Goal: Task Accomplishment & Management: Complete application form

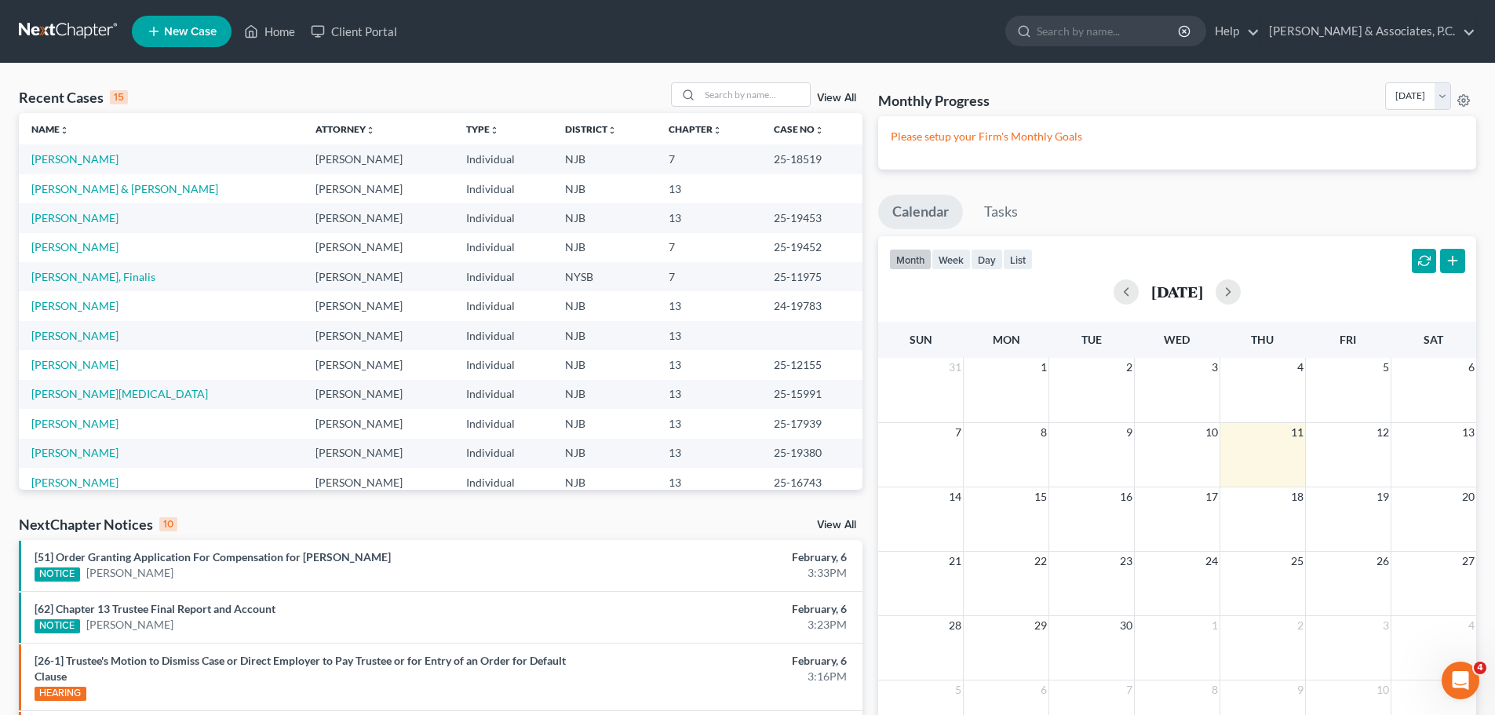
drag, startPoint x: 765, startPoint y: 80, endPoint x: 731, endPoint y: 79, distance: 34.5
click at [763, 80] on div "Recent Cases 15 View All Name unfold_more expand_more expand_less Attorney unfo…" at bounding box center [747, 590] width 1495 height 1053
click at [749, 94] on input "search" at bounding box center [755, 94] width 110 height 23
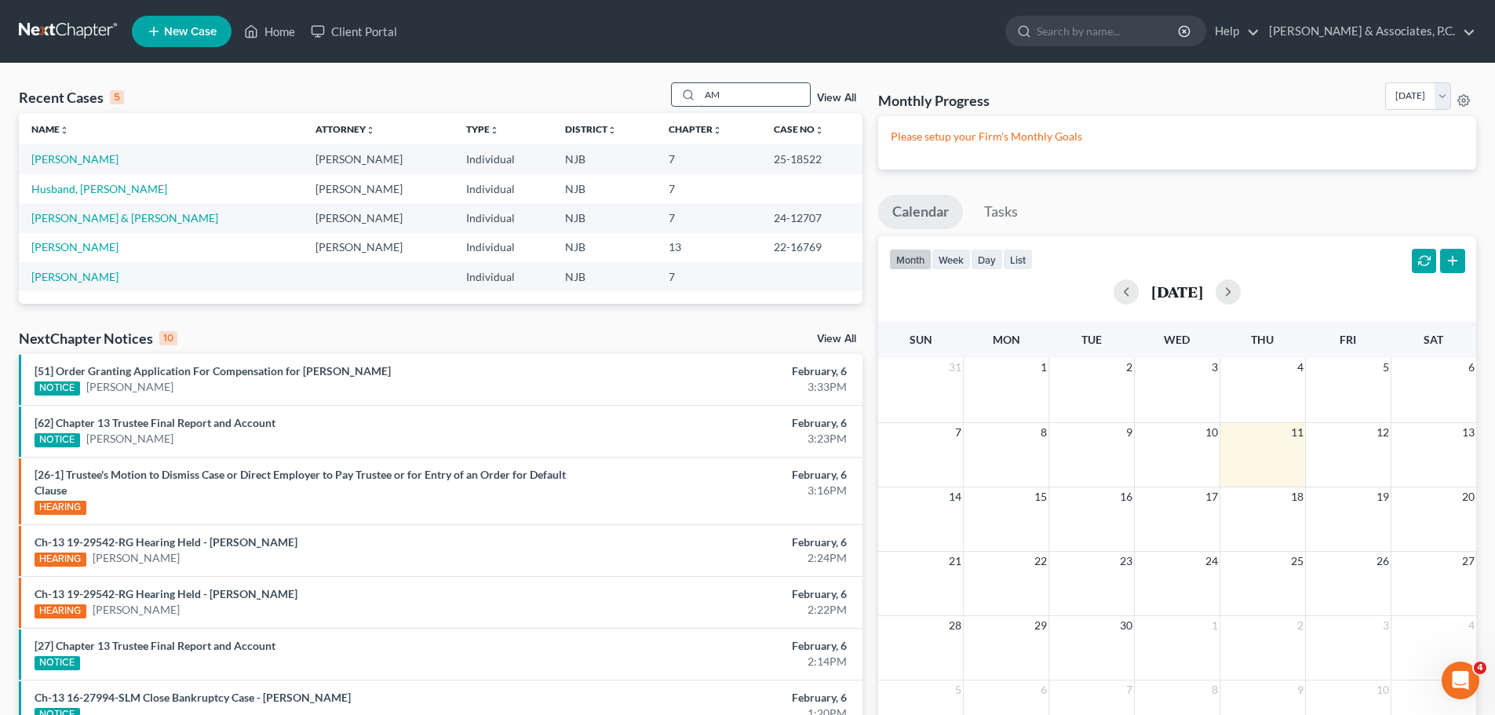
type input "A"
type input "a"
drag, startPoint x: 57, startPoint y: 164, endPoint x: 187, endPoint y: 167, distance: 129.5
click at [58, 164] on link "[PERSON_NAME]" at bounding box center [74, 158] width 87 height 13
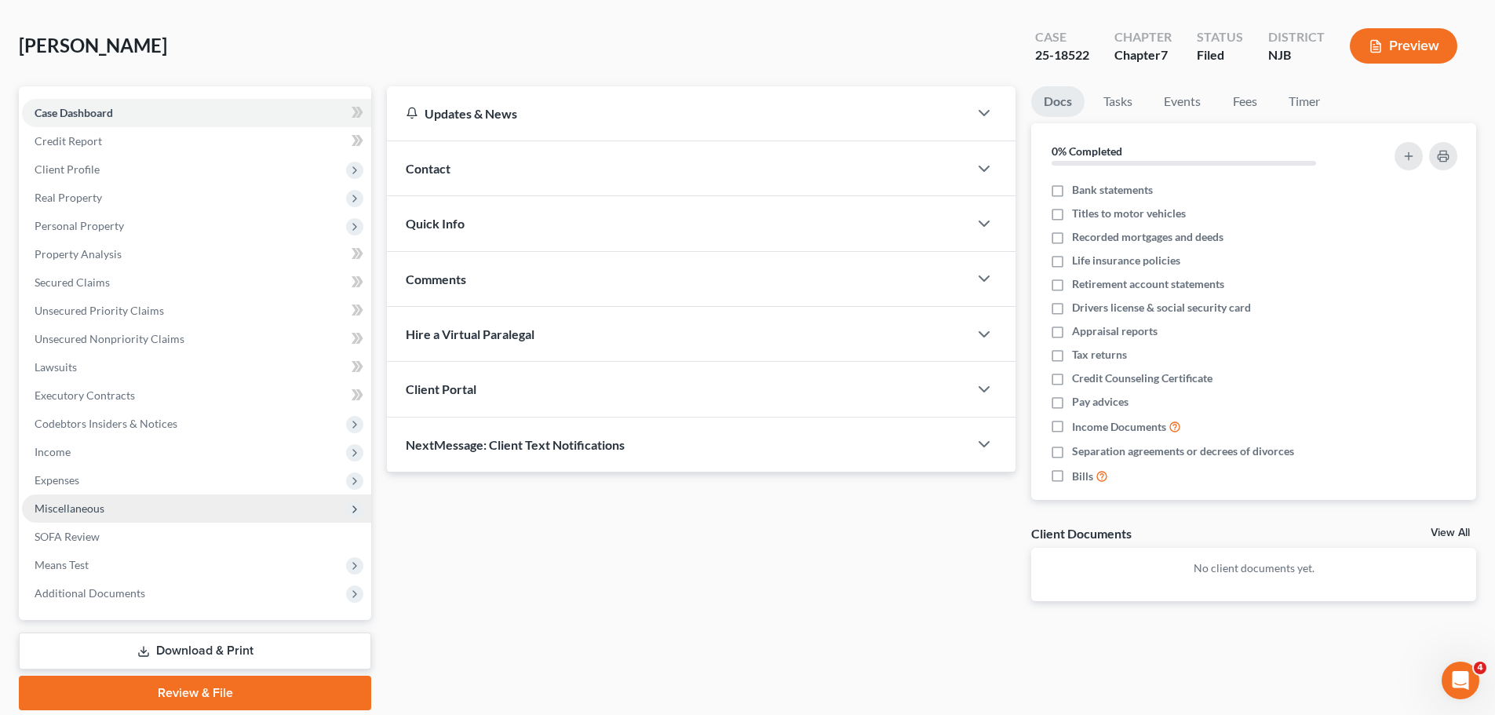
scroll to position [119, 0]
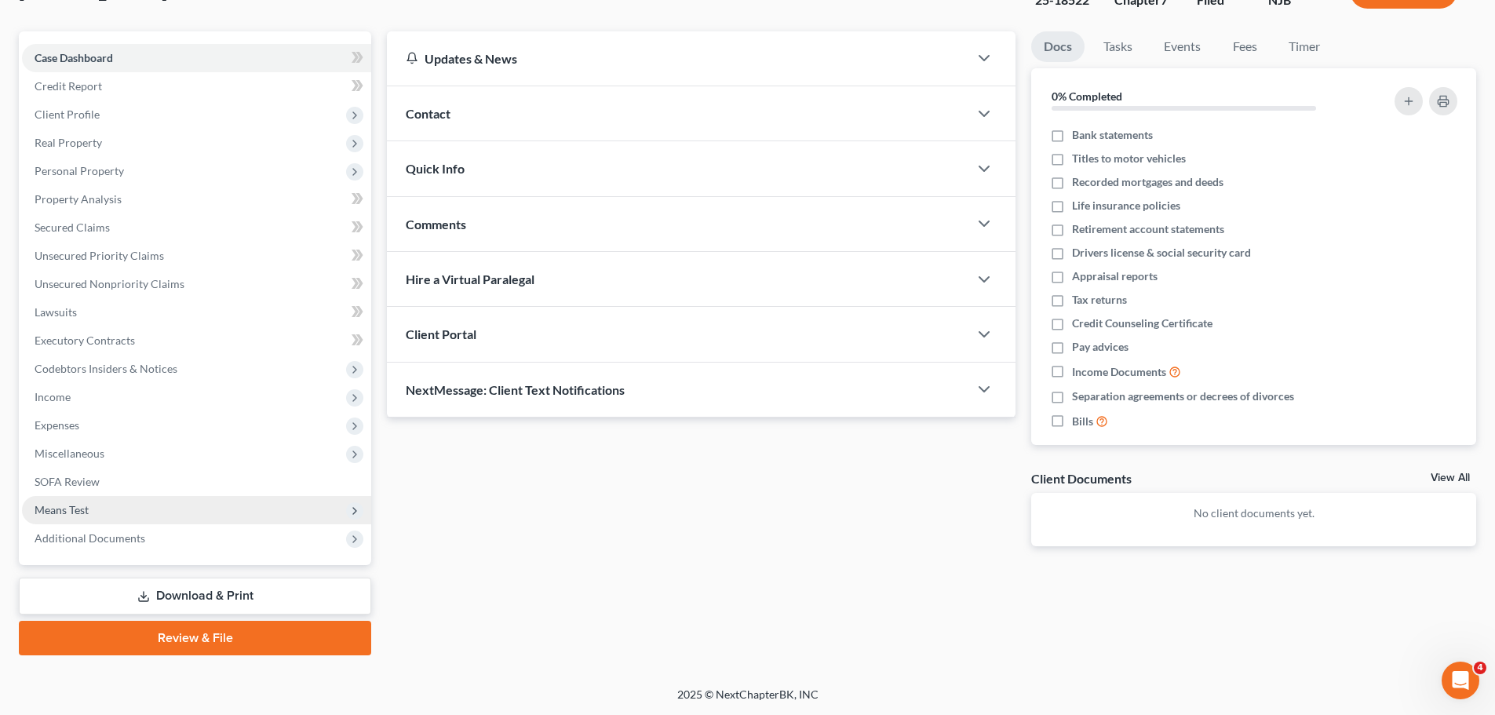
drag, startPoint x: 66, startPoint y: 510, endPoint x: 84, endPoint y: 510, distance: 18.0
click at [66, 510] on span "Means Test" at bounding box center [62, 509] width 54 height 13
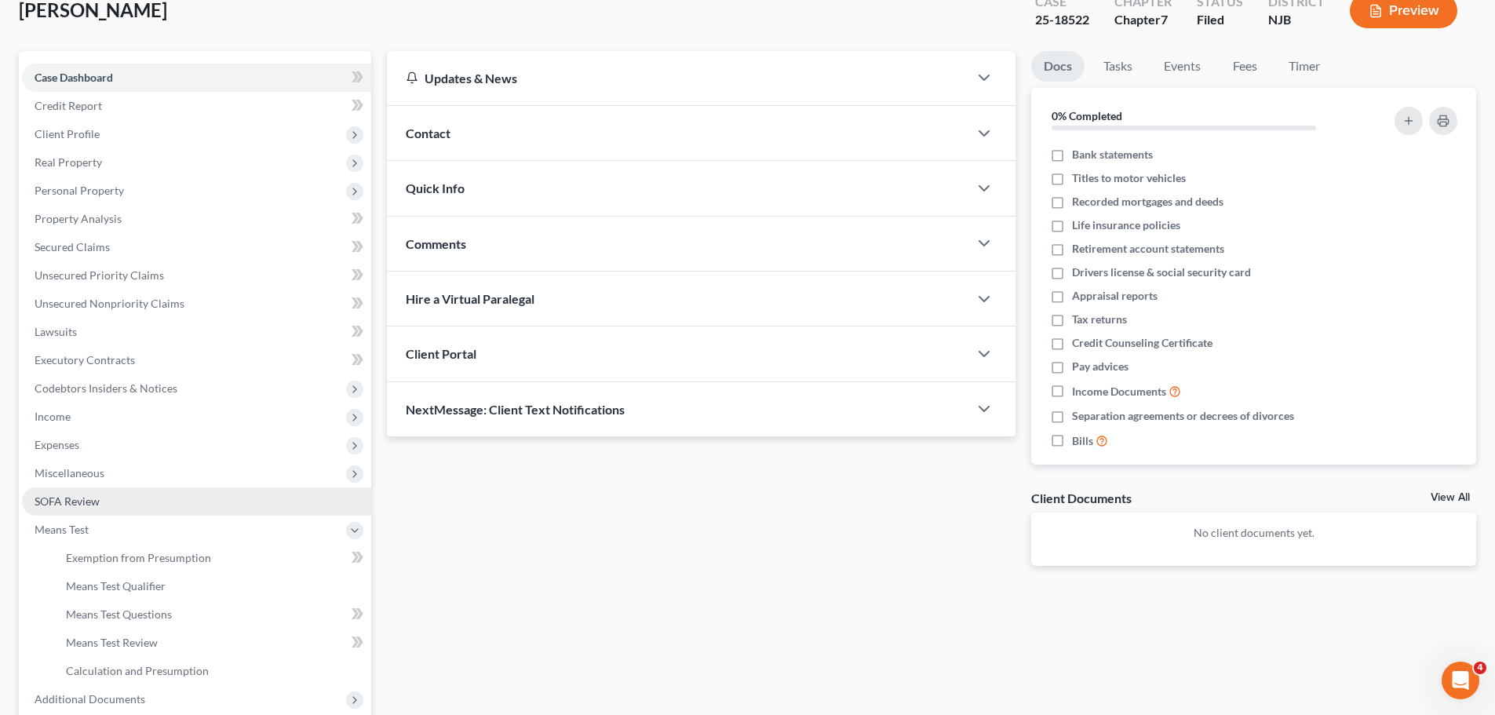
scroll to position [261, 0]
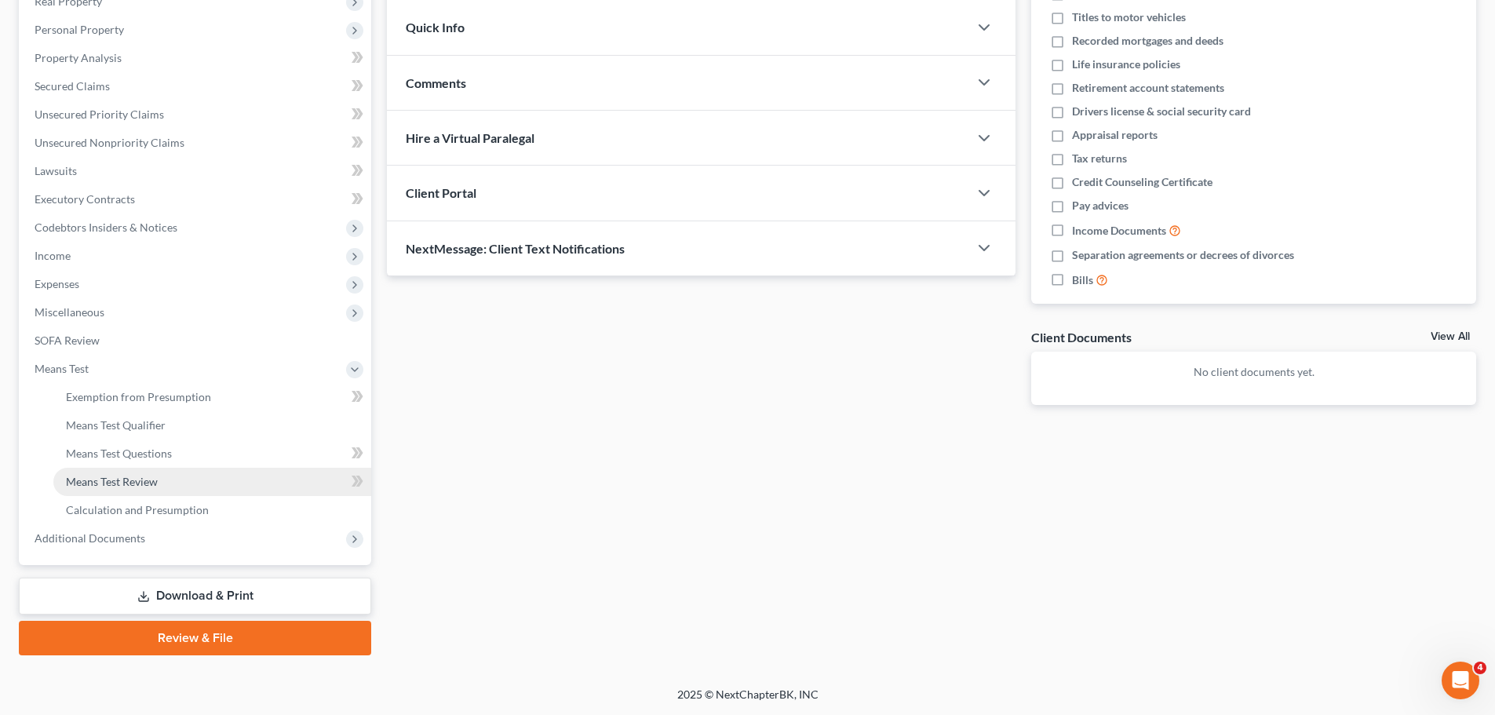
click at [140, 475] on span "Means Test Review" at bounding box center [112, 481] width 92 height 13
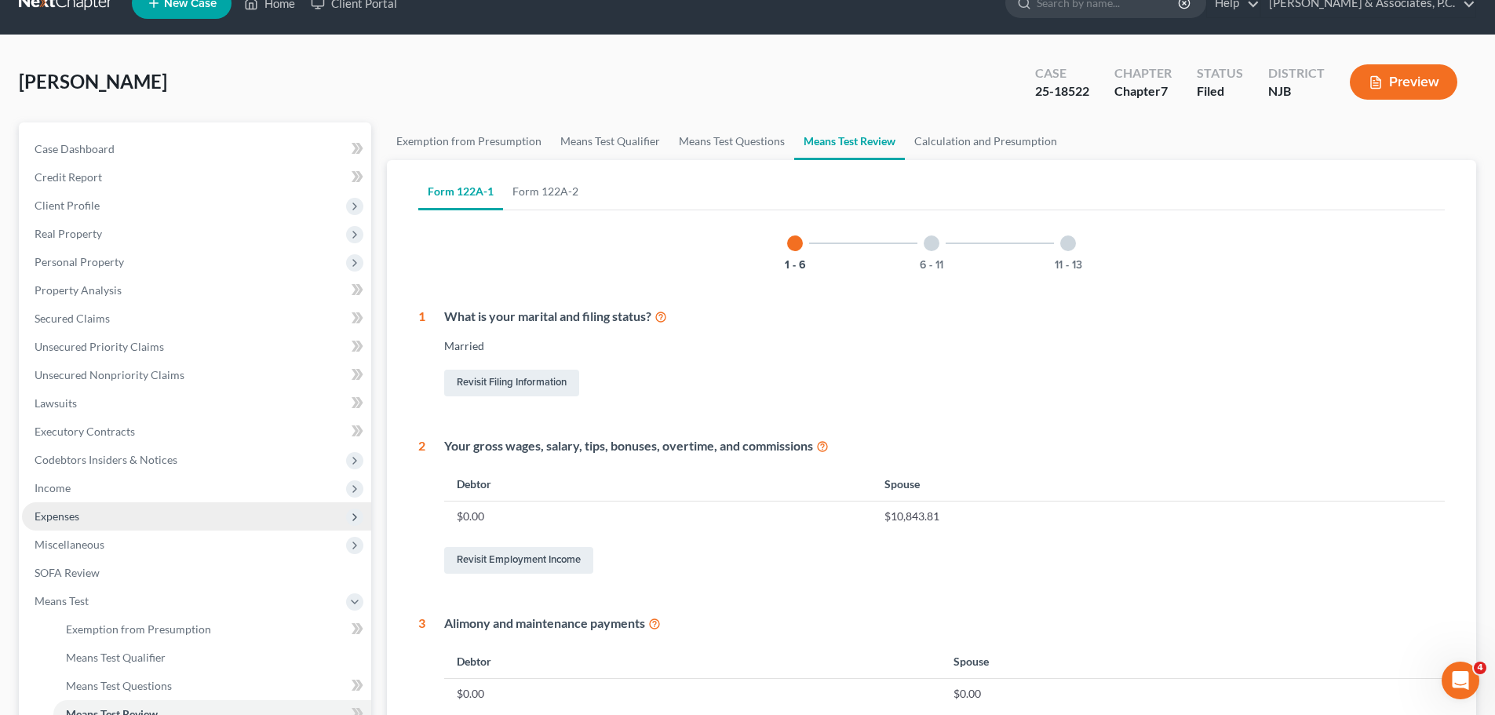
scroll to position [78, 0]
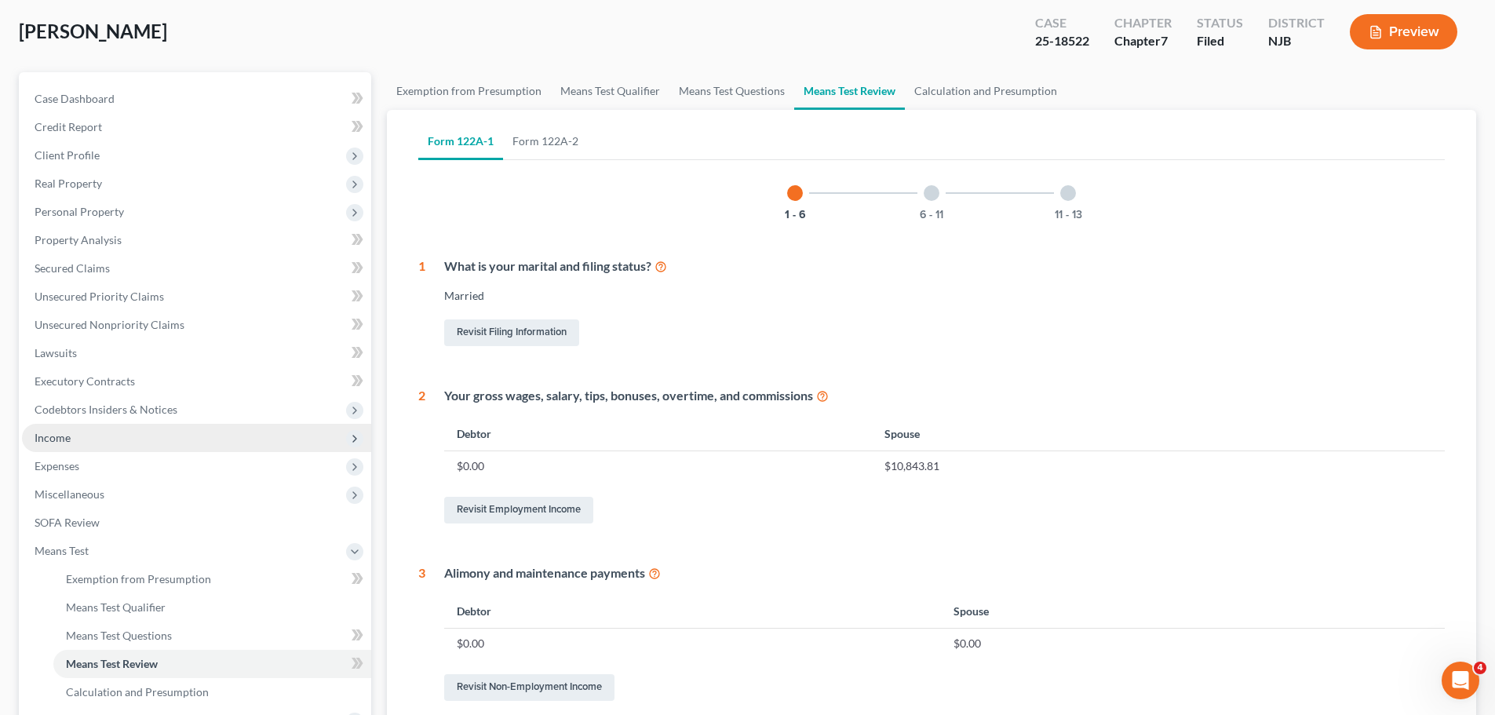
click at [55, 436] on span "Income" at bounding box center [53, 437] width 36 height 13
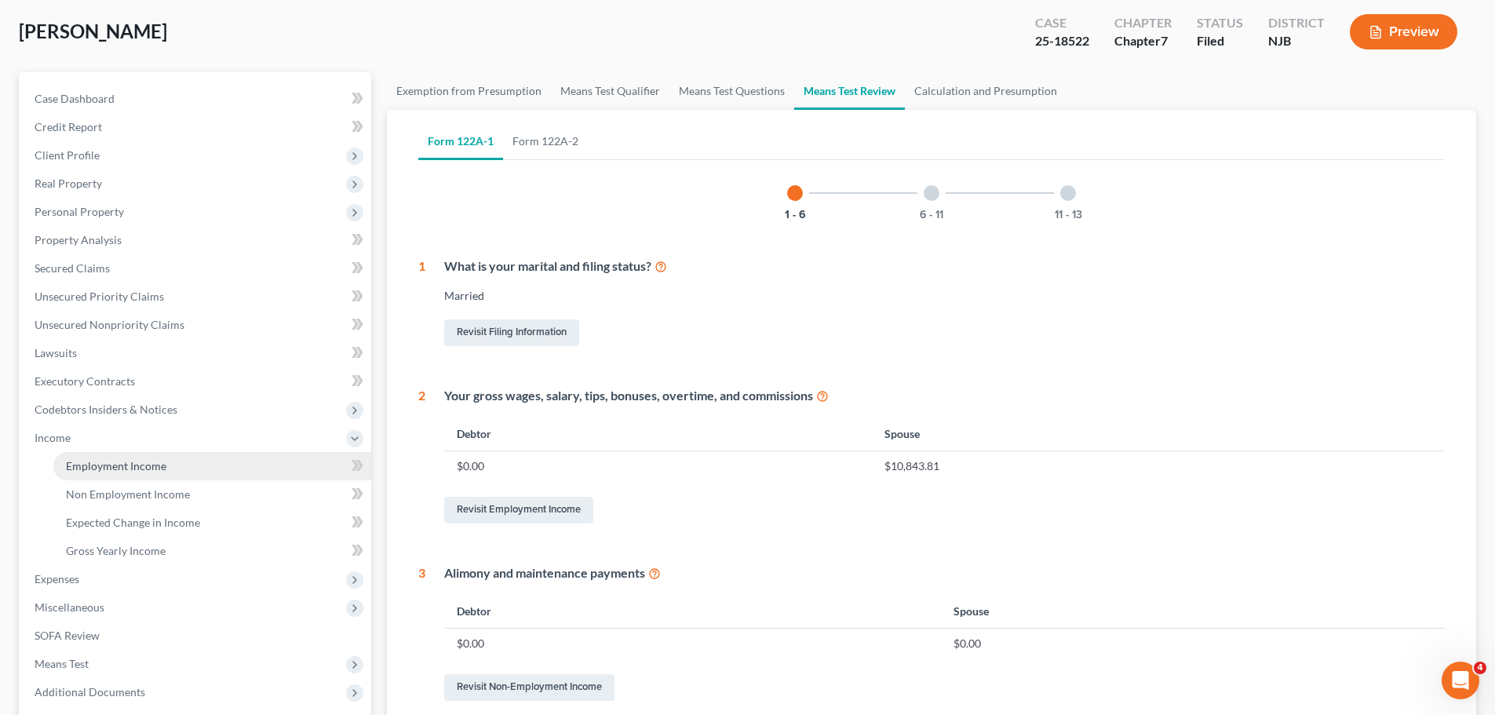
click at [140, 471] on span "Employment Income" at bounding box center [116, 465] width 100 height 13
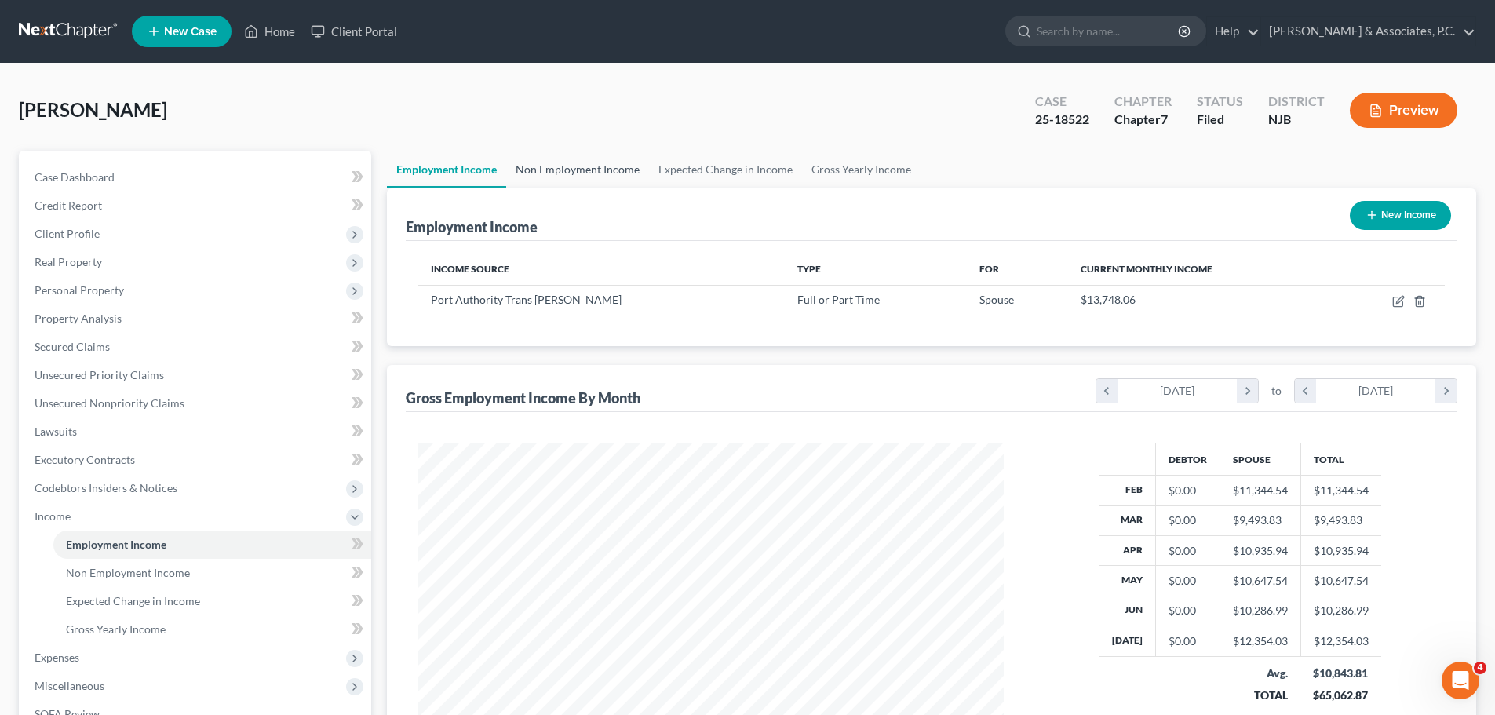
click at [577, 172] on link "Non Employment Income" at bounding box center [577, 170] width 143 height 38
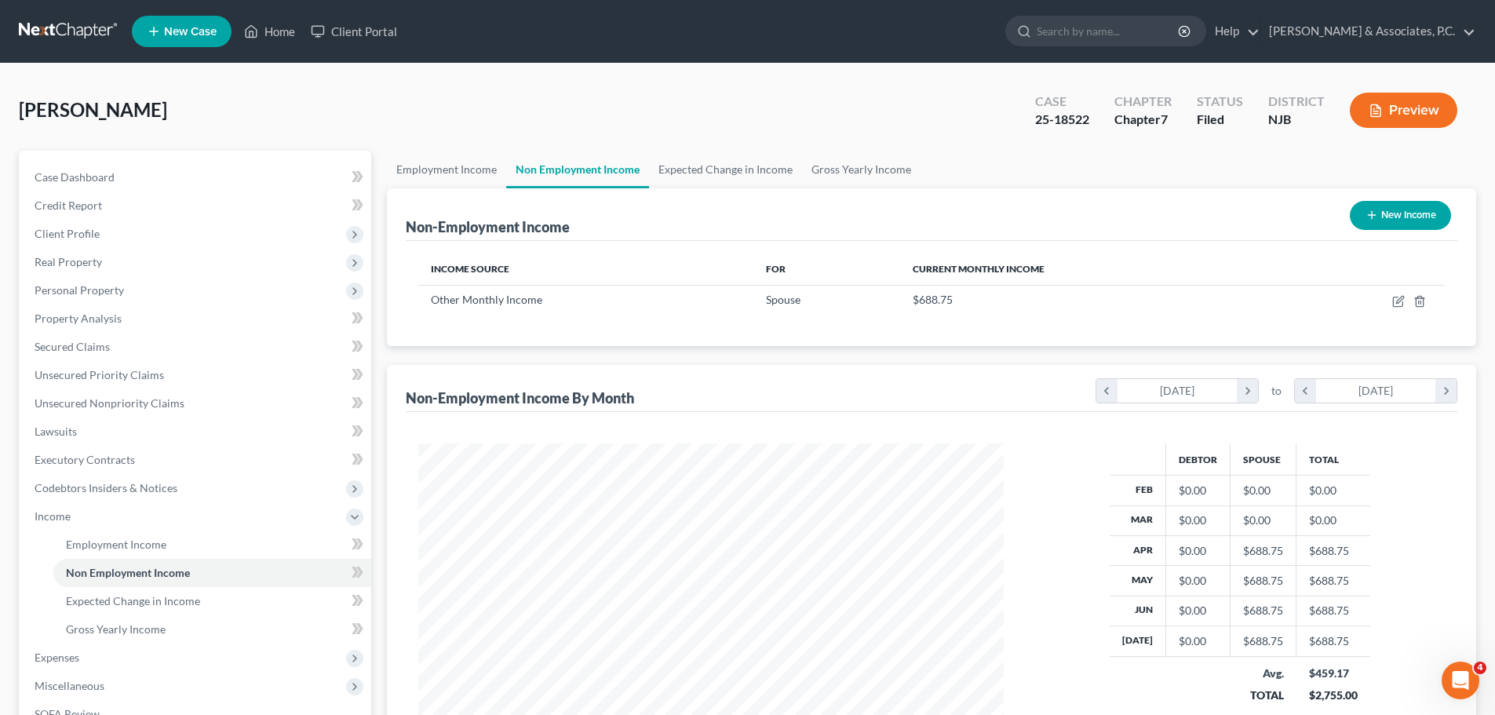
scroll to position [293, 617]
click at [720, 180] on link "Expected Change in Income" at bounding box center [725, 170] width 153 height 38
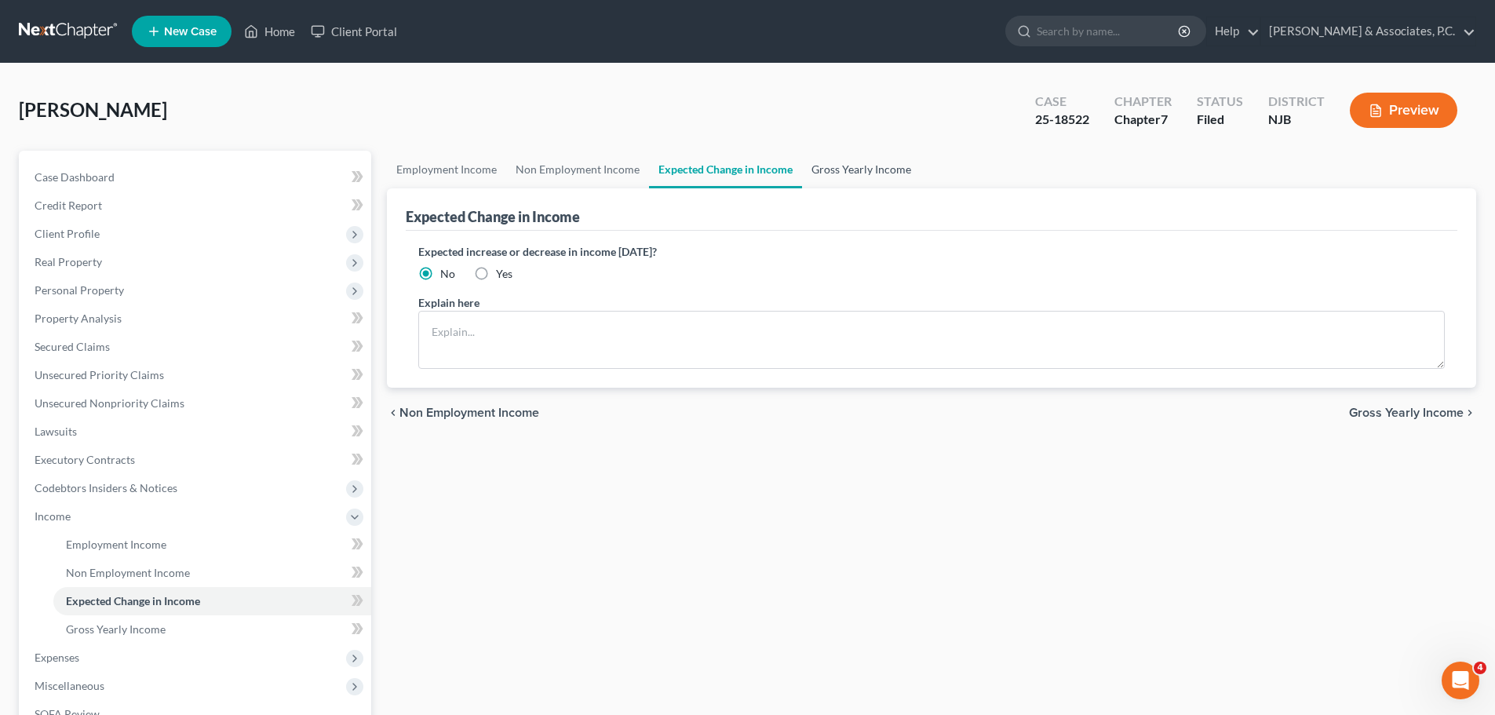
click at [812, 164] on link "Gross Yearly Income" at bounding box center [861, 170] width 118 height 38
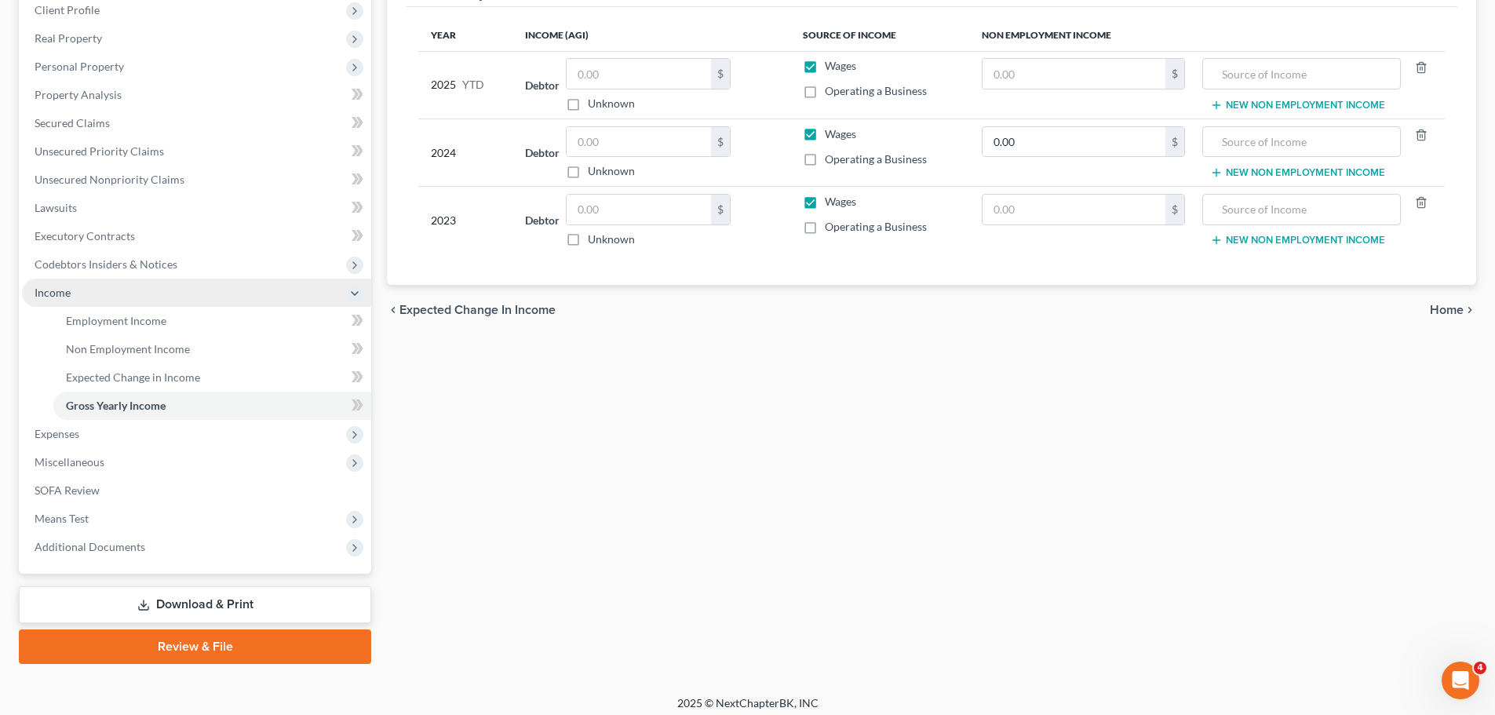
scroll to position [232, 0]
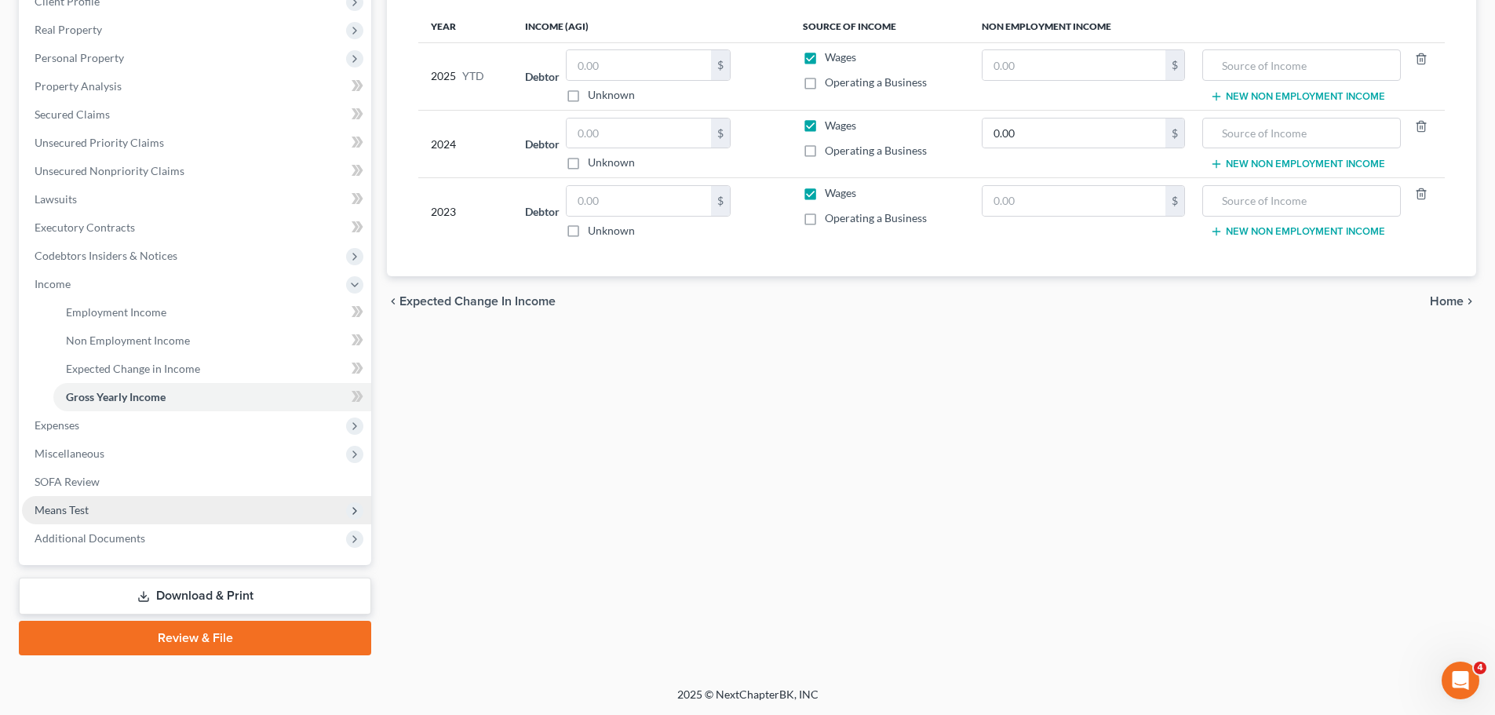
click at [75, 504] on span "Means Test" at bounding box center [62, 509] width 54 height 13
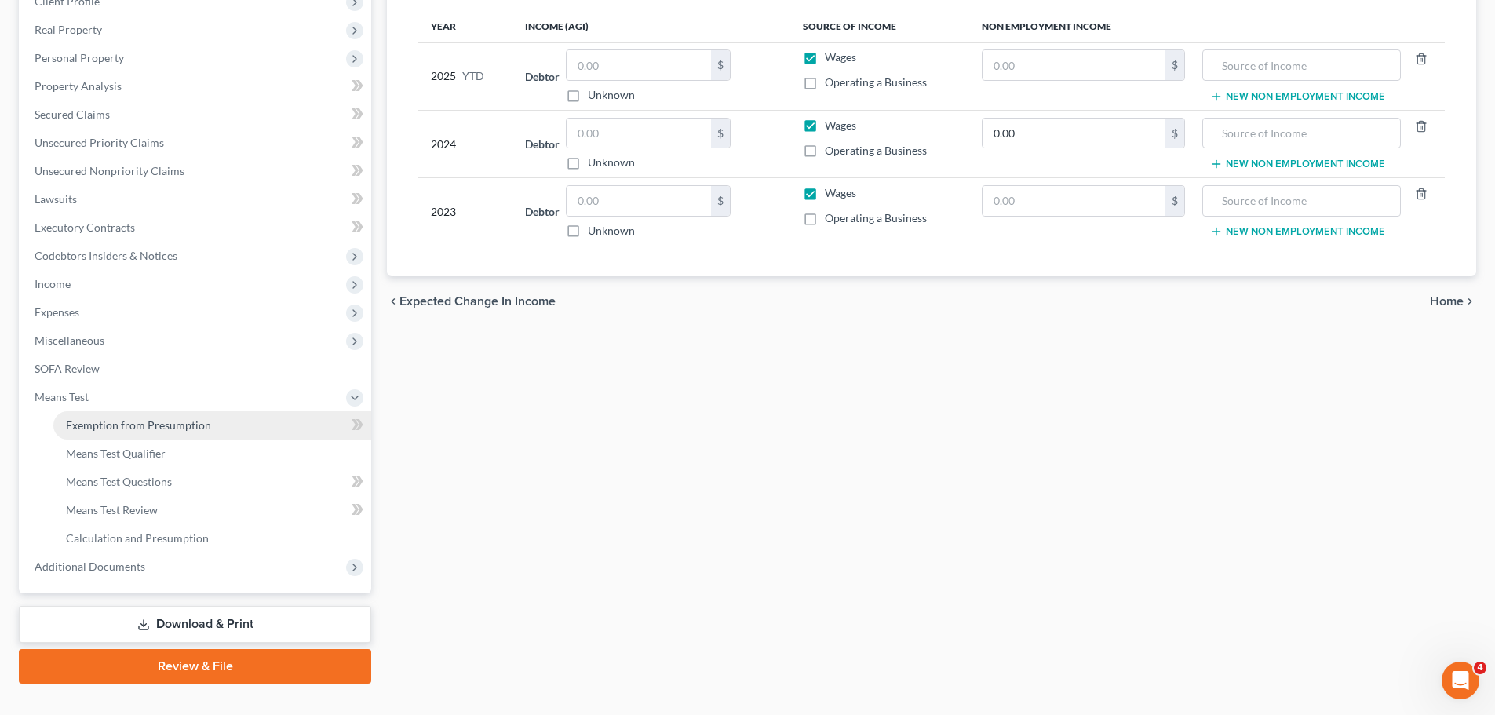
click at [171, 422] on span "Exemption from Presumption" at bounding box center [138, 424] width 145 height 13
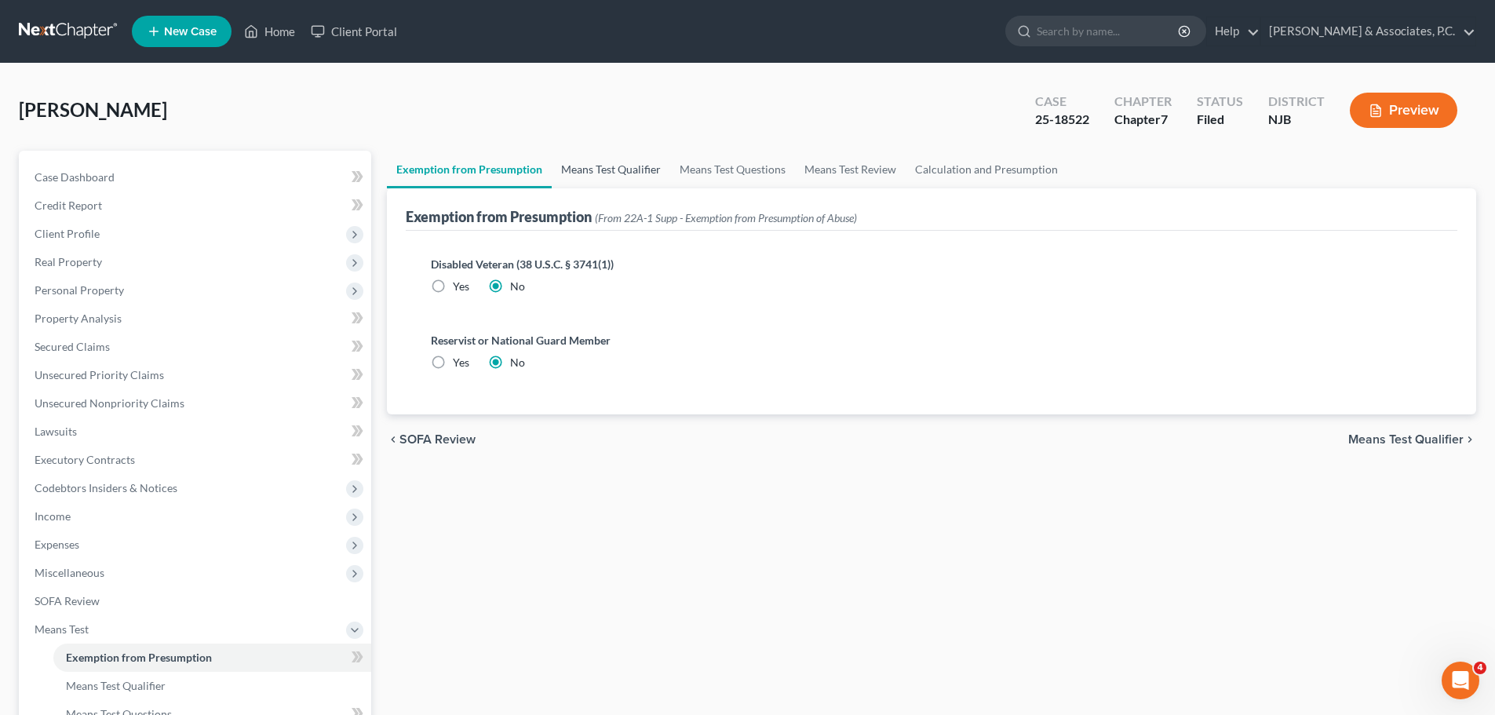
click at [581, 173] on link "Means Test Qualifier" at bounding box center [611, 170] width 118 height 38
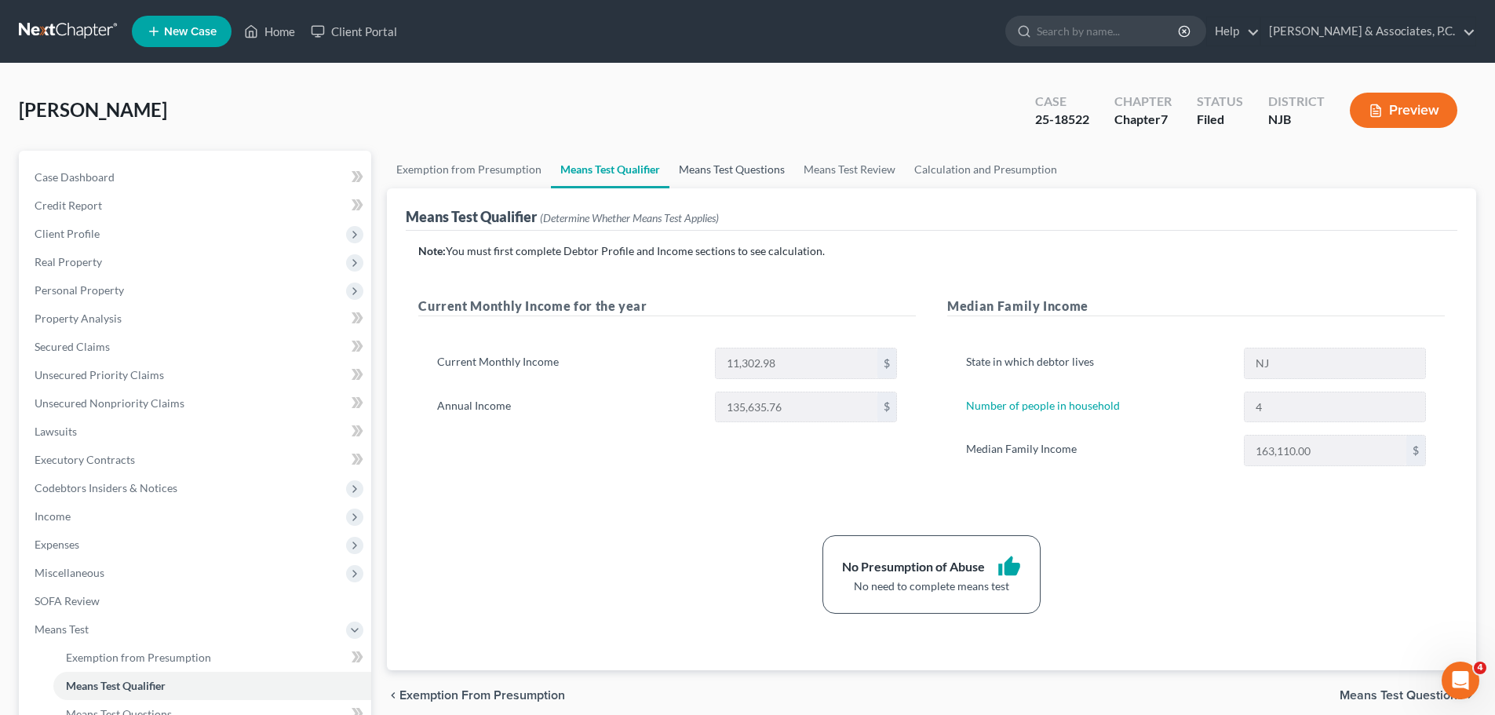
click at [758, 162] on link "Means Test Questions" at bounding box center [731, 170] width 125 height 38
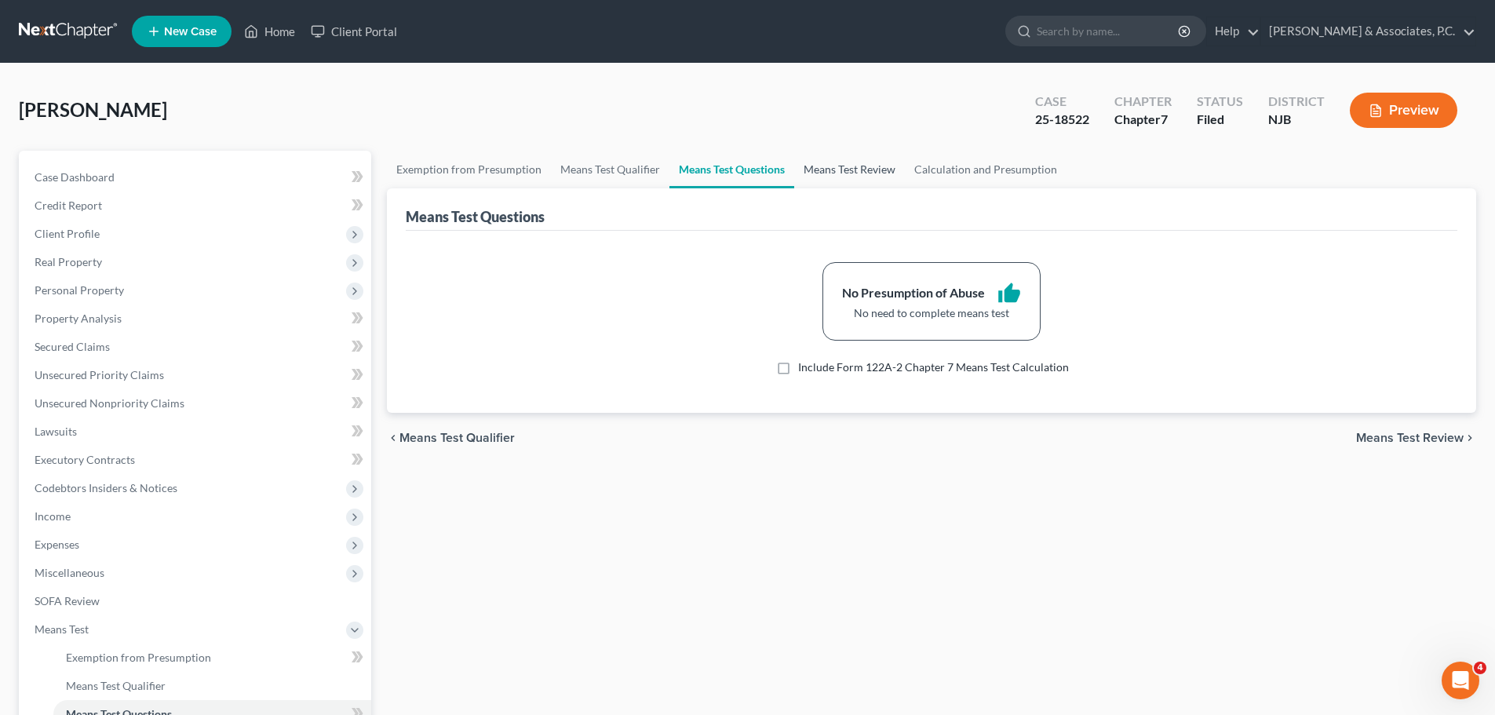
click at [862, 170] on link "Means Test Review" at bounding box center [849, 170] width 111 height 38
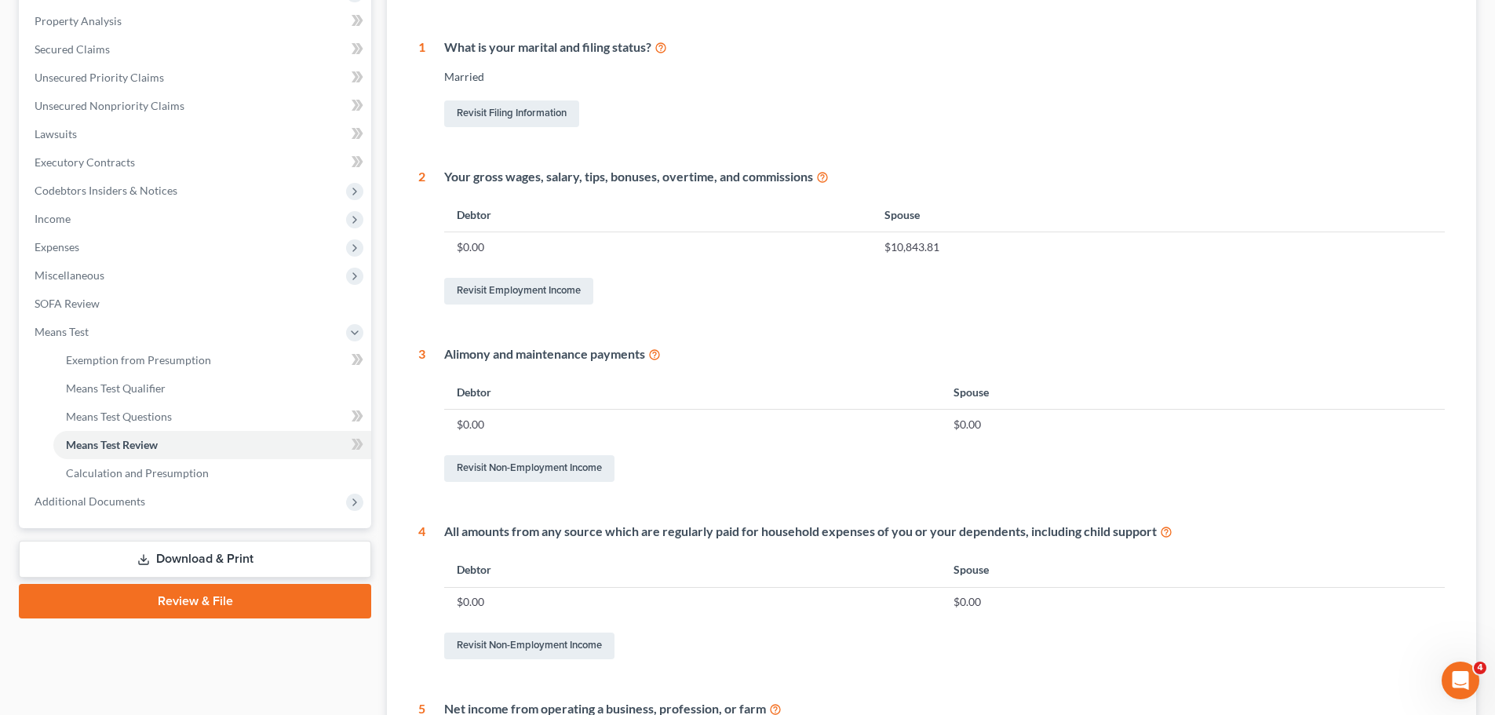
scroll to position [78, 0]
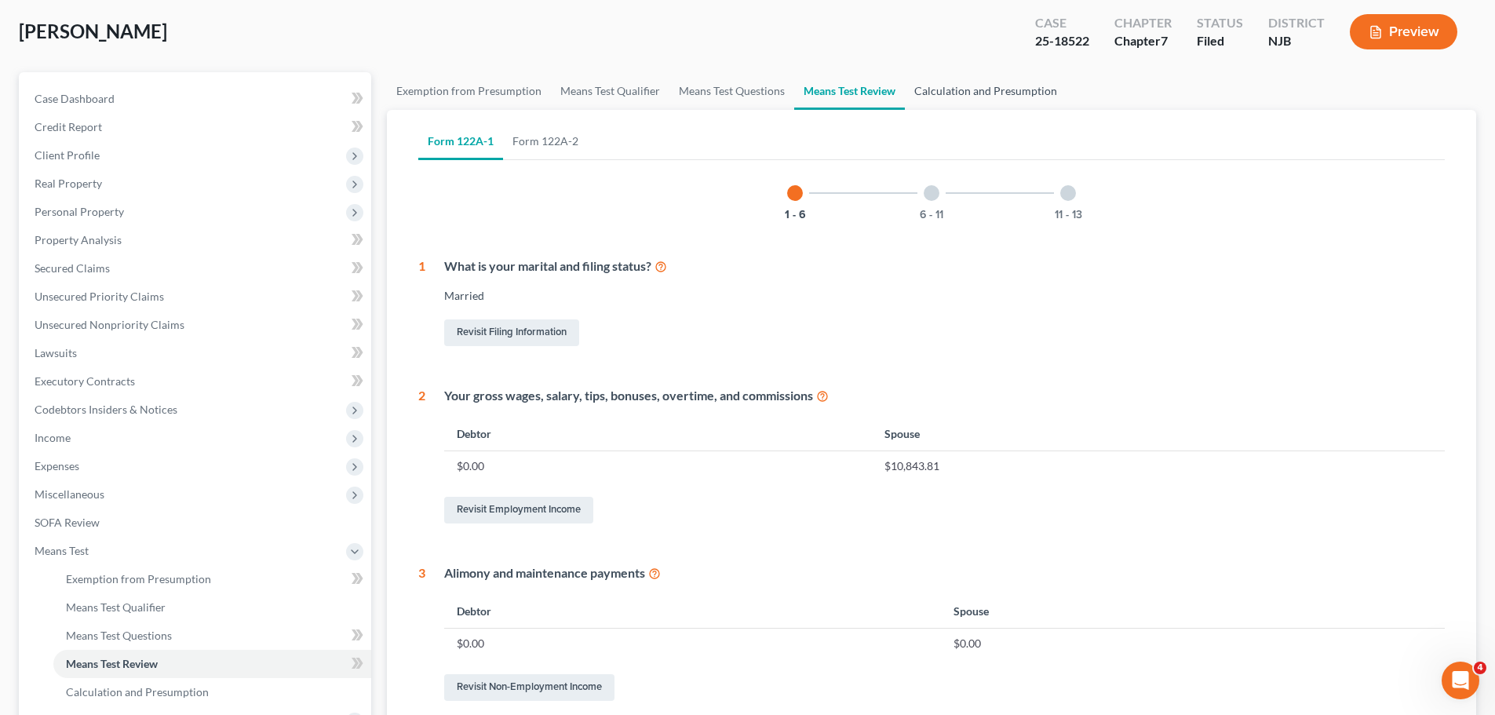
click at [1014, 93] on link "Calculation and Presumption" at bounding box center [986, 91] width 162 height 38
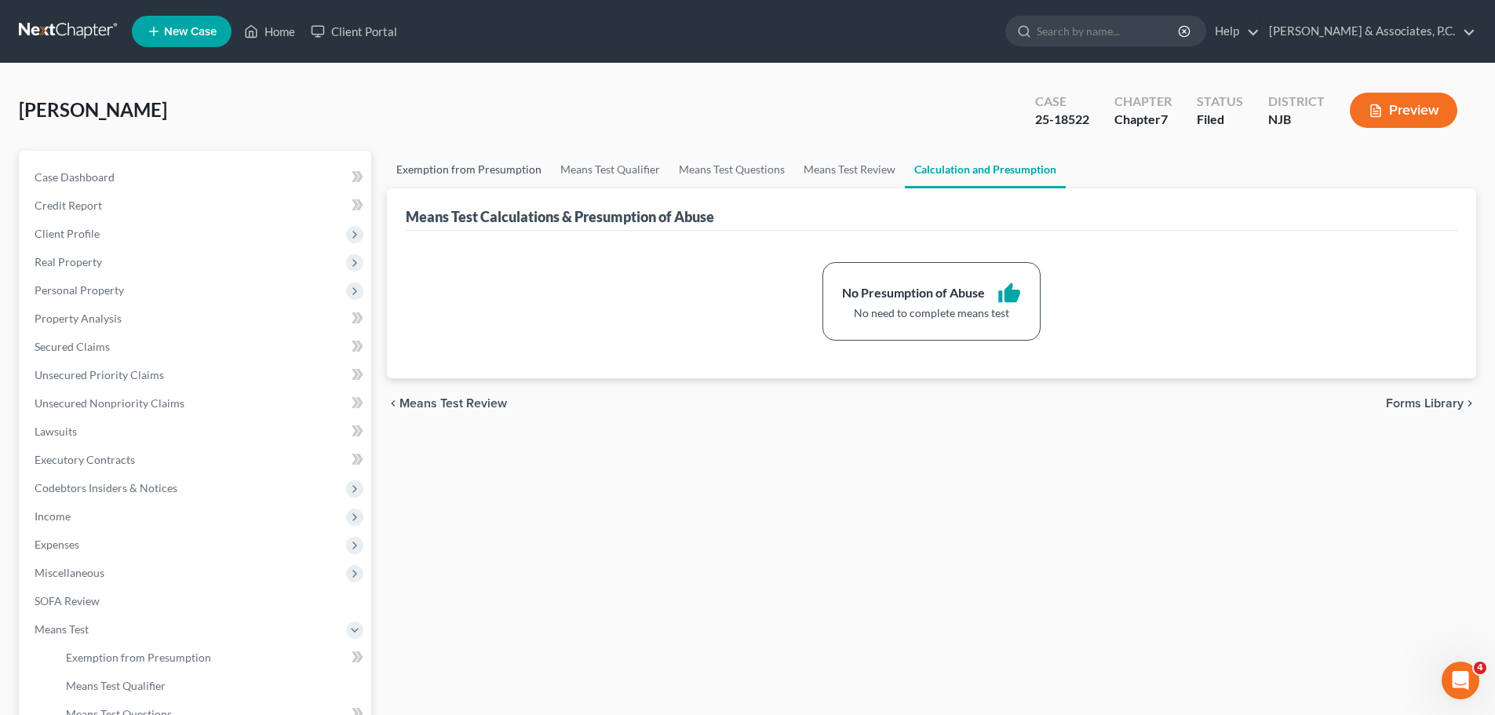
click at [494, 165] on link "Exemption from Presumption" at bounding box center [469, 170] width 164 height 38
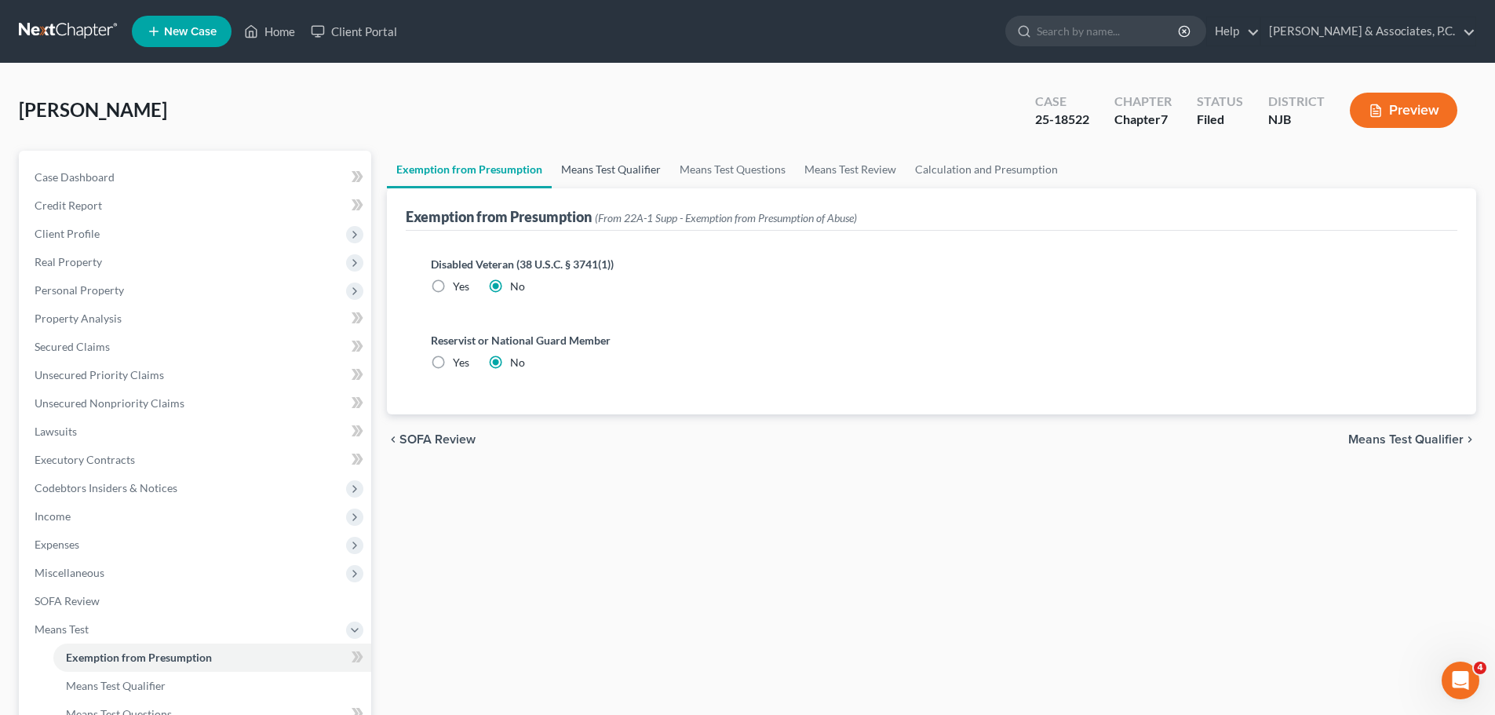
click at [616, 168] on link "Means Test Qualifier" at bounding box center [611, 170] width 118 height 38
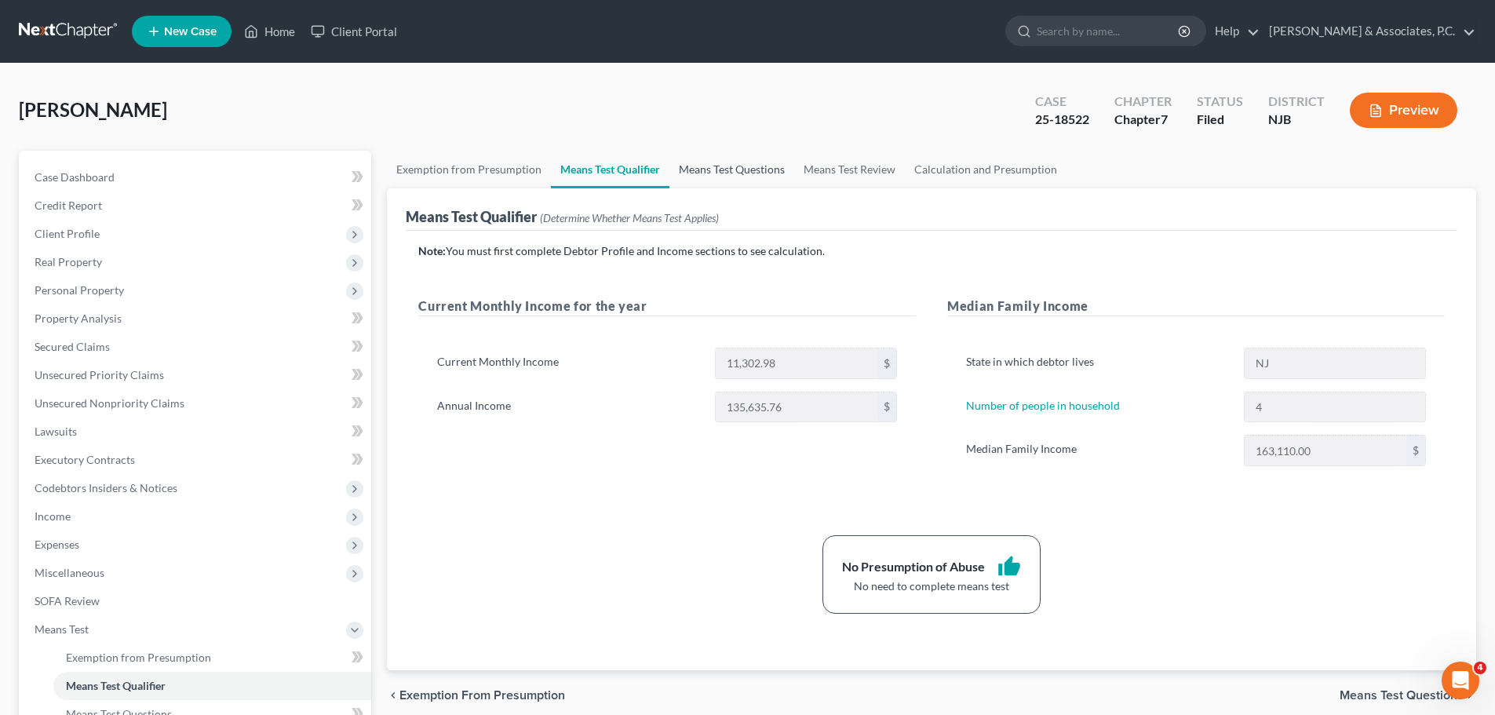
click at [717, 166] on link "Means Test Questions" at bounding box center [731, 170] width 125 height 38
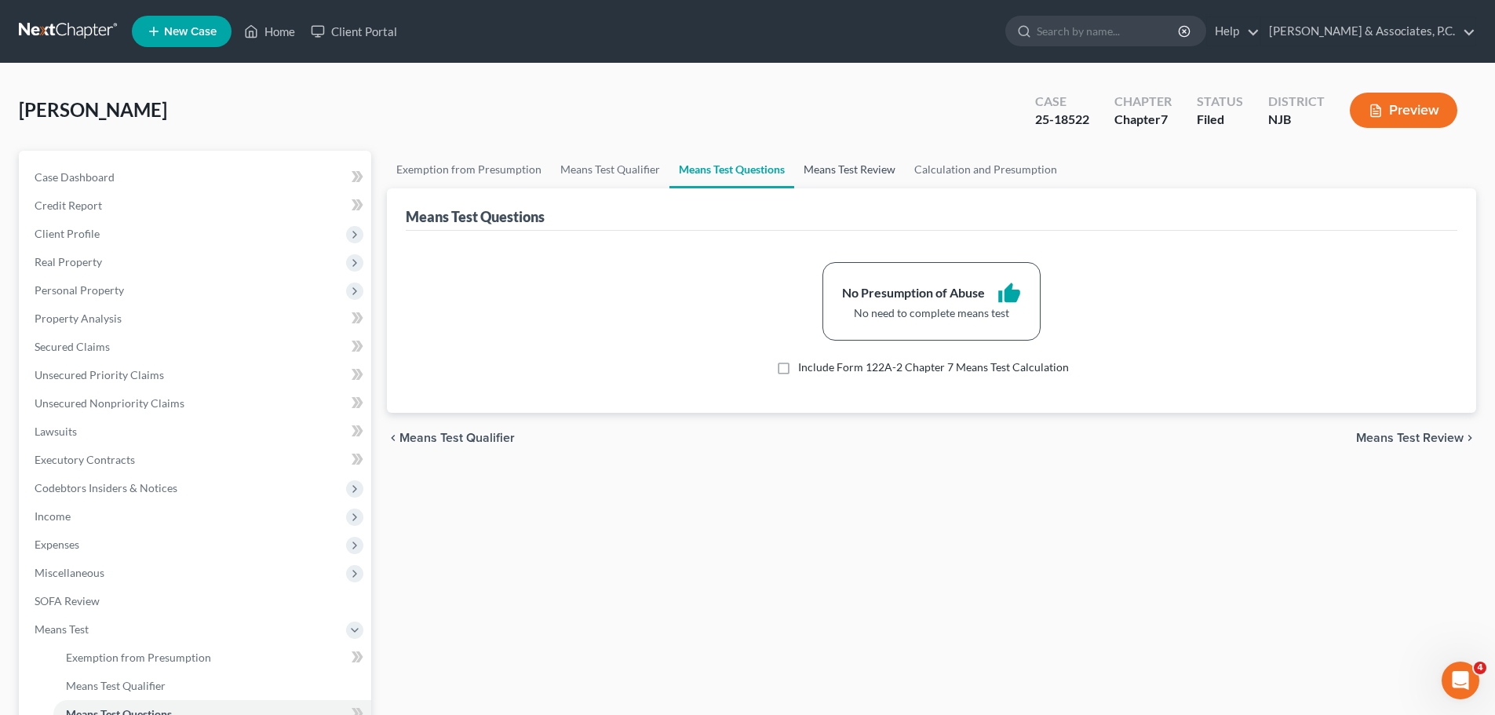
click at [860, 171] on link "Means Test Review" at bounding box center [849, 170] width 111 height 38
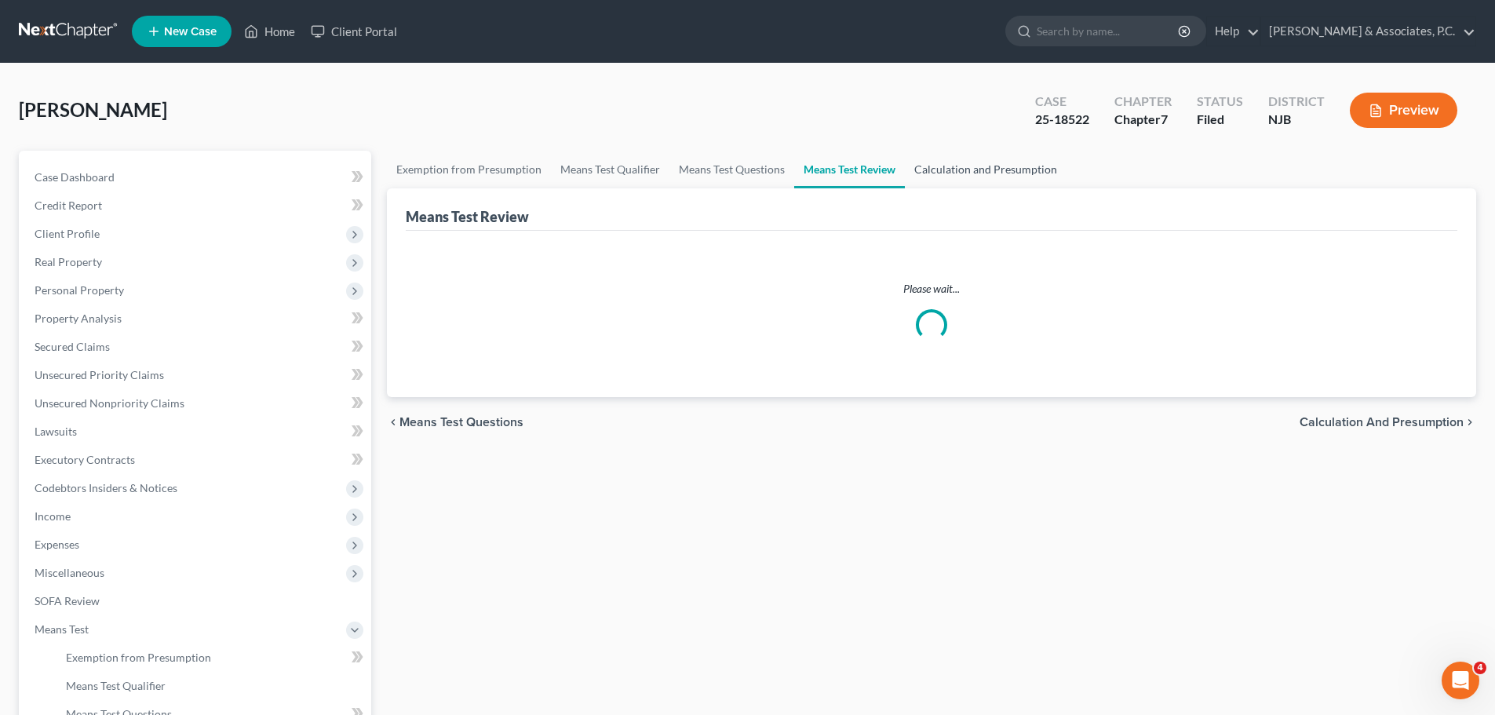
drag, startPoint x: 986, startPoint y: 169, endPoint x: 971, endPoint y: 173, distance: 15.4
click at [986, 169] on link "Calculation and Presumption" at bounding box center [986, 170] width 162 height 38
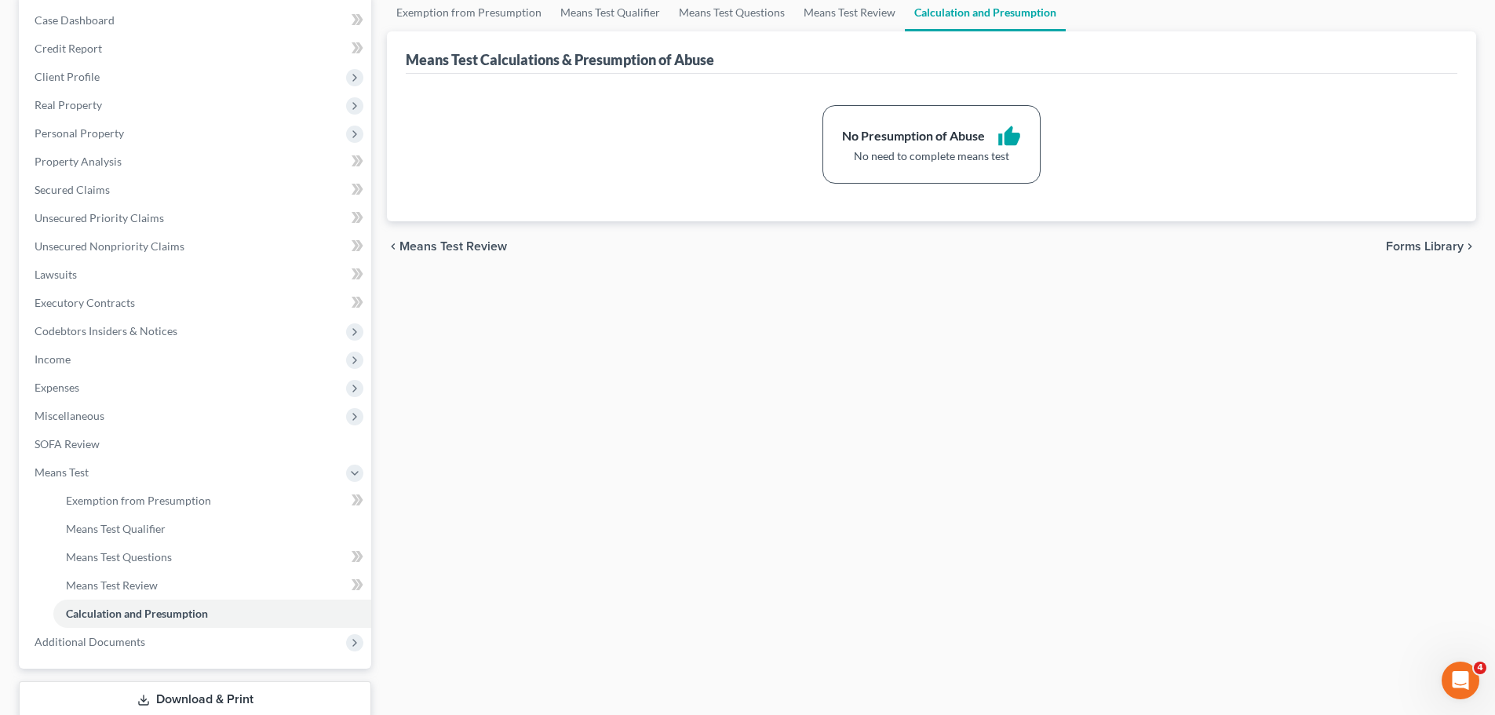
drag, startPoint x: 1423, startPoint y: 253, endPoint x: 1356, endPoint y: 278, distance: 71.3
click at [1423, 251] on span "Forms Library" at bounding box center [1425, 246] width 78 height 13
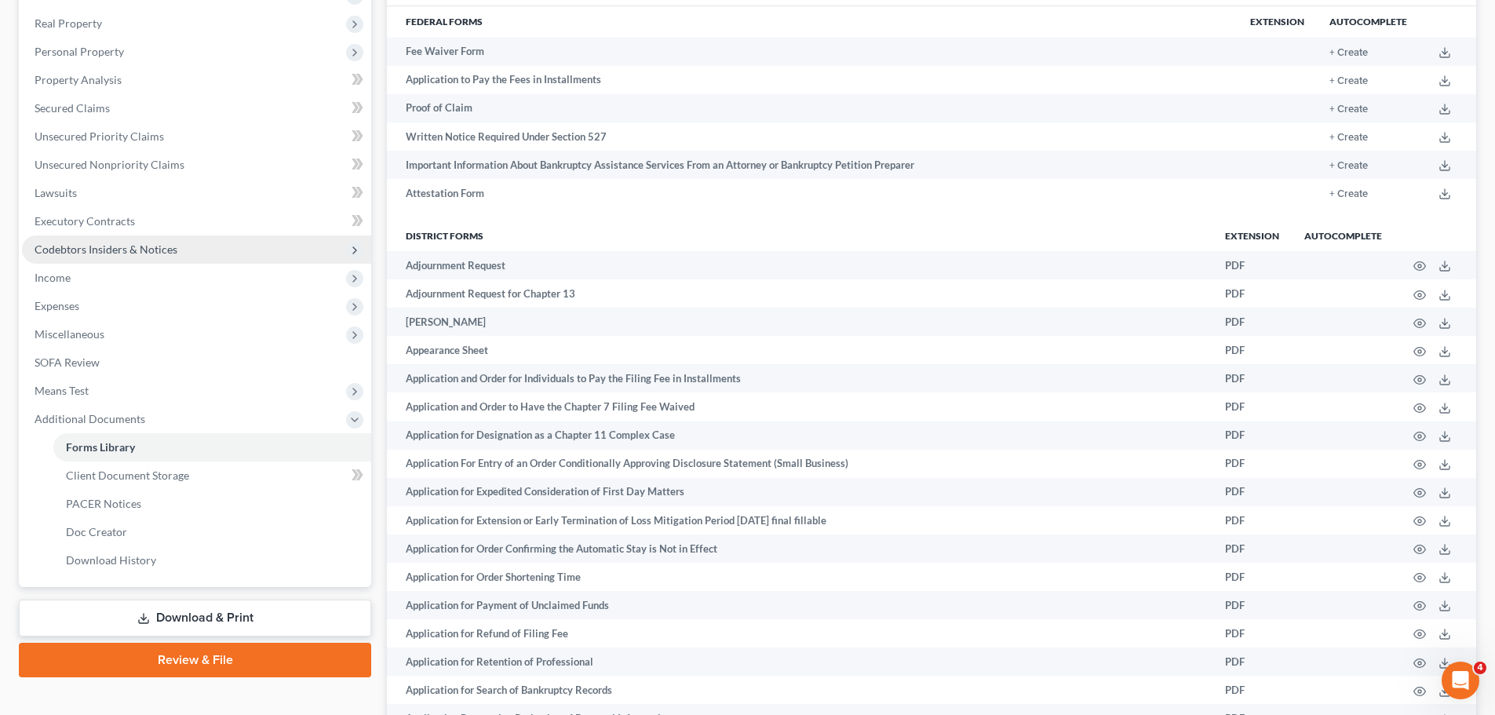
scroll to position [235, 0]
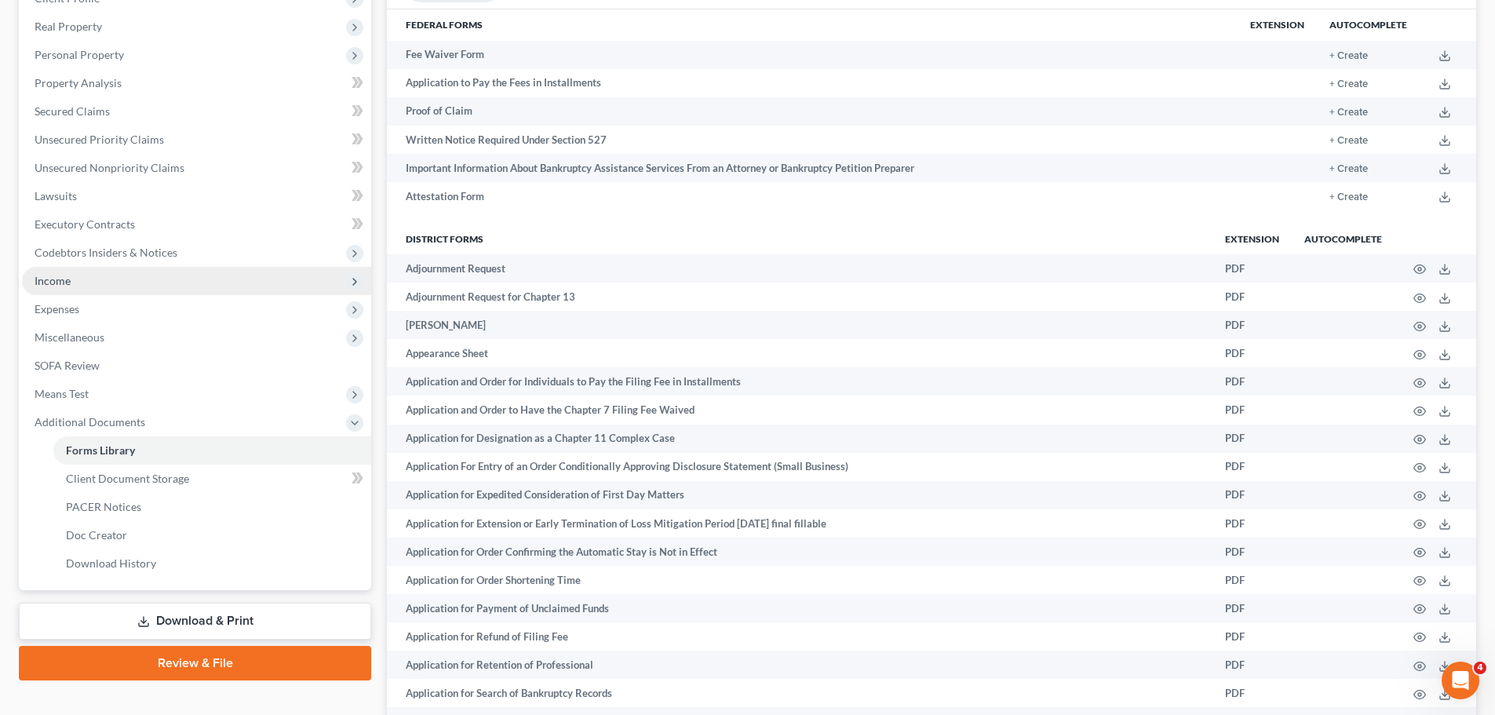
click at [69, 278] on span "Income" at bounding box center [53, 280] width 36 height 13
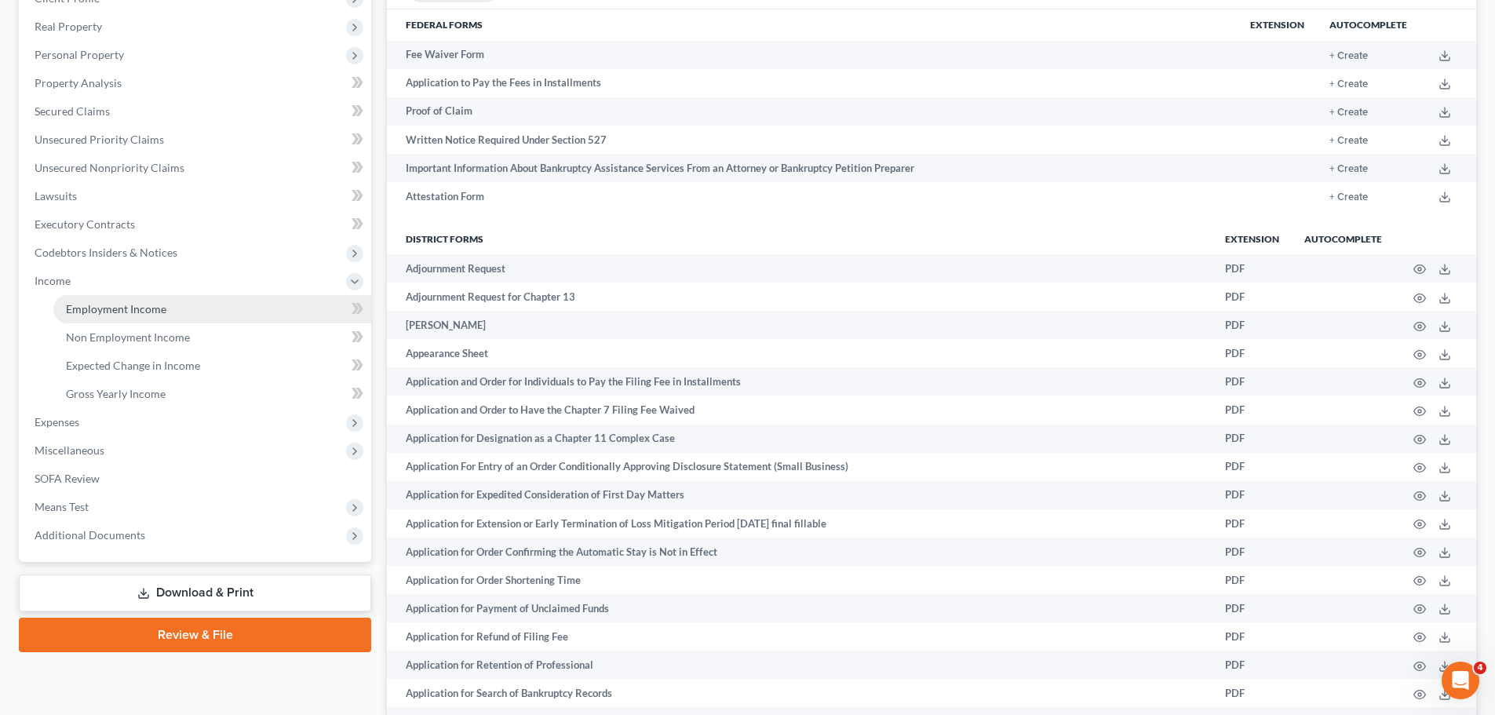
click at [150, 308] on span "Employment Income" at bounding box center [116, 308] width 100 height 13
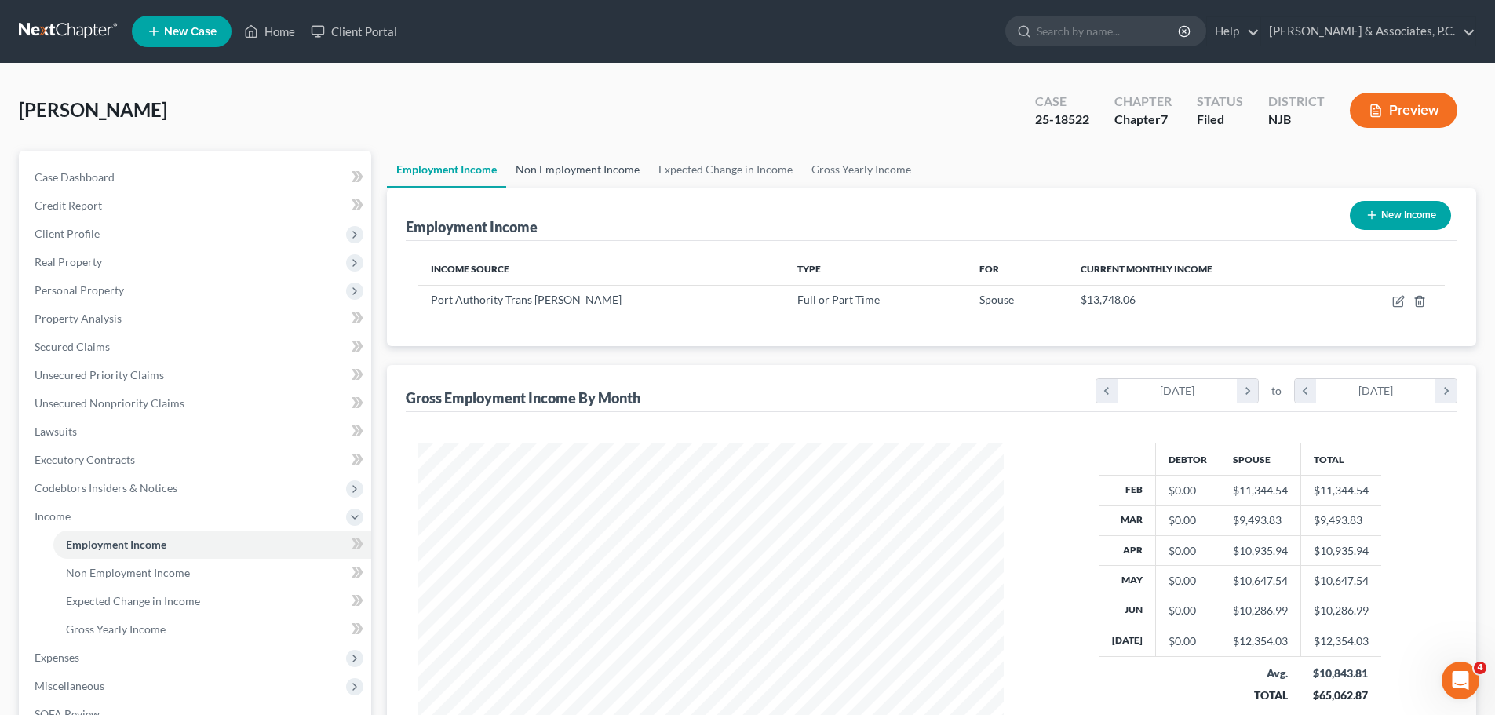
click at [581, 173] on link "Non Employment Income" at bounding box center [577, 170] width 143 height 38
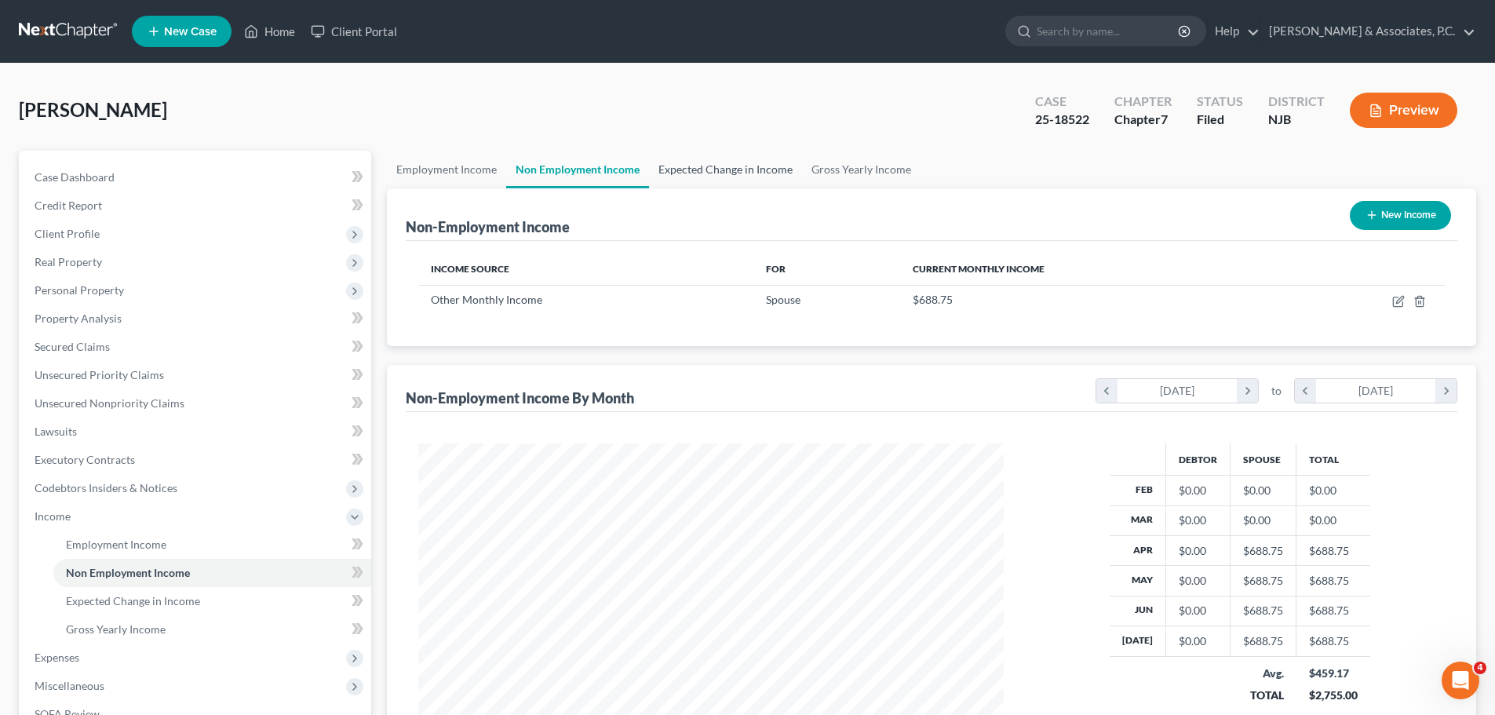
scroll to position [293, 617]
click at [707, 173] on link "Expected Change in Income" at bounding box center [725, 170] width 153 height 38
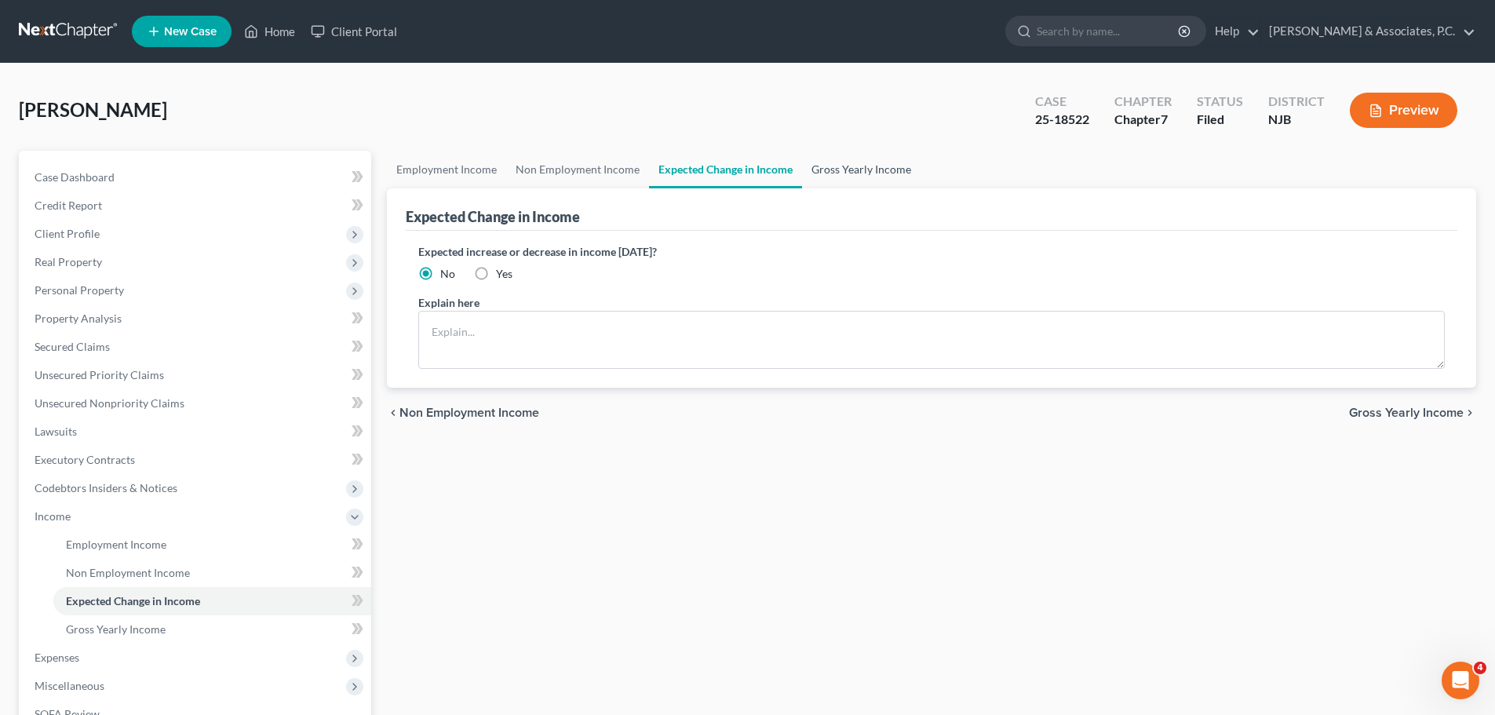
click at [838, 167] on link "Gross Yearly Income" at bounding box center [861, 170] width 118 height 38
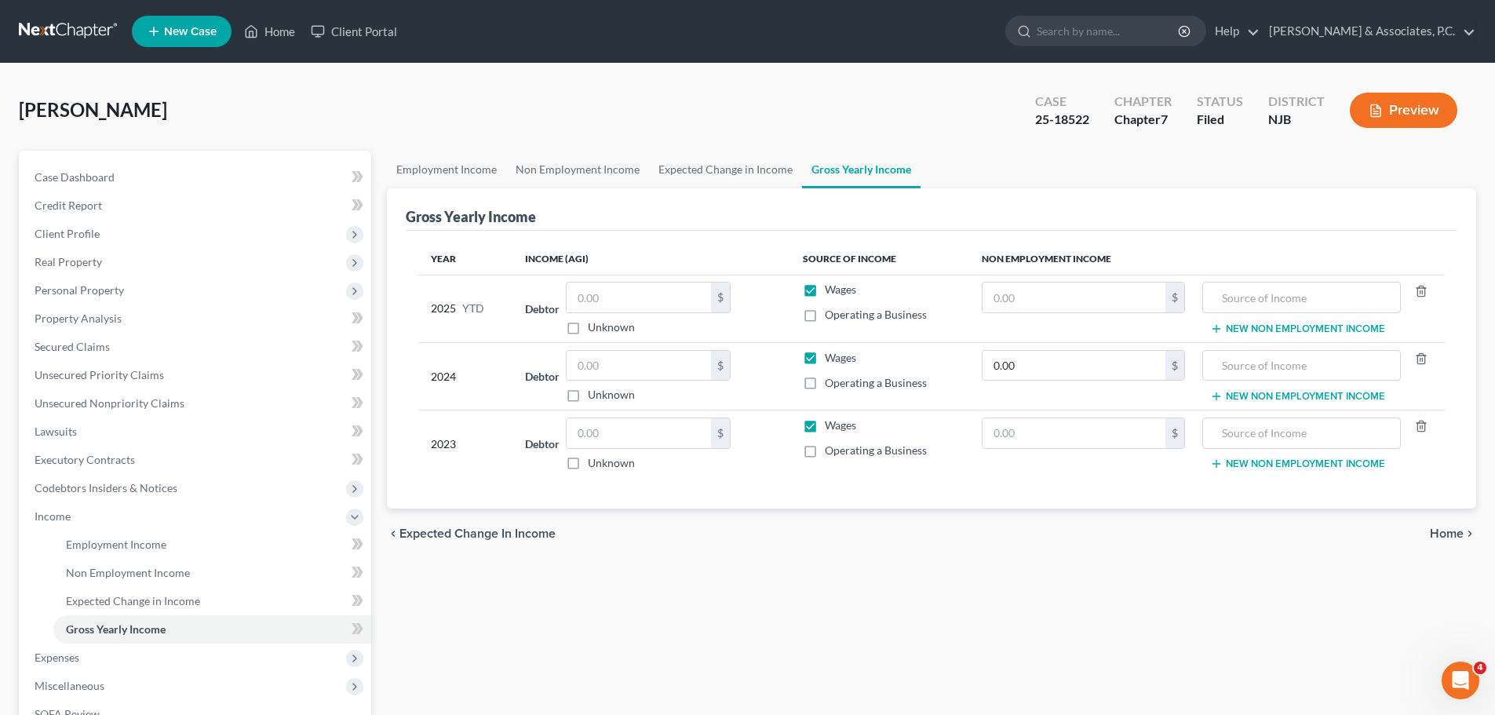
click at [1435, 527] on span "Home" at bounding box center [1447, 533] width 34 height 13
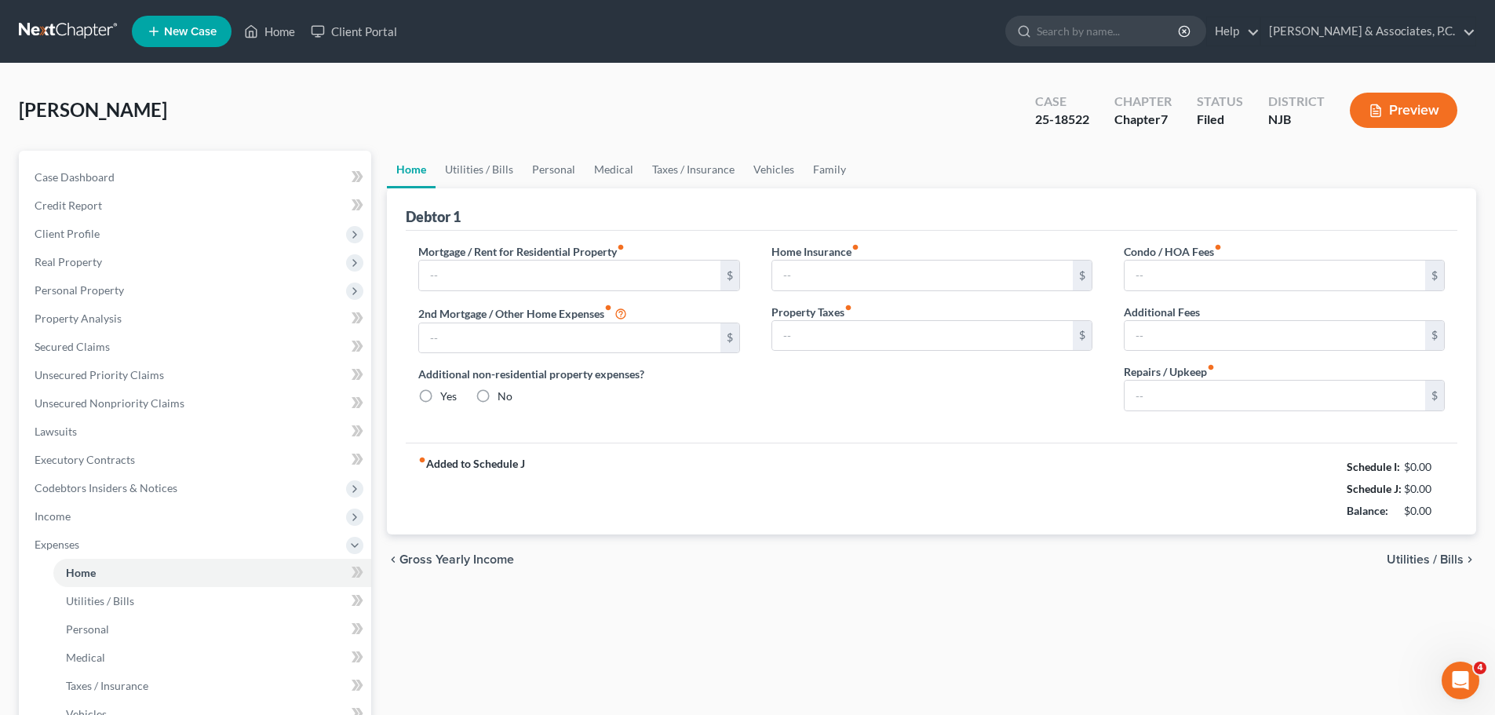
type input "1,350.00"
type input "0.00"
radio input "true"
type input "17.00"
type input "0.00"
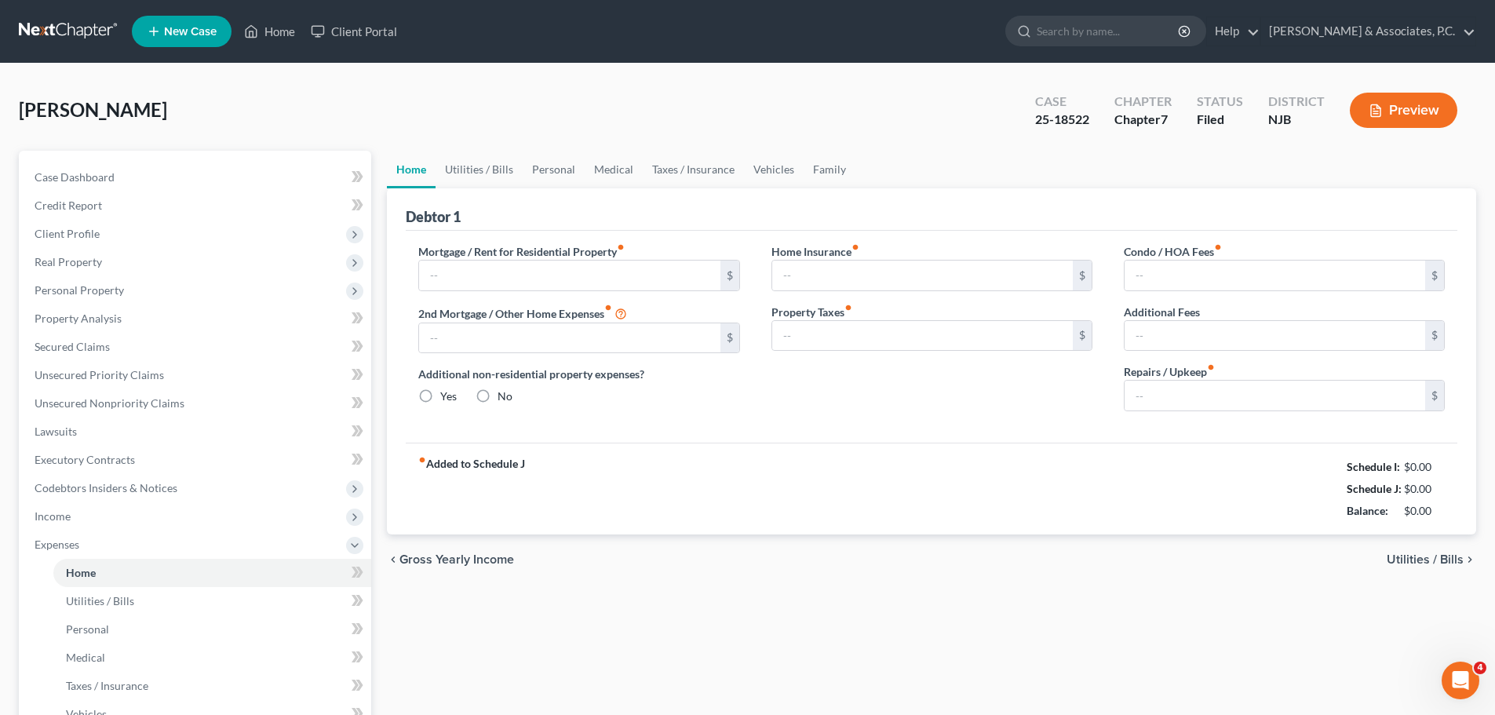
type input "0.00"
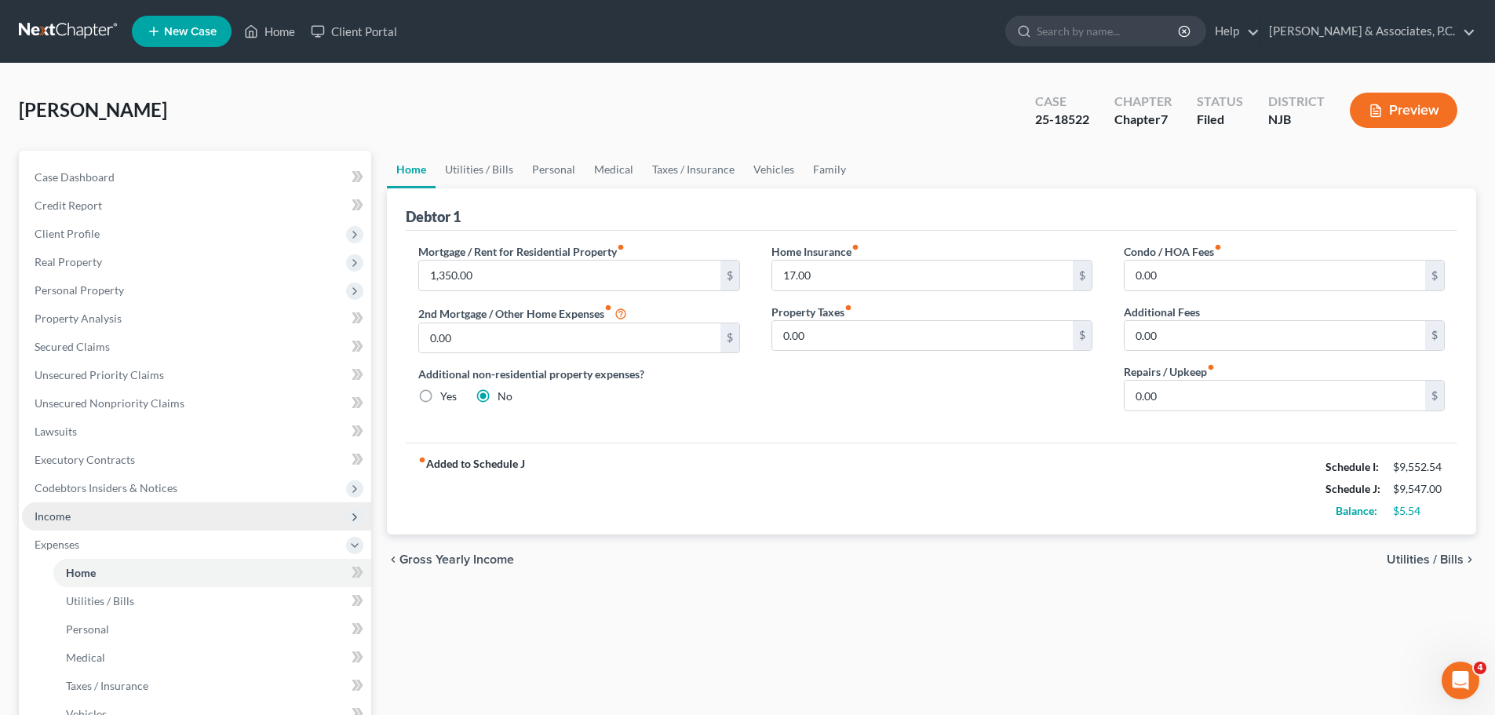
click at [100, 515] on span "Income" at bounding box center [196, 516] width 349 height 28
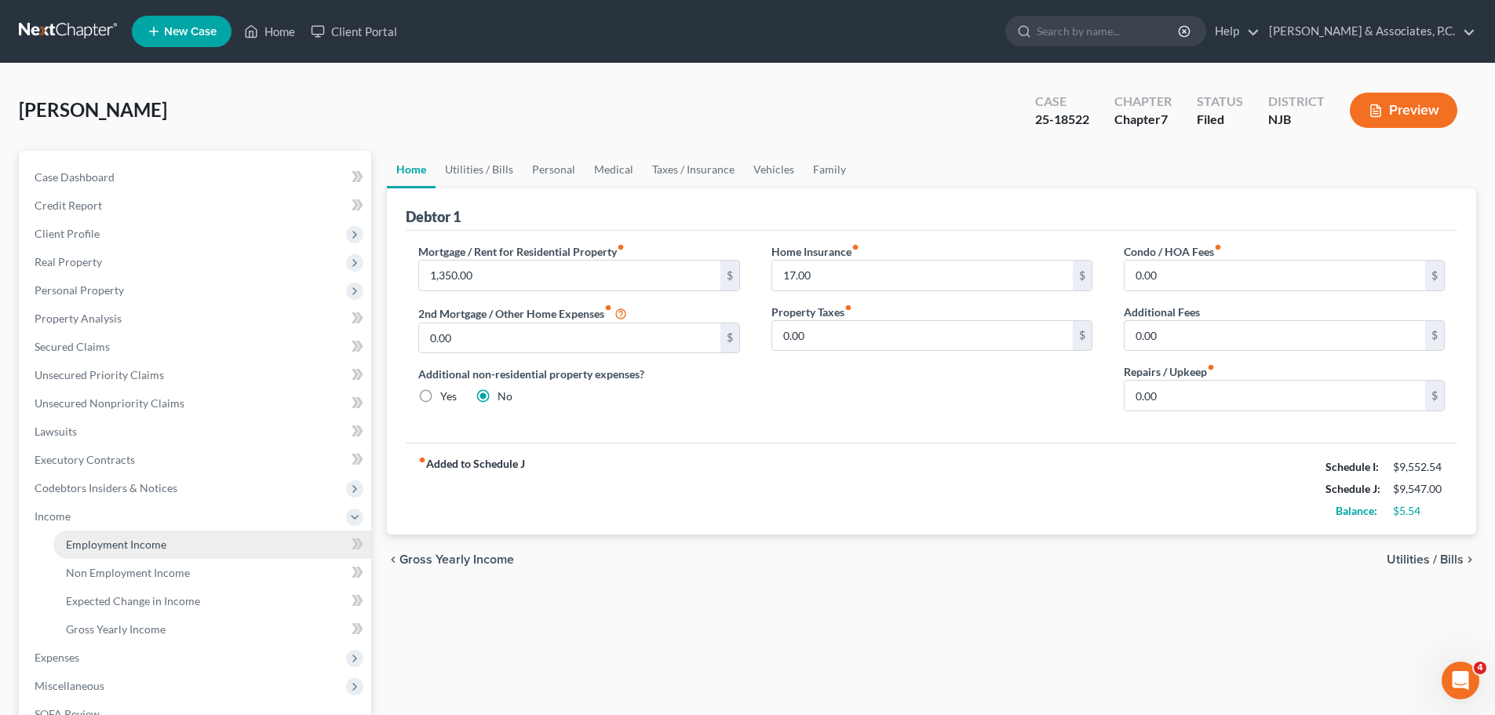
click at [172, 541] on link "Employment Income" at bounding box center [212, 544] width 318 height 28
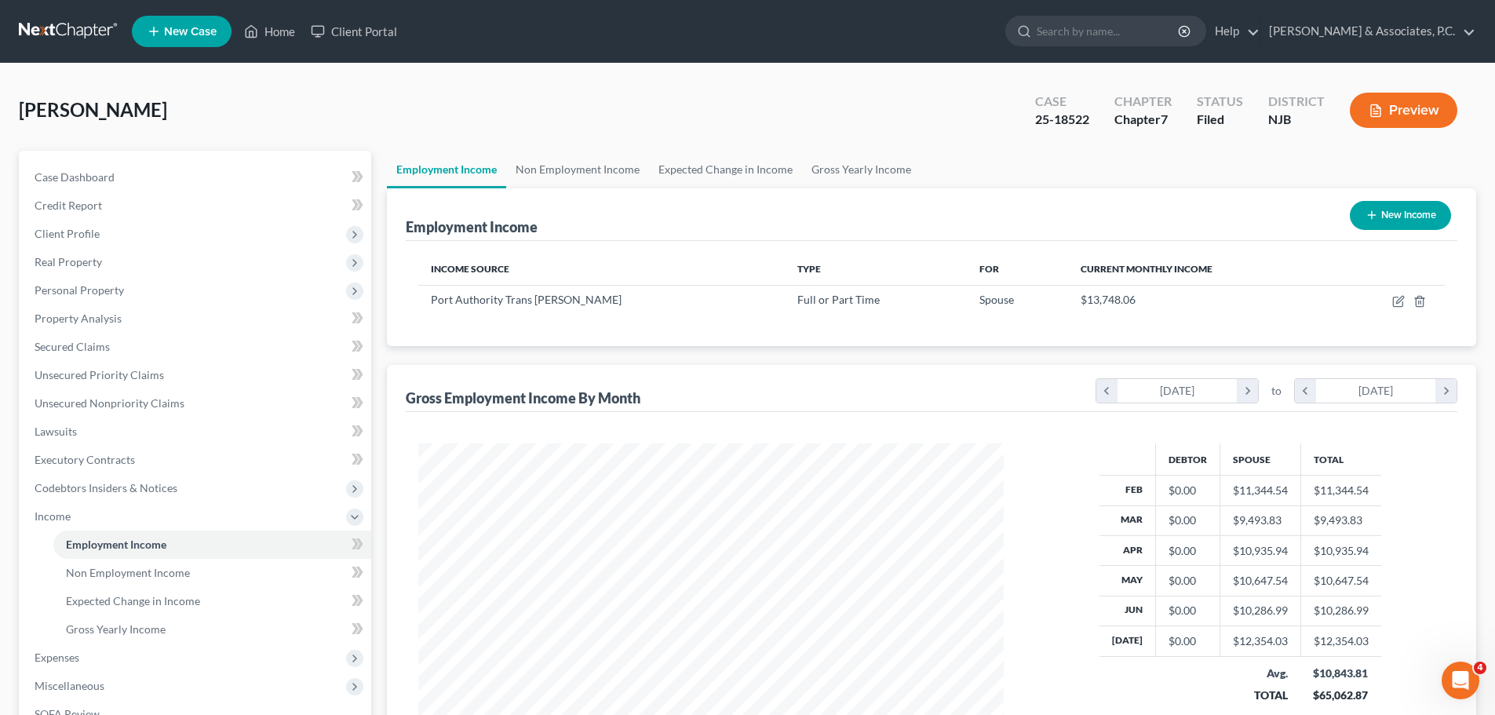
scroll to position [293, 617]
click at [557, 173] on link "Non Employment Income" at bounding box center [577, 170] width 143 height 38
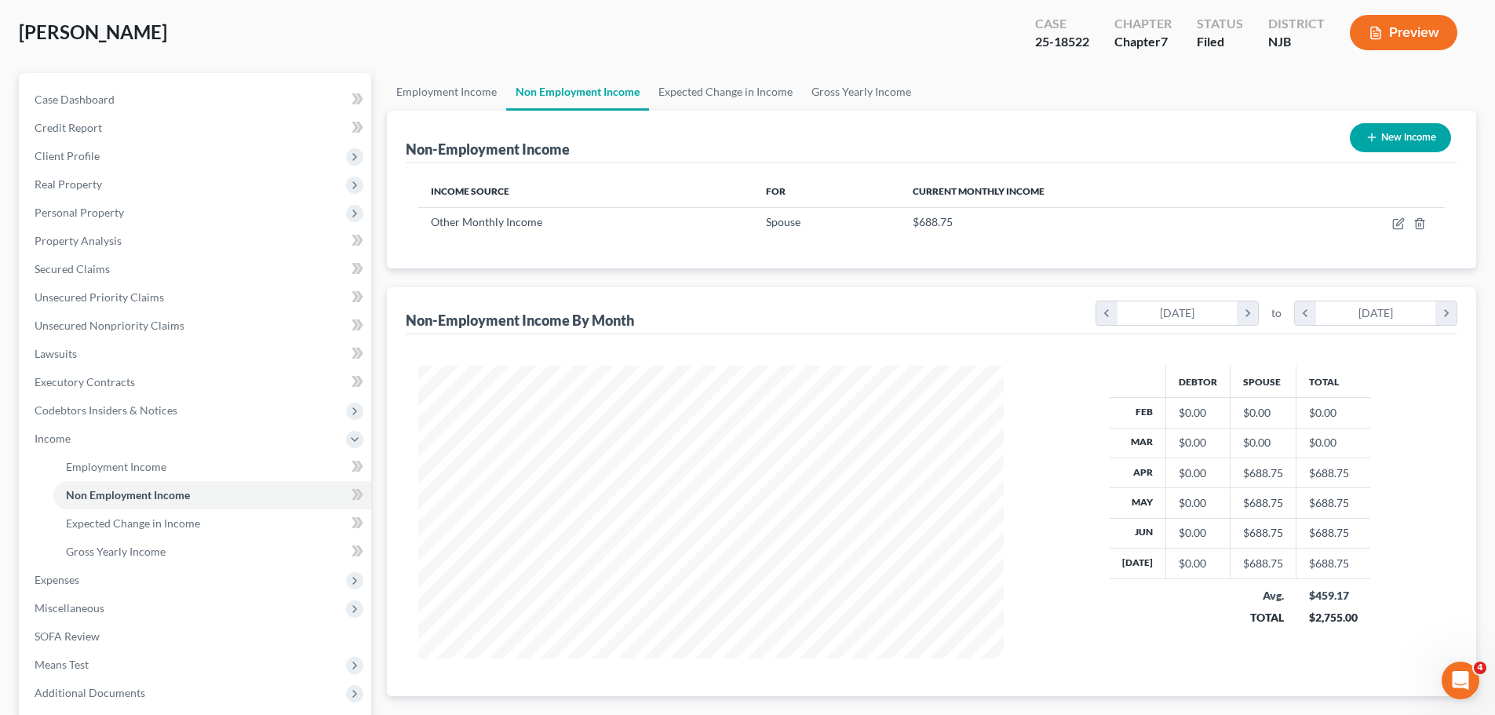
scroll to position [78, 0]
click at [709, 89] on link "Expected Change in Income" at bounding box center [725, 91] width 153 height 38
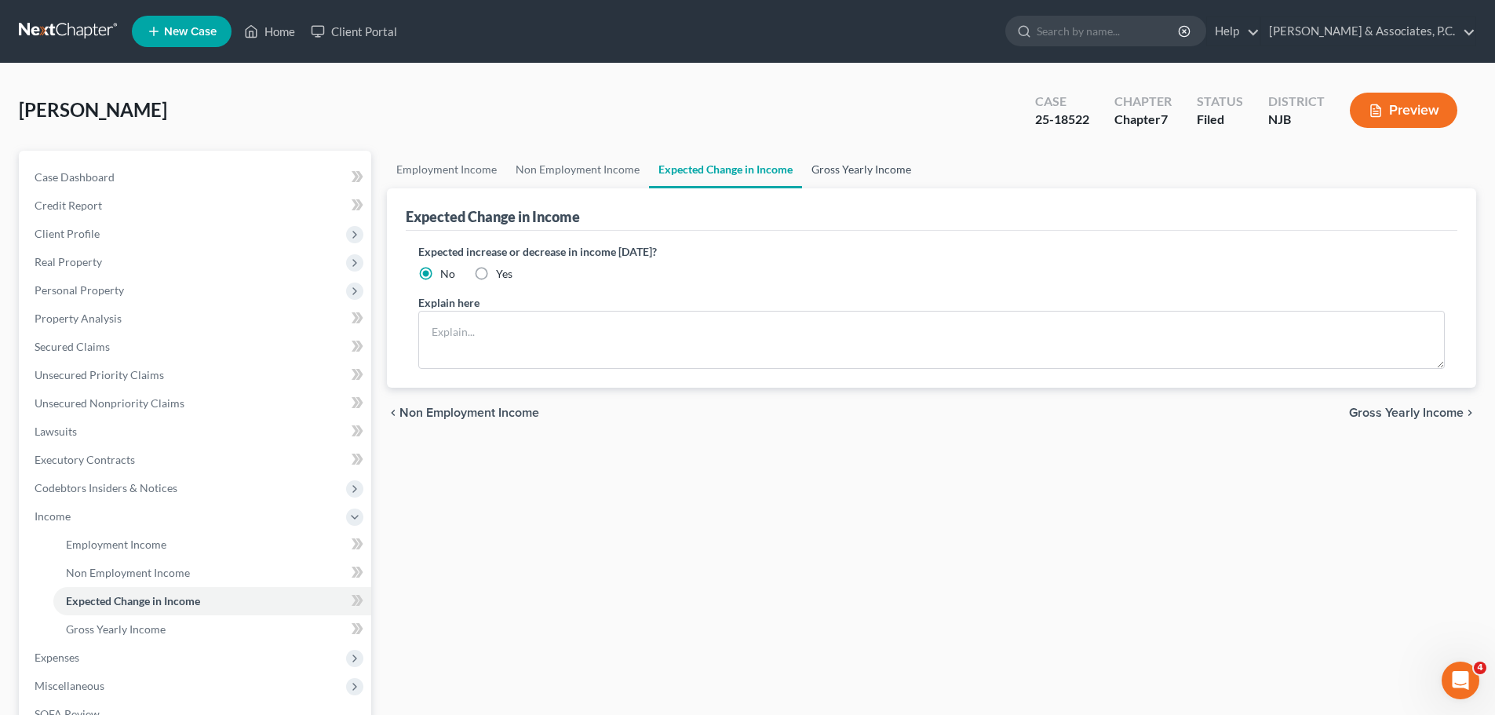
click at [860, 166] on link "Gross Yearly Income" at bounding box center [861, 170] width 118 height 38
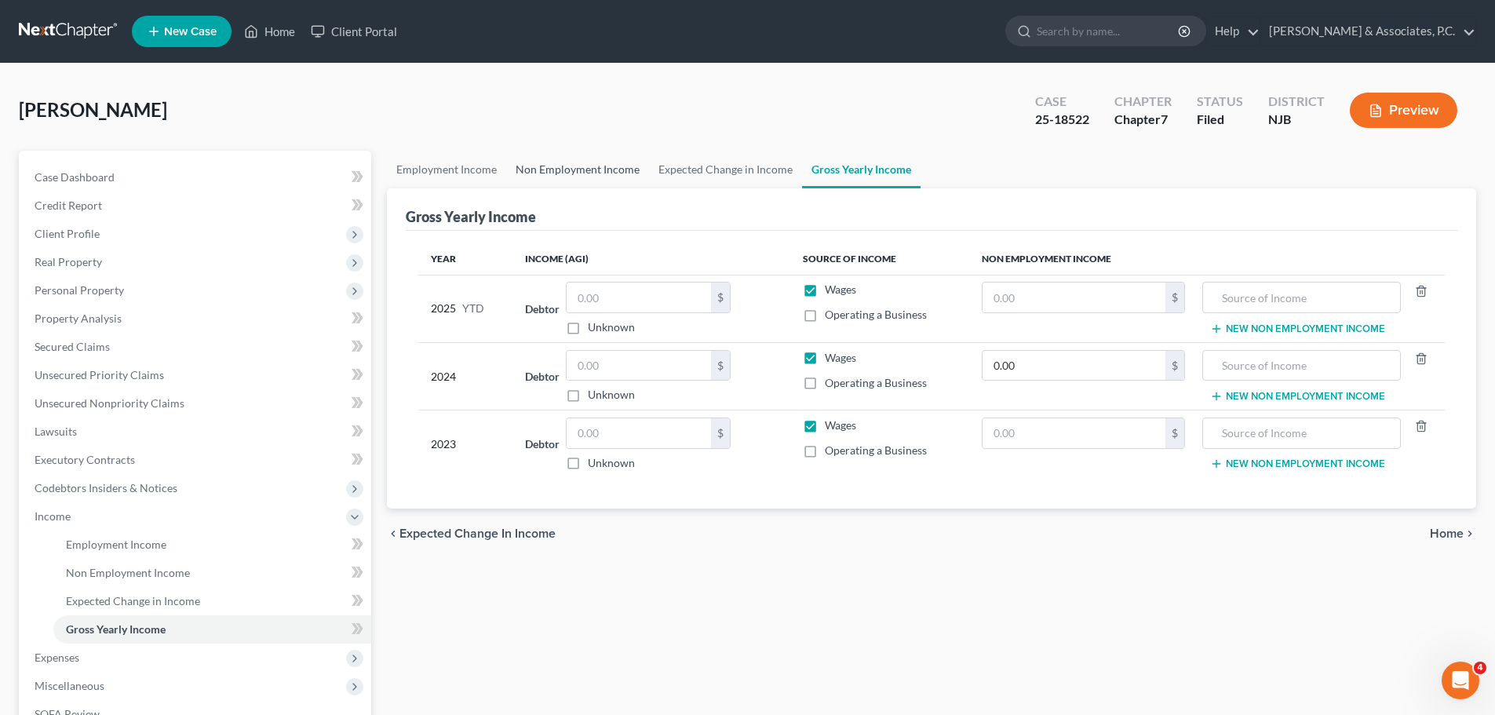
click at [542, 166] on link "Non Employment Income" at bounding box center [577, 170] width 143 height 38
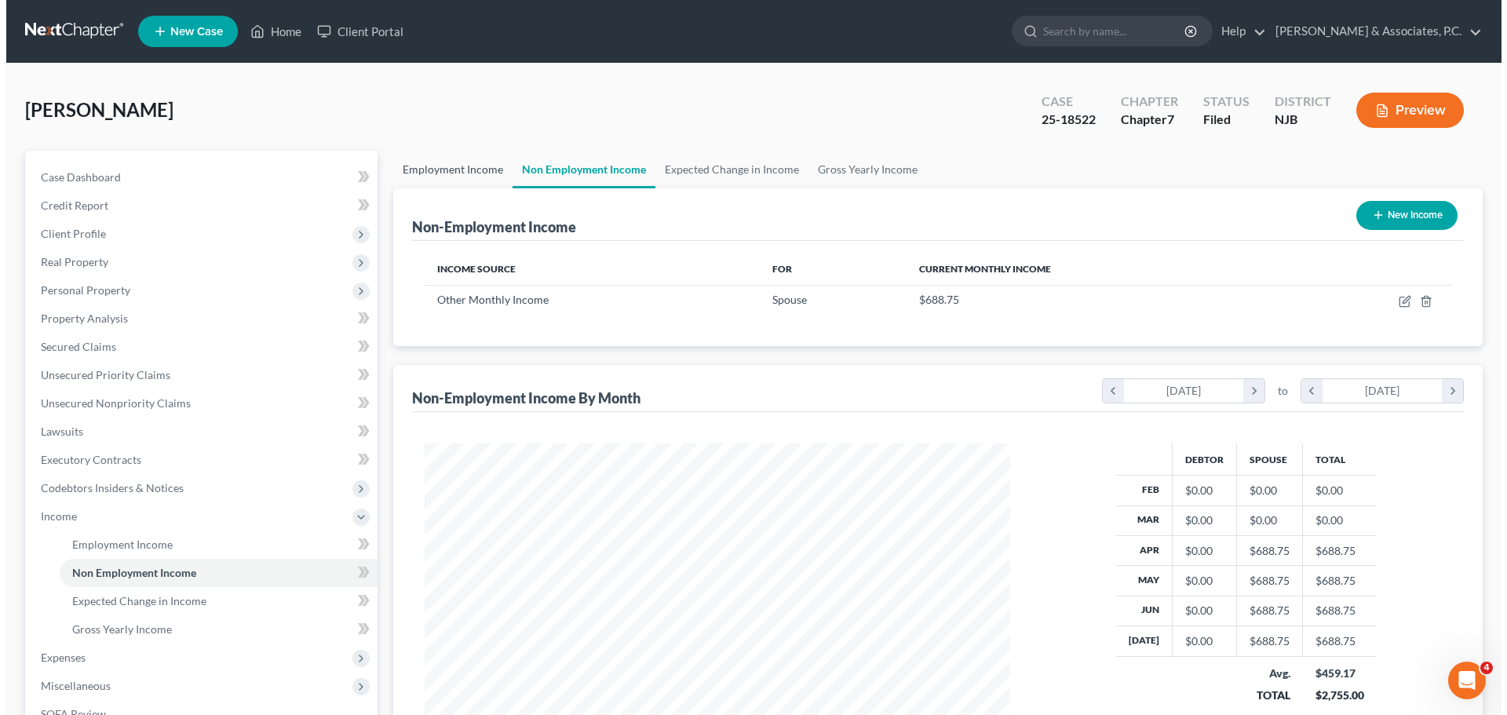
scroll to position [293, 617]
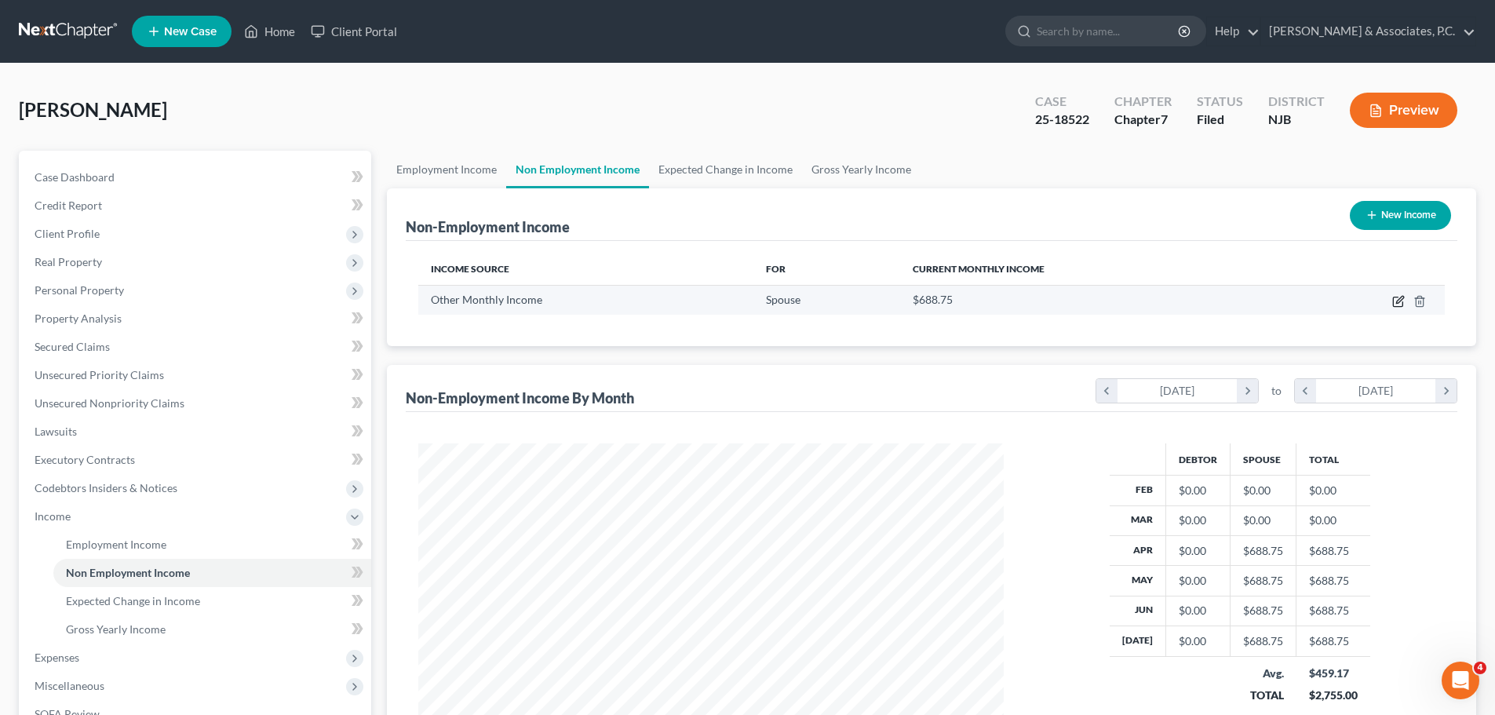
click at [1399, 303] on icon "button" at bounding box center [1399, 299] width 7 height 7
select select "13"
select select "0"
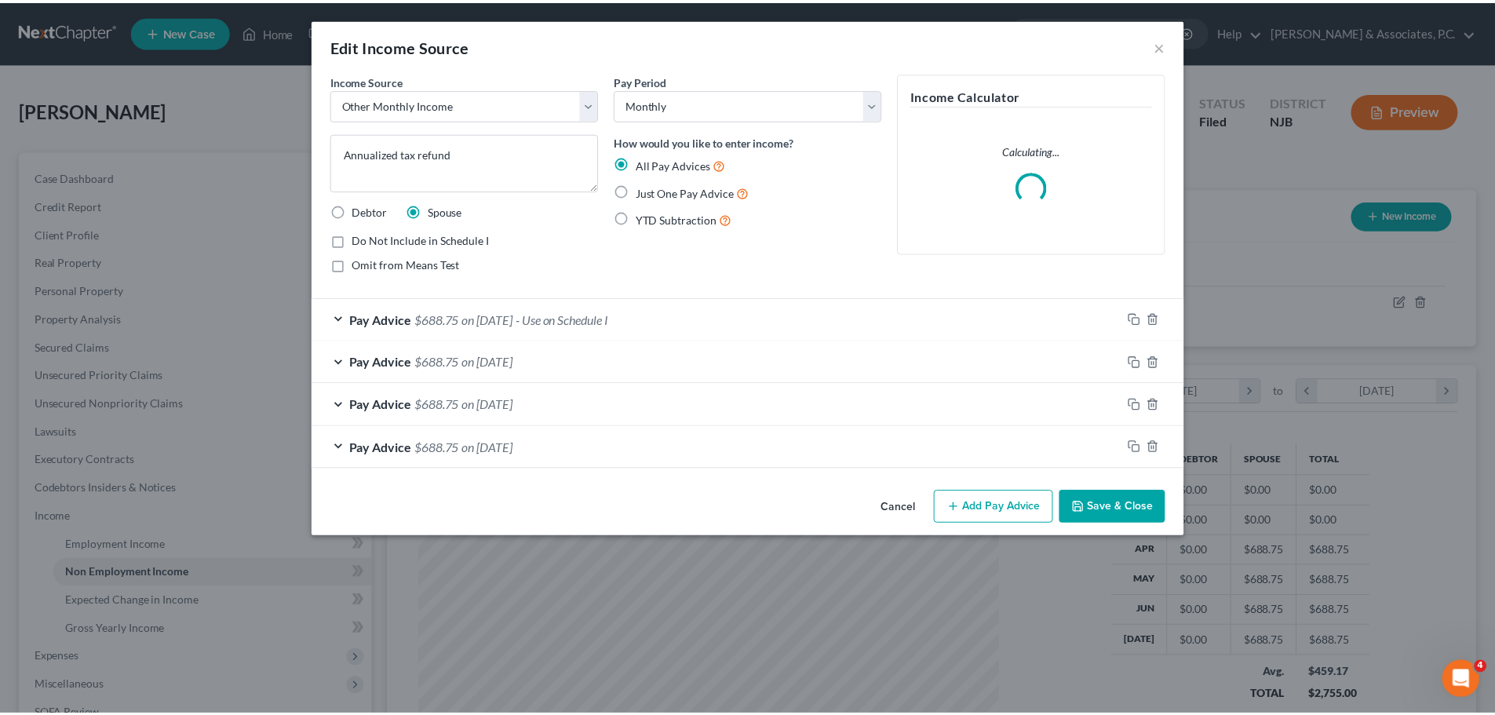
scroll to position [295, 622]
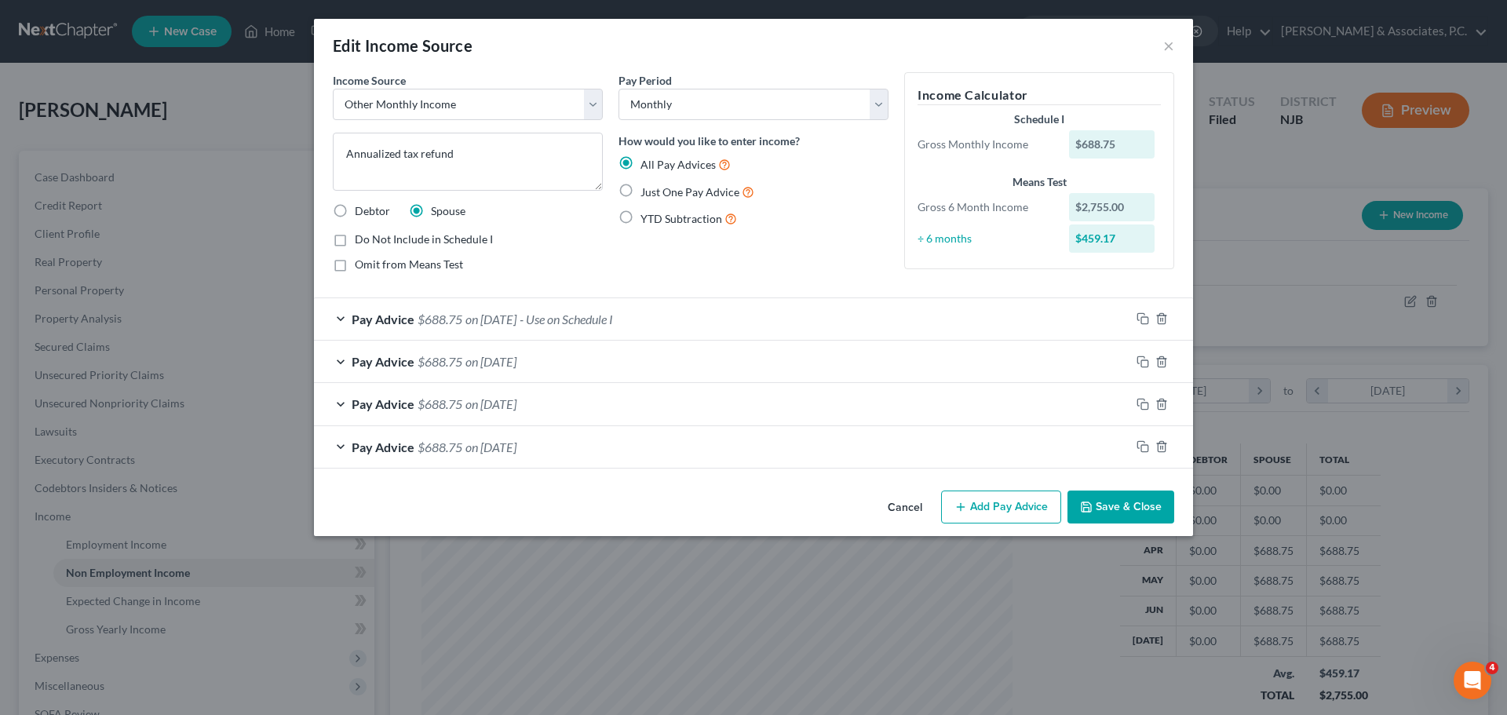
click at [921, 507] on button "Cancel" at bounding box center [905, 507] width 60 height 31
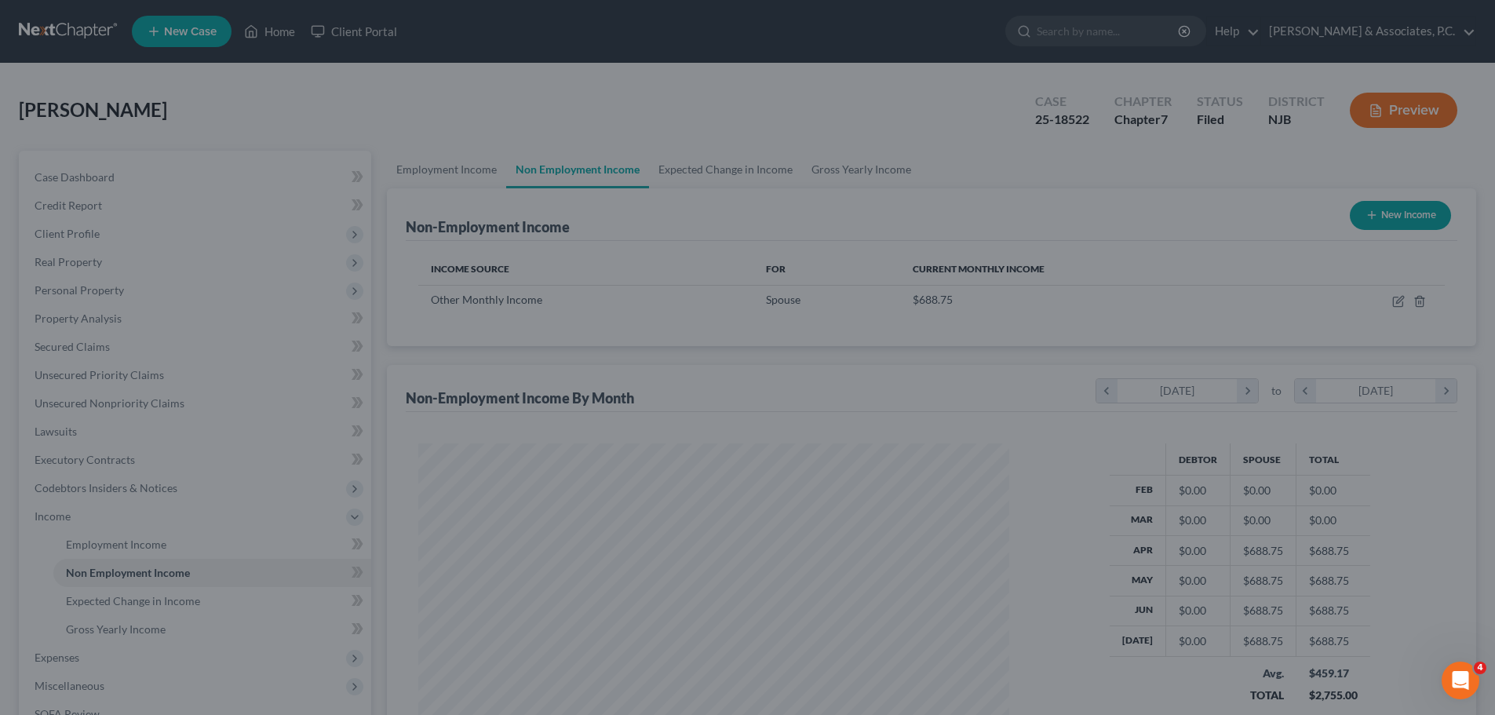
scroll to position [784352, 784028]
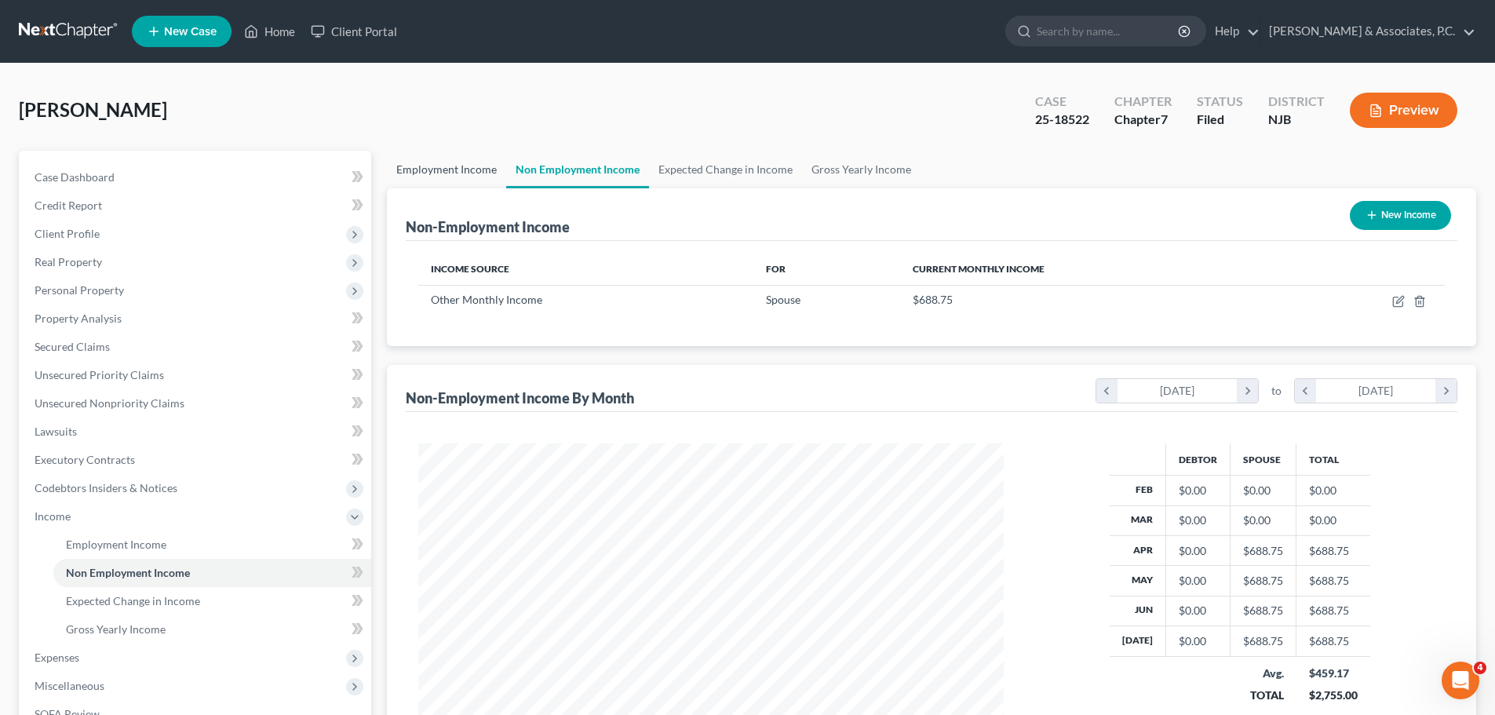
click at [439, 166] on link "Employment Income" at bounding box center [446, 170] width 119 height 38
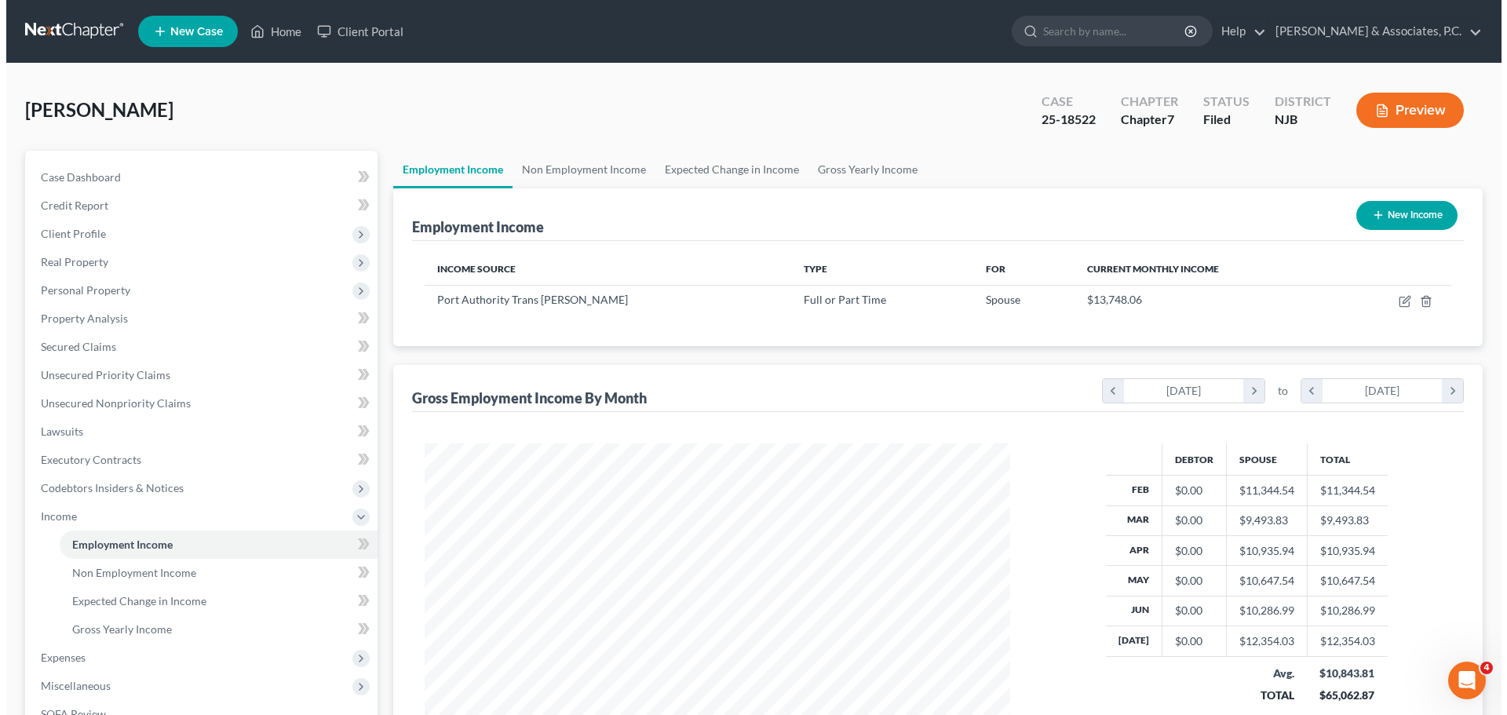
scroll to position [293, 617]
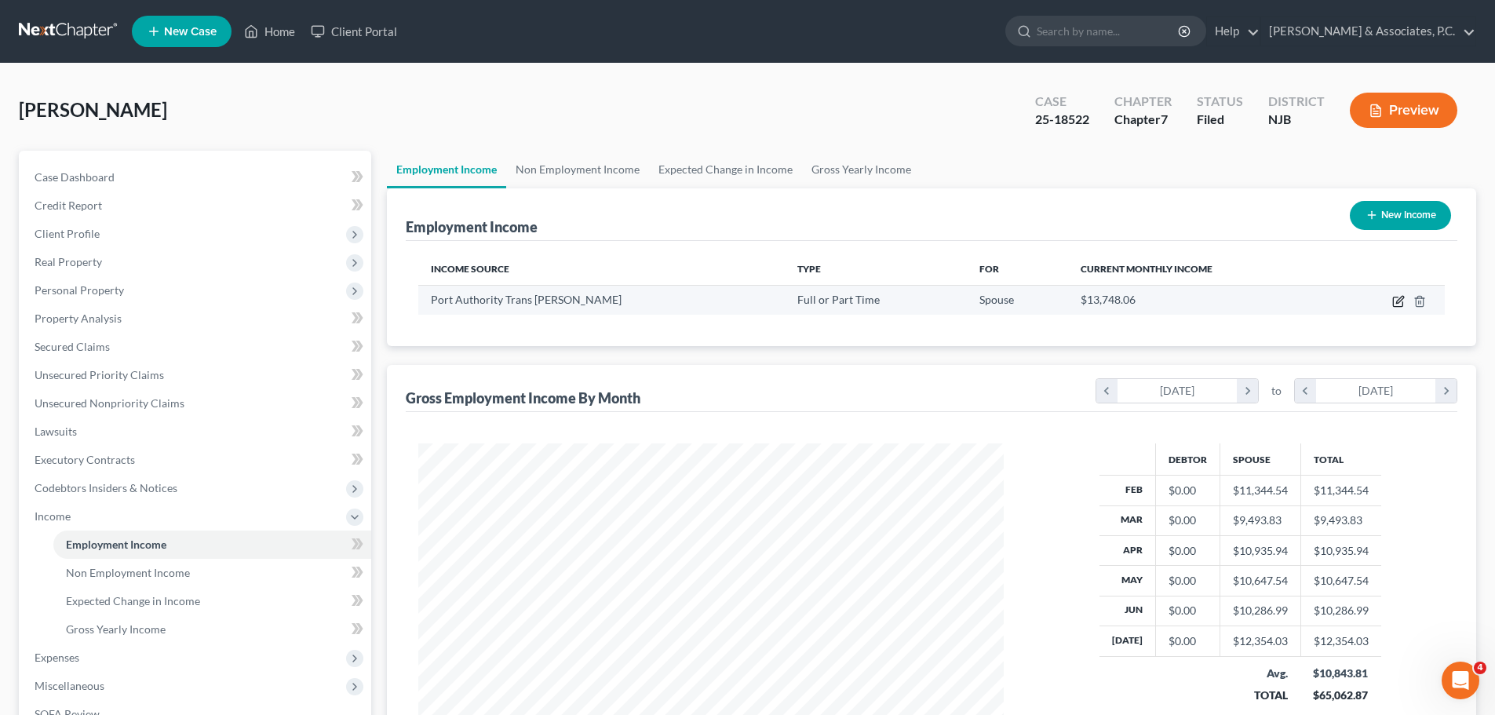
click at [1395, 301] on icon "button" at bounding box center [1398, 301] width 13 height 13
select select "0"
select select "33"
select select "3"
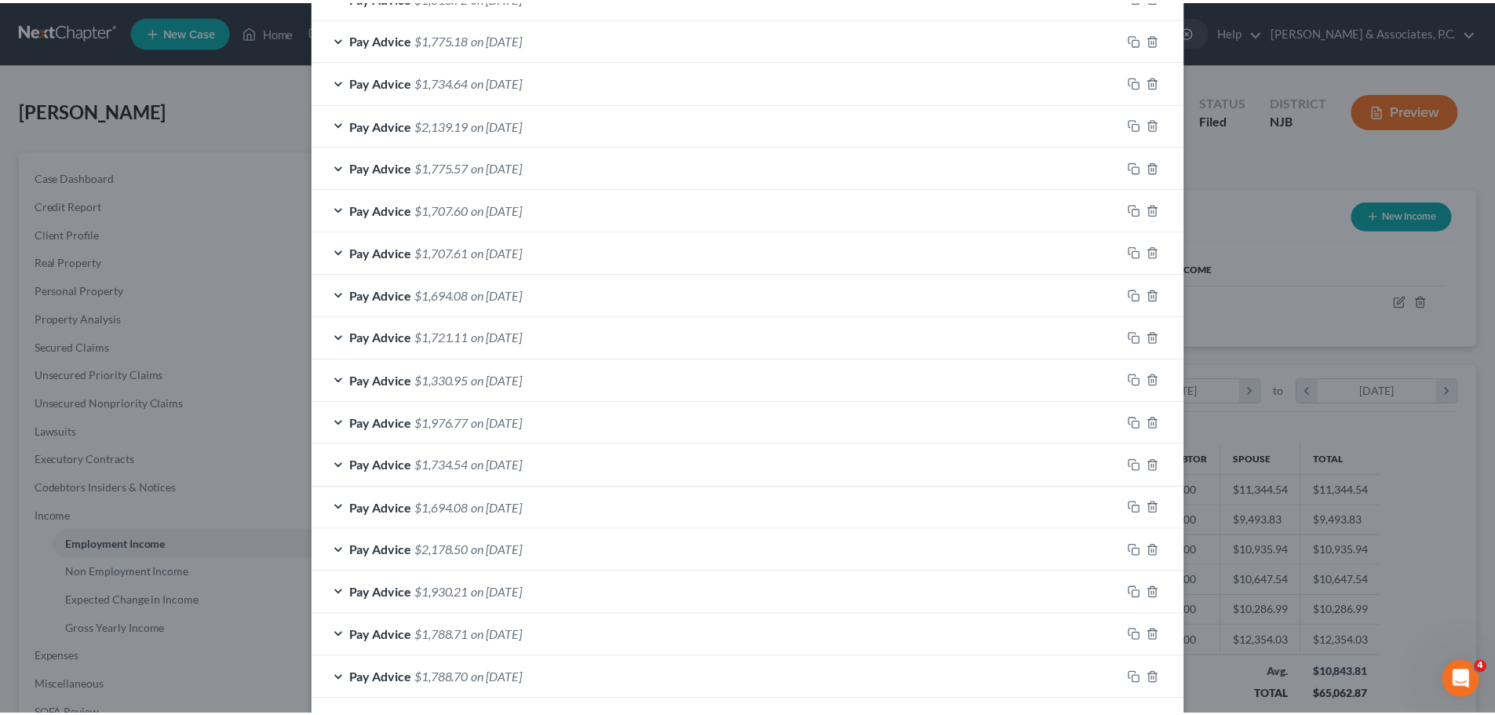
scroll to position [1181, 0]
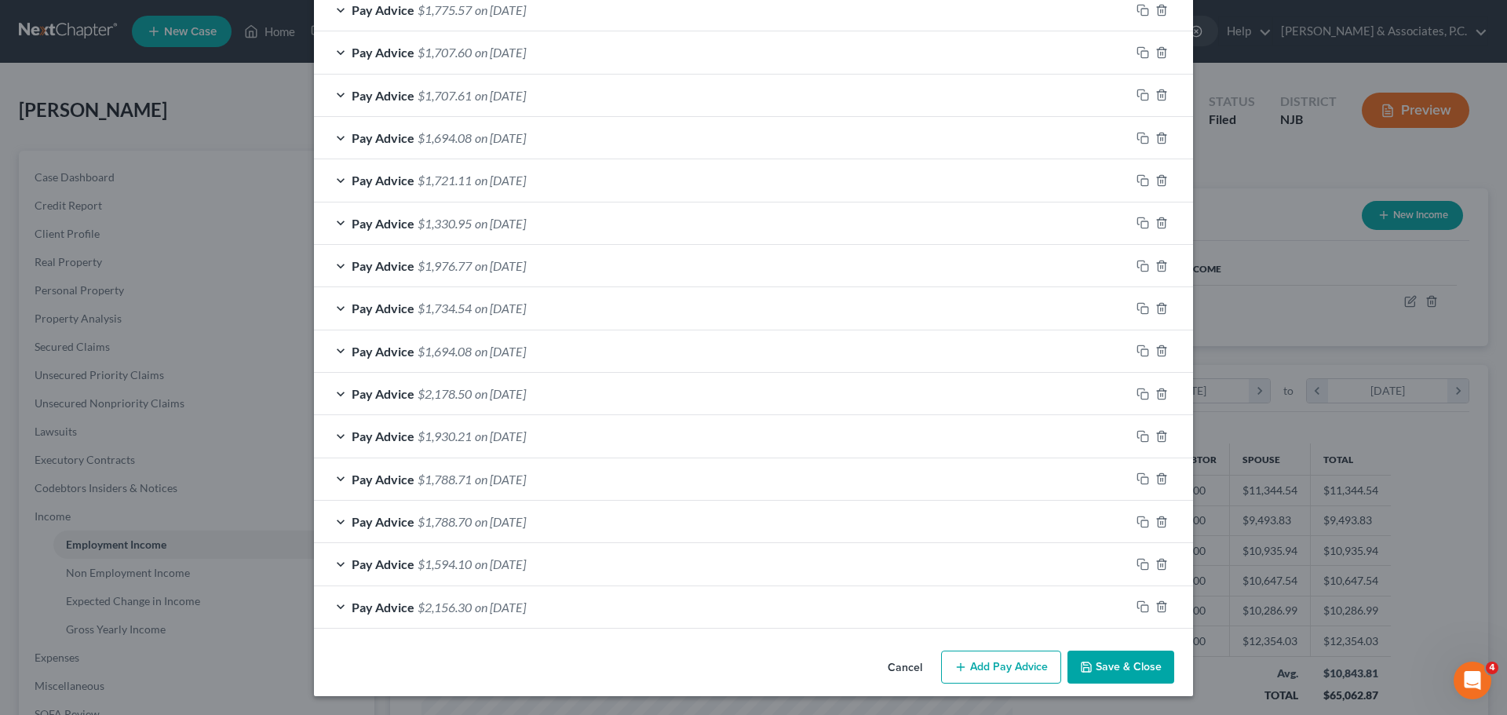
click at [896, 676] on button "Cancel" at bounding box center [905, 667] width 60 height 31
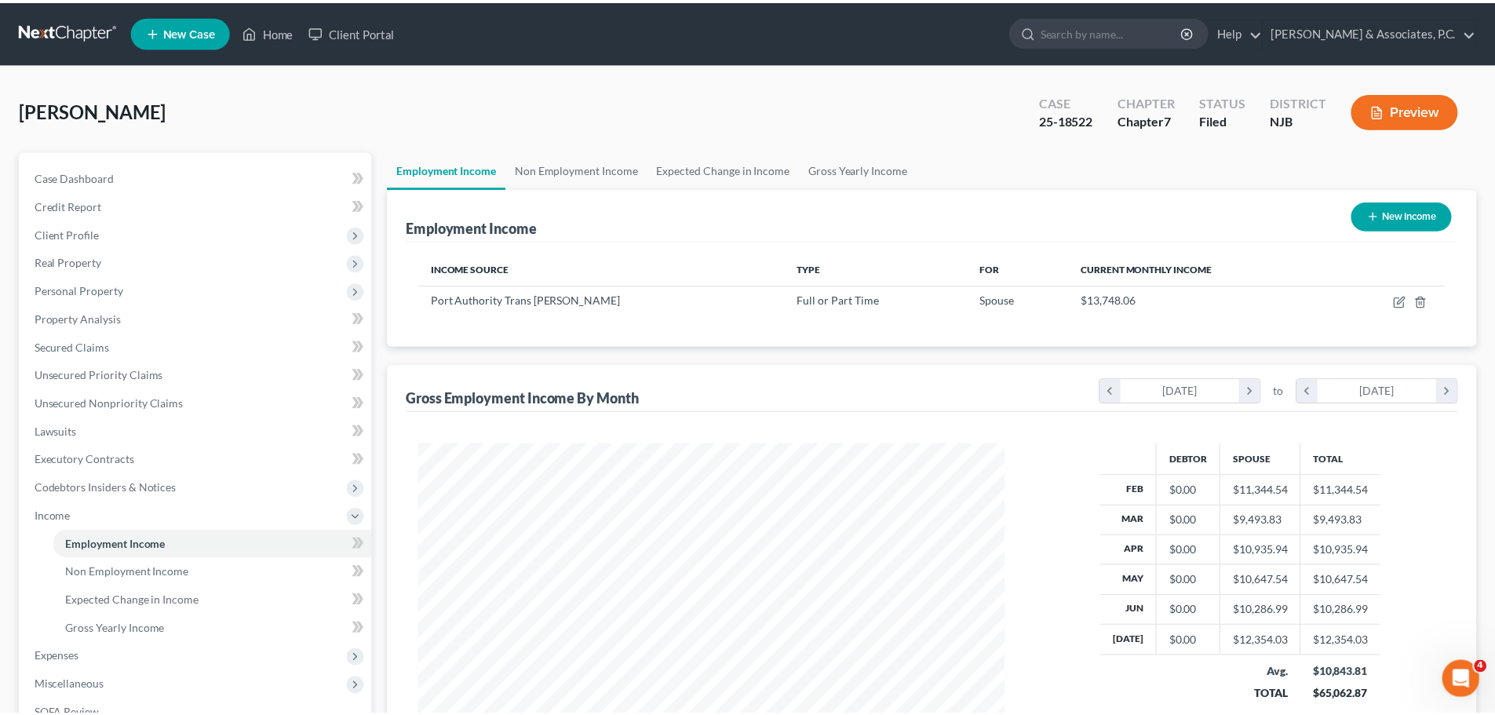
scroll to position [784352, 784028]
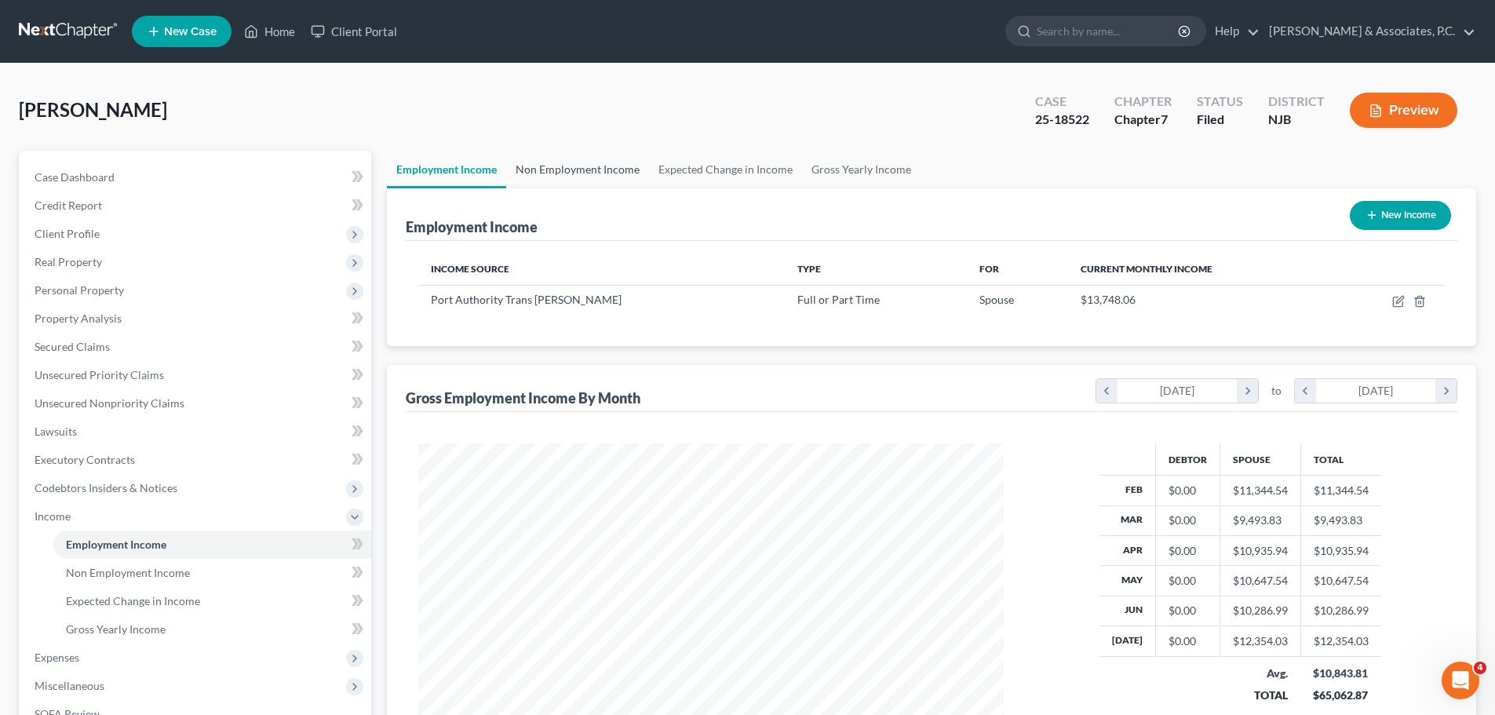
click at [563, 168] on link "Non Employment Income" at bounding box center [577, 170] width 143 height 38
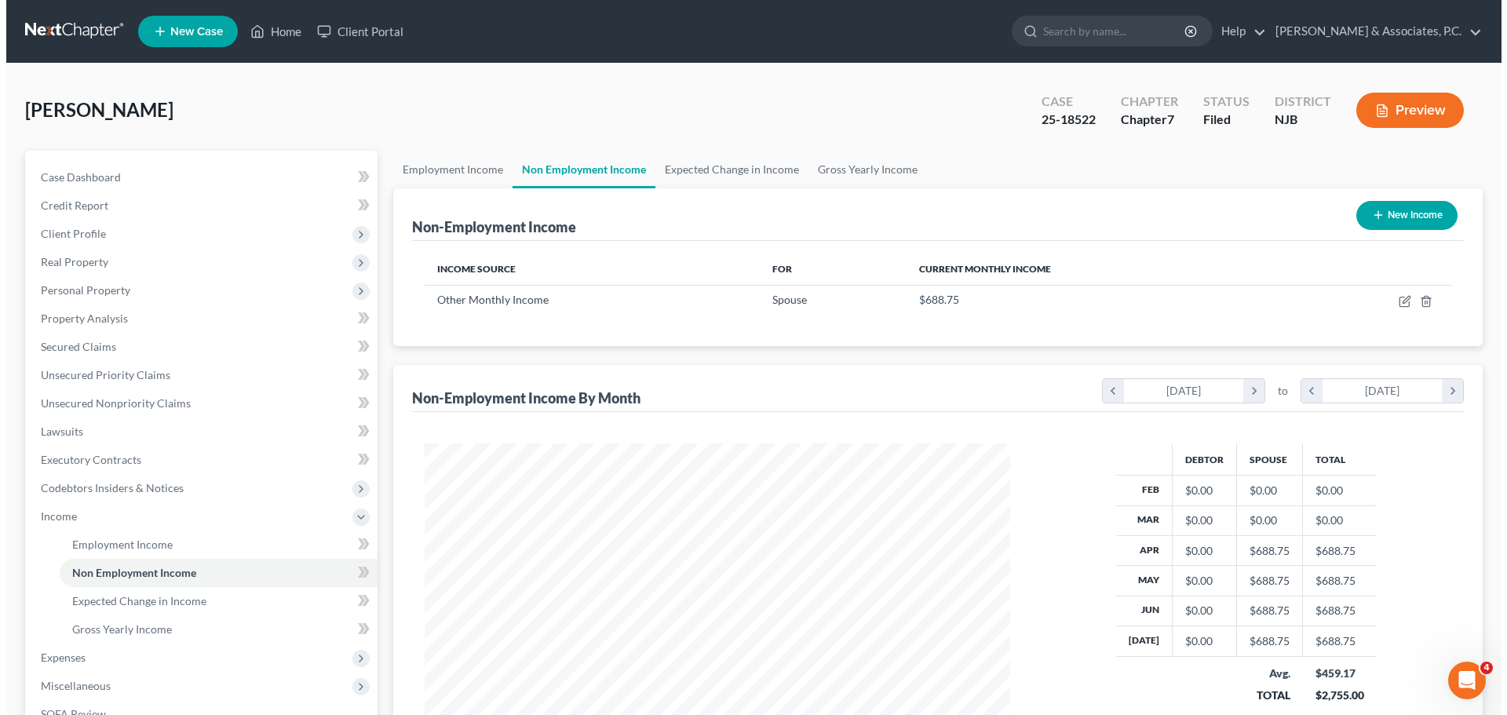
scroll to position [293, 617]
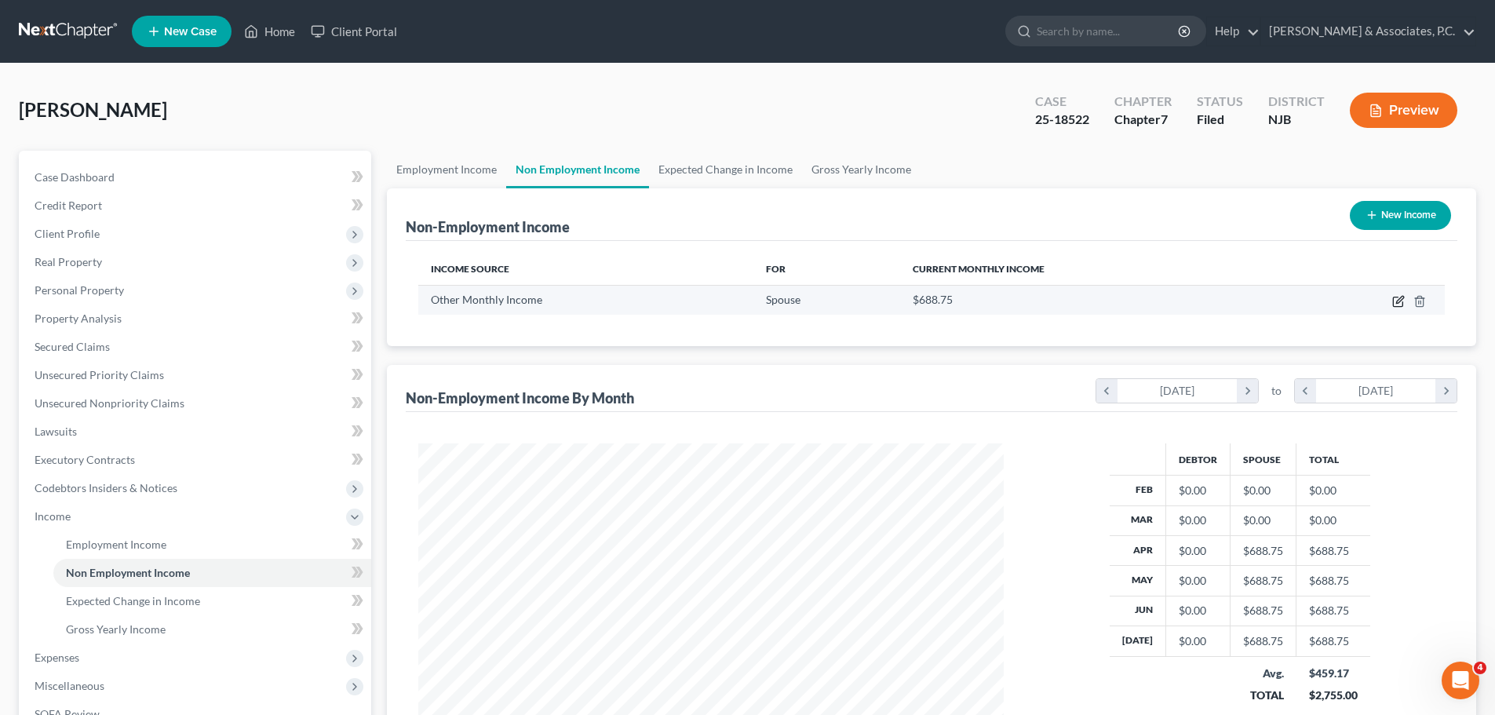
click at [1394, 303] on icon "button" at bounding box center [1398, 301] width 13 height 13
select select "13"
select select "0"
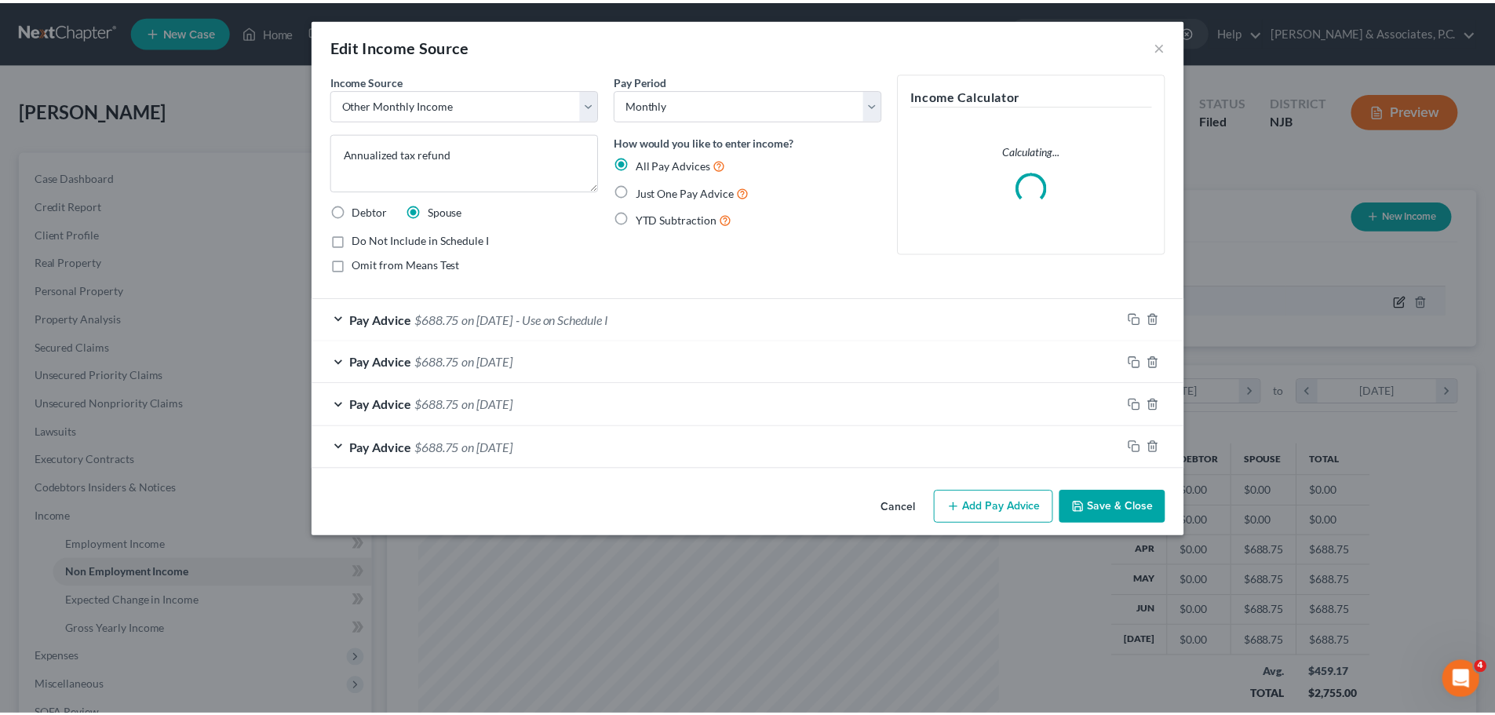
scroll to position [295, 622]
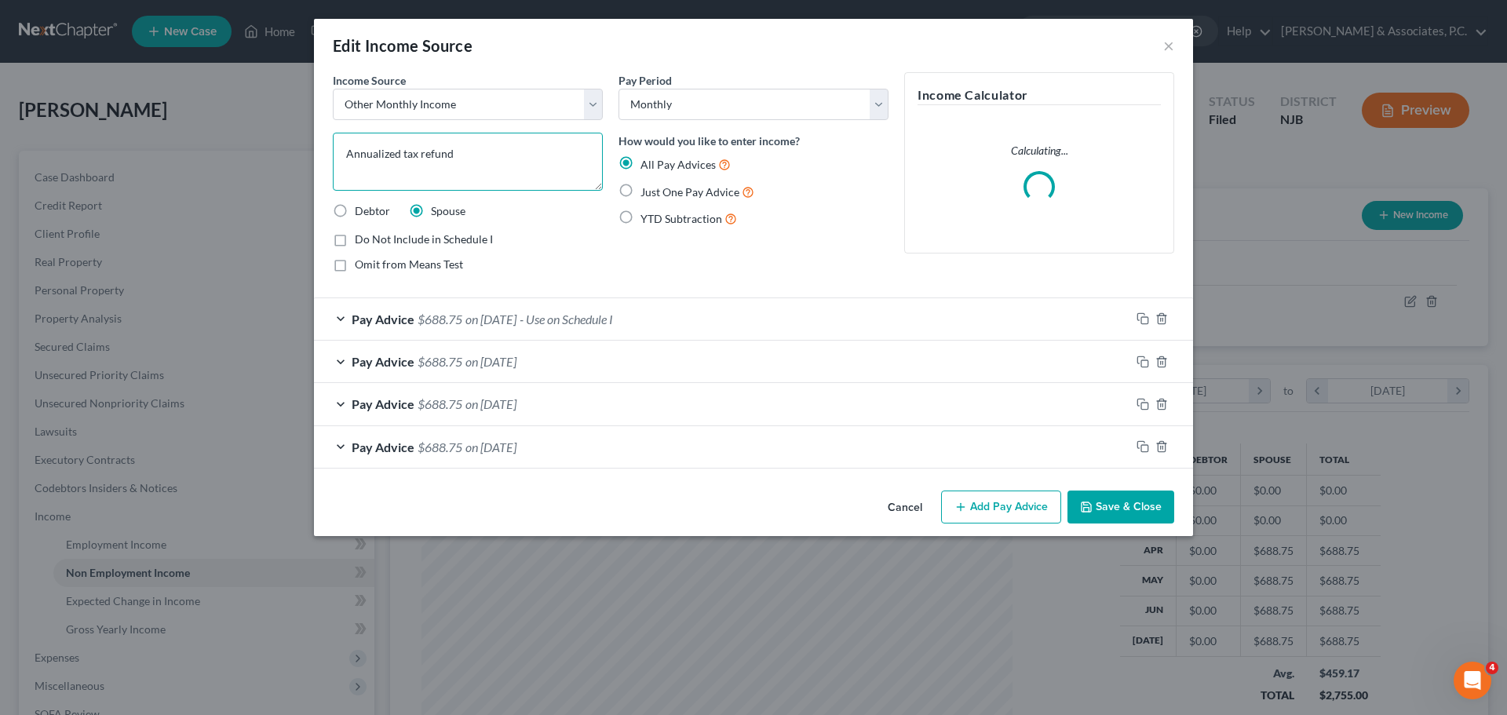
click at [546, 162] on textarea "Annualized tax refund" at bounding box center [468, 162] width 270 height 58
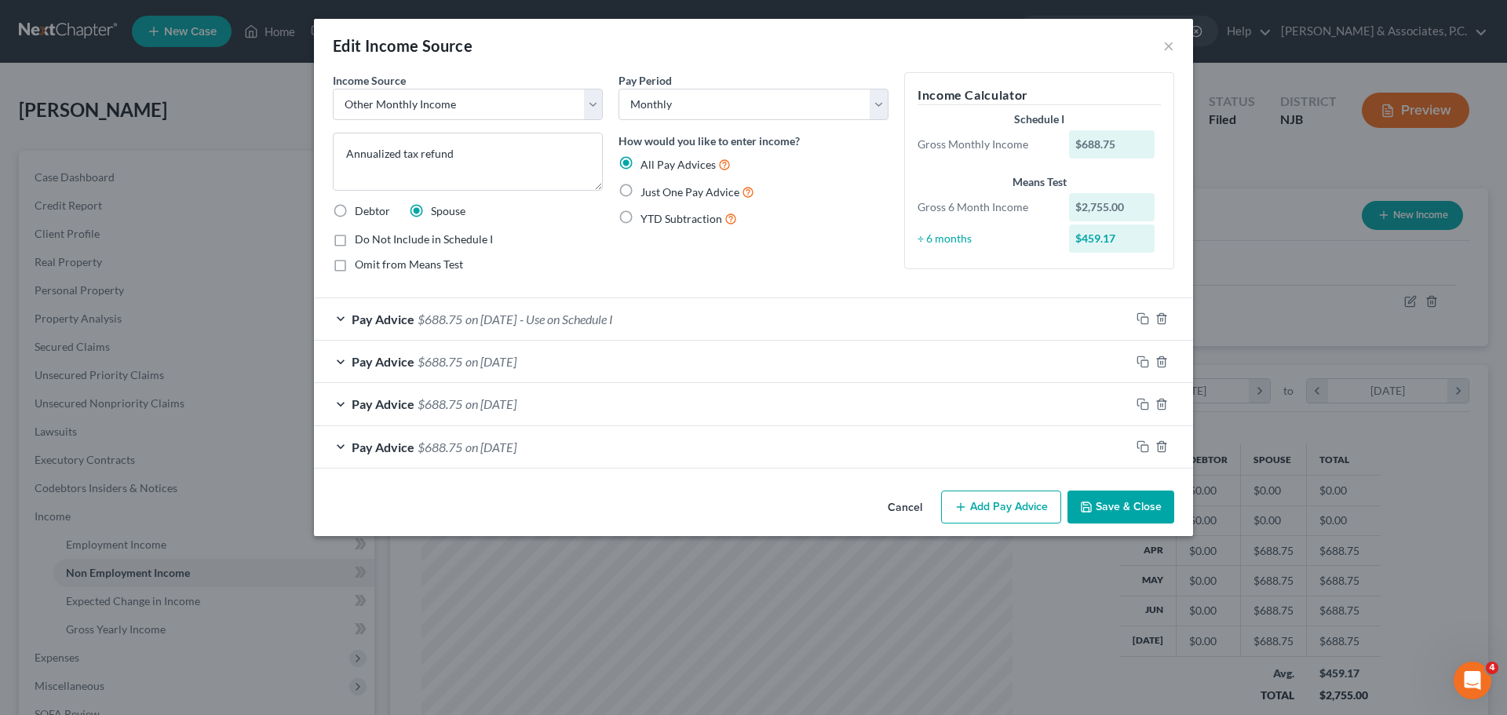
click at [716, 319] on div "Pay Advice $688.75 on [DATE] - Use on Schedule I" at bounding box center [722, 319] width 816 height 42
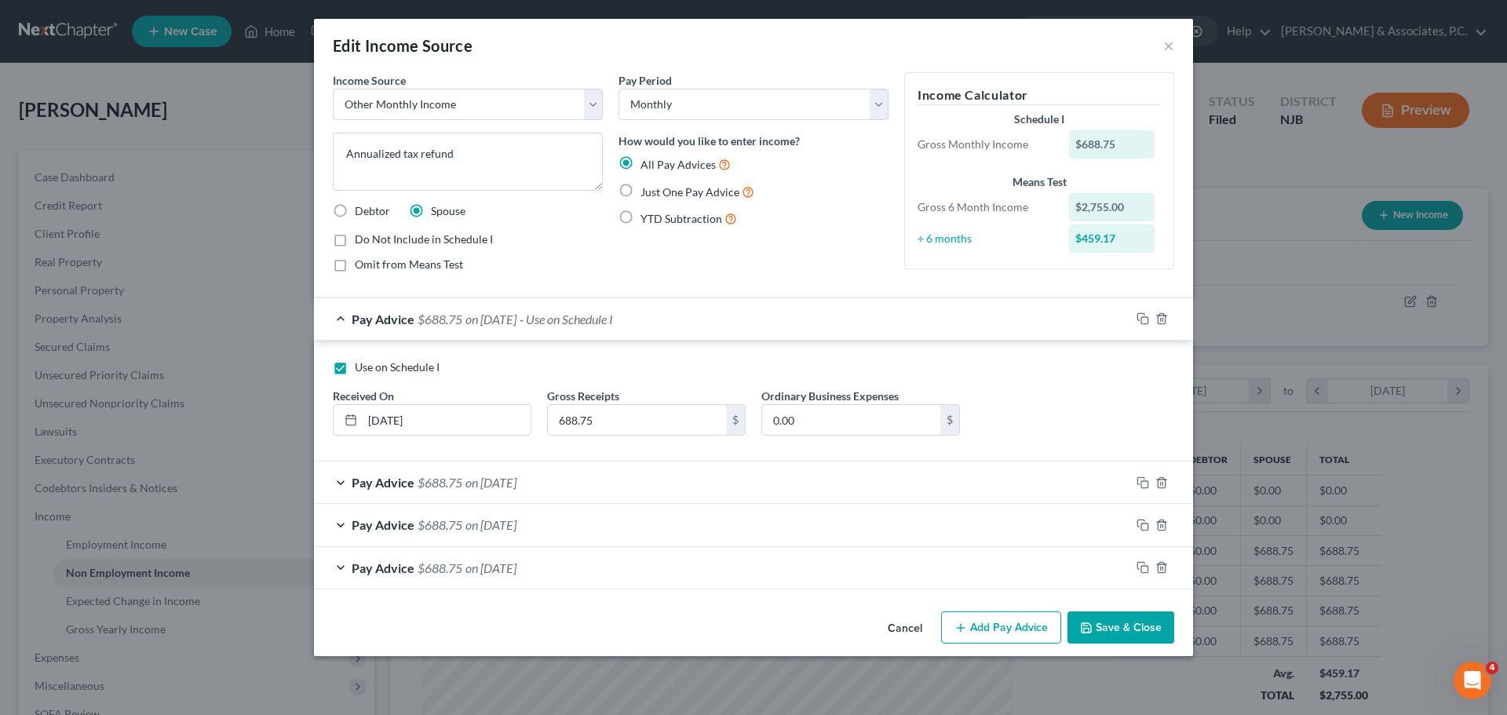
click at [1102, 636] on button "Save & Close" at bounding box center [1120, 627] width 107 height 33
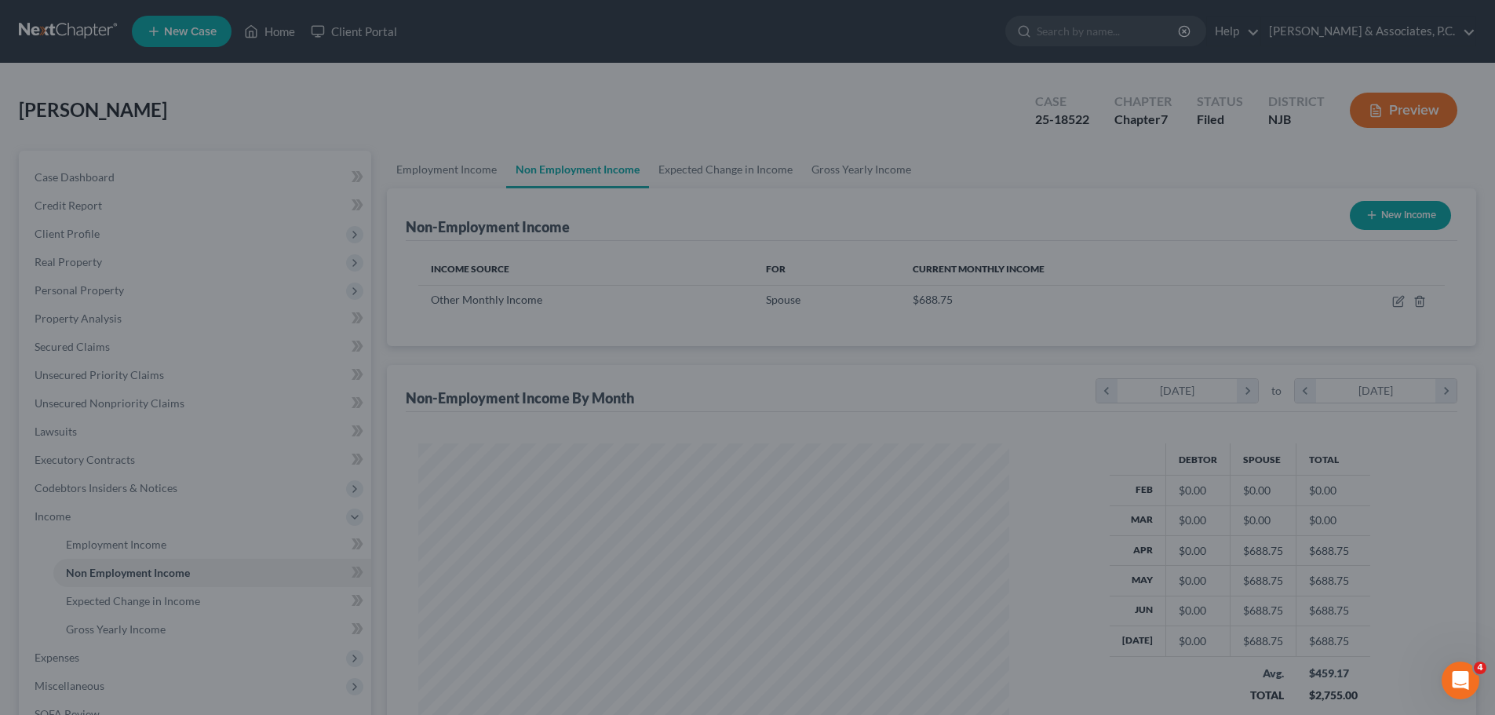
scroll to position [784352, 784028]
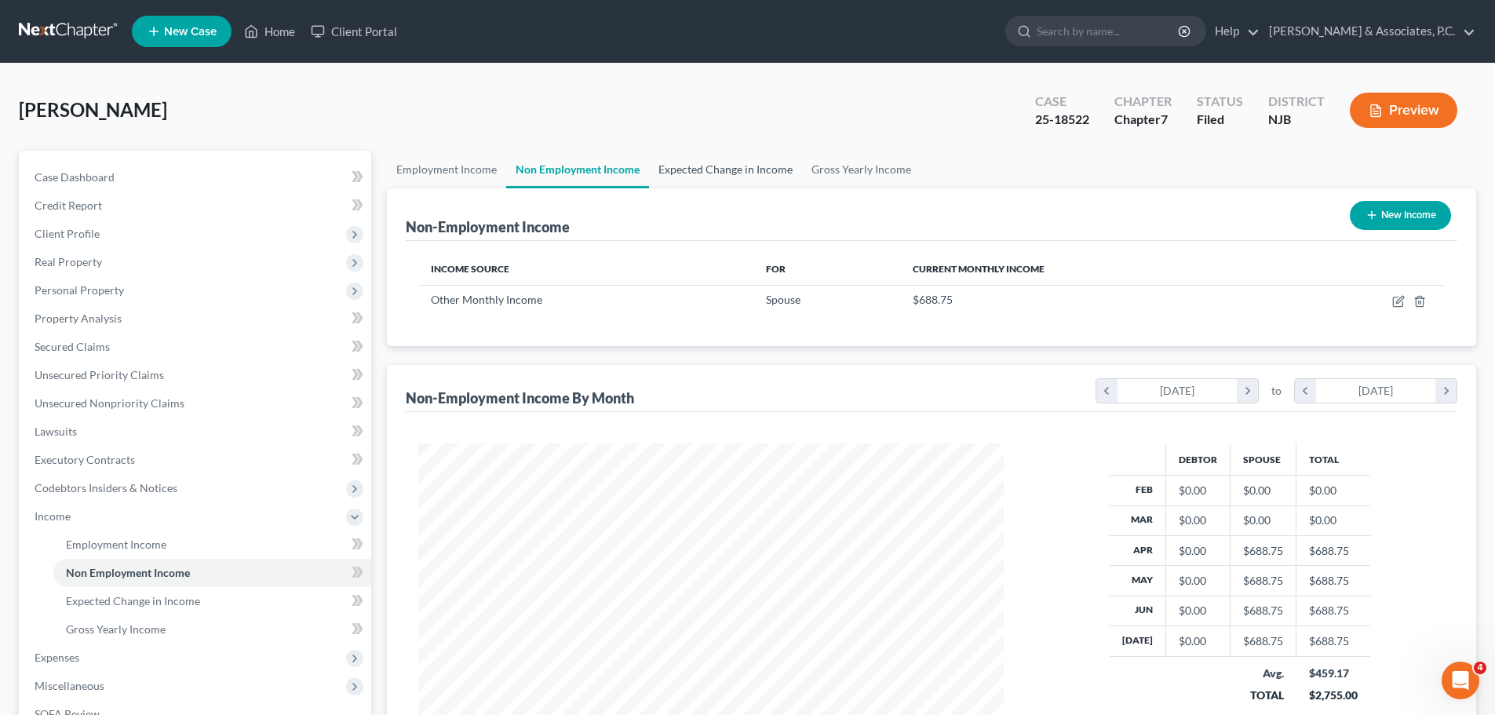
click at [740, 161] on link "Expected Change in Income" at bounding box center [725, 170] width 153 height 38
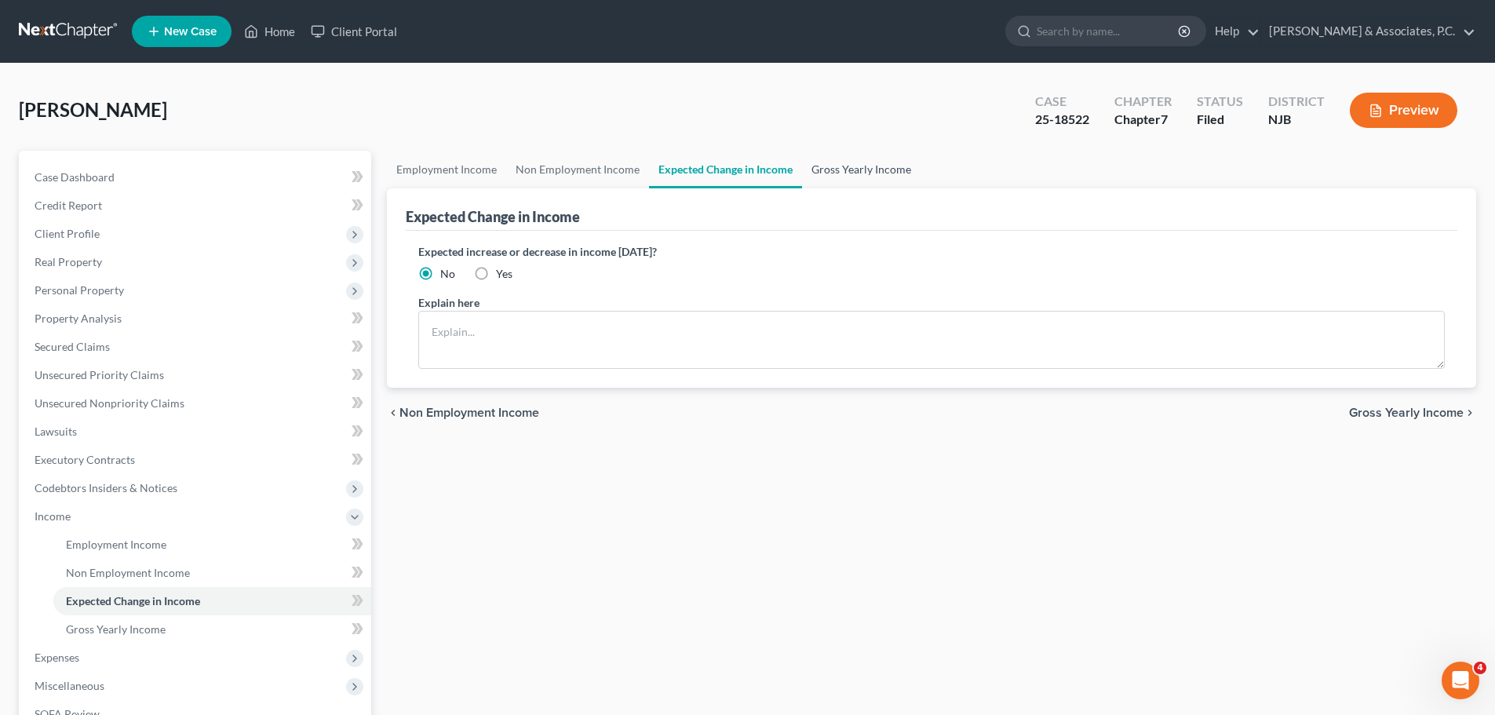
click at [868, 183] on link "Gross Yearly Income" at bounding box center [861, 170] width 118 height 38
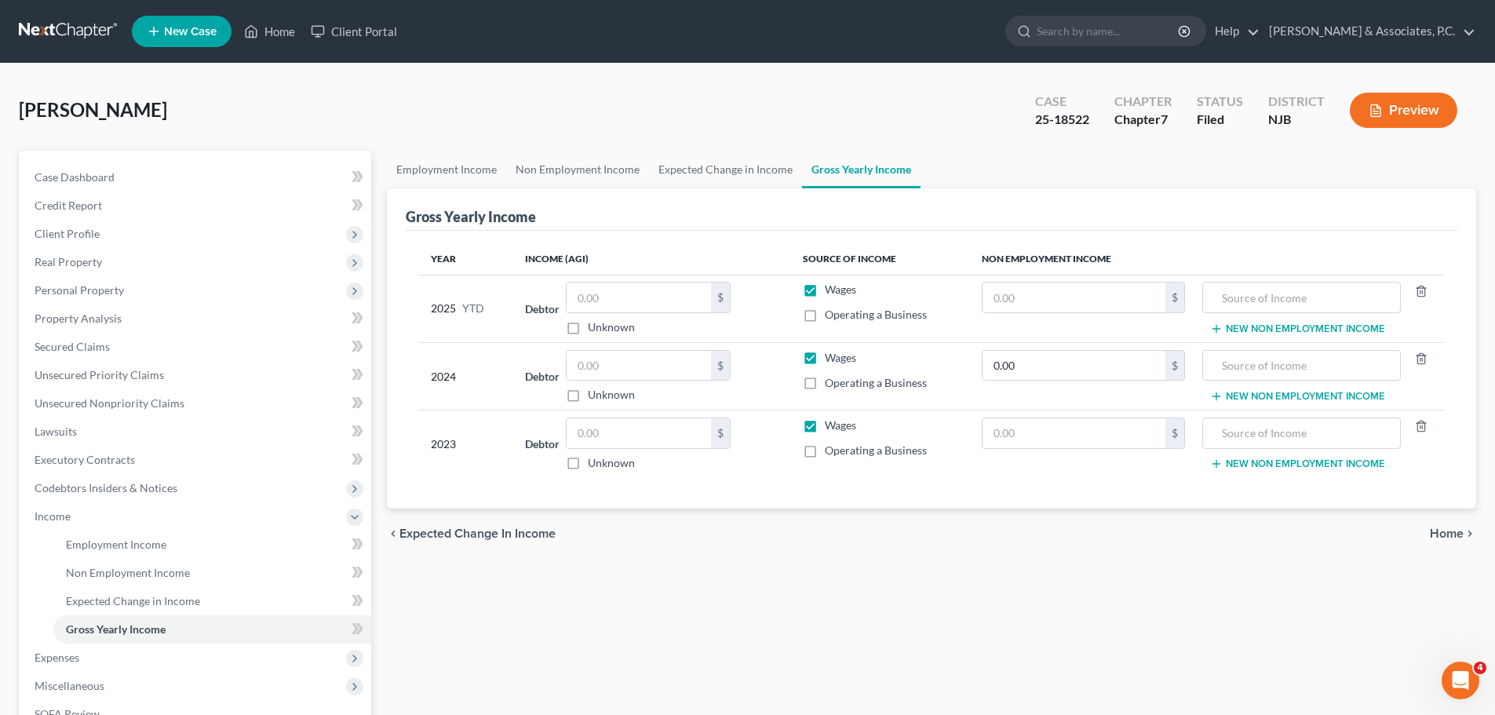
click at [1456, 533] on span "Home" at bounding box center [1447, 533] width 34 height 13
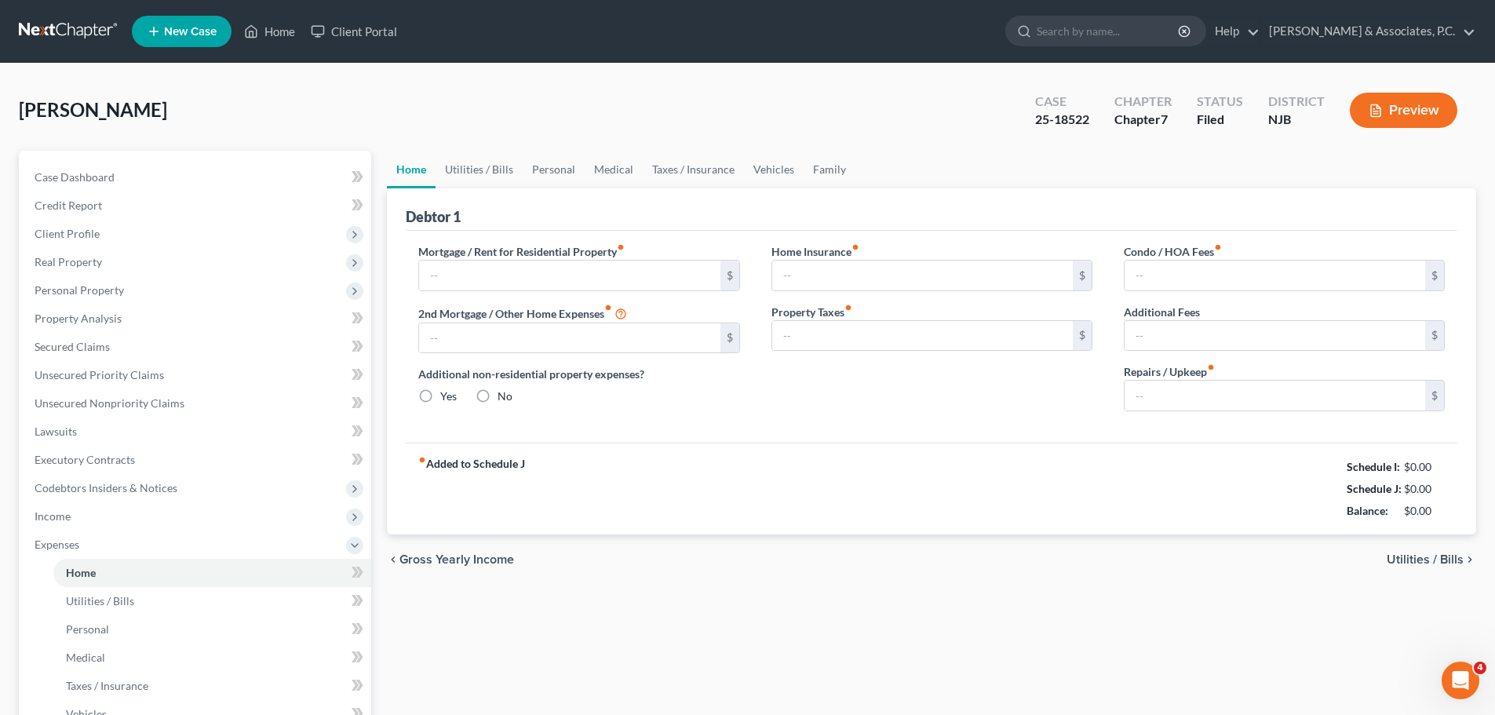
type input "1,350.00"
type input "0.00"
radio input "true"
type input "17.00"
type input "0.00"
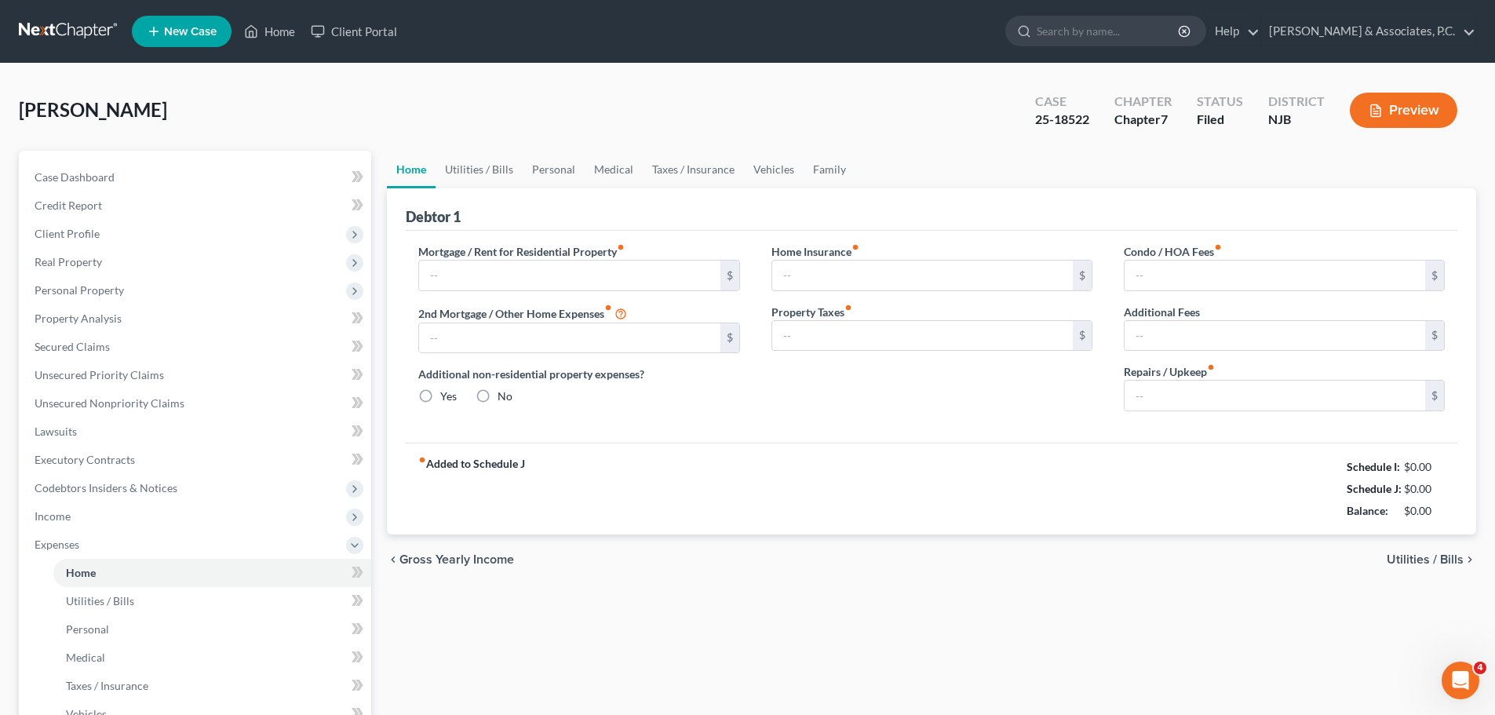
type input "0.00"
click at [495, 169] on link "Utilities / Bills" at bounding box center [478, 170] width 87 height 38
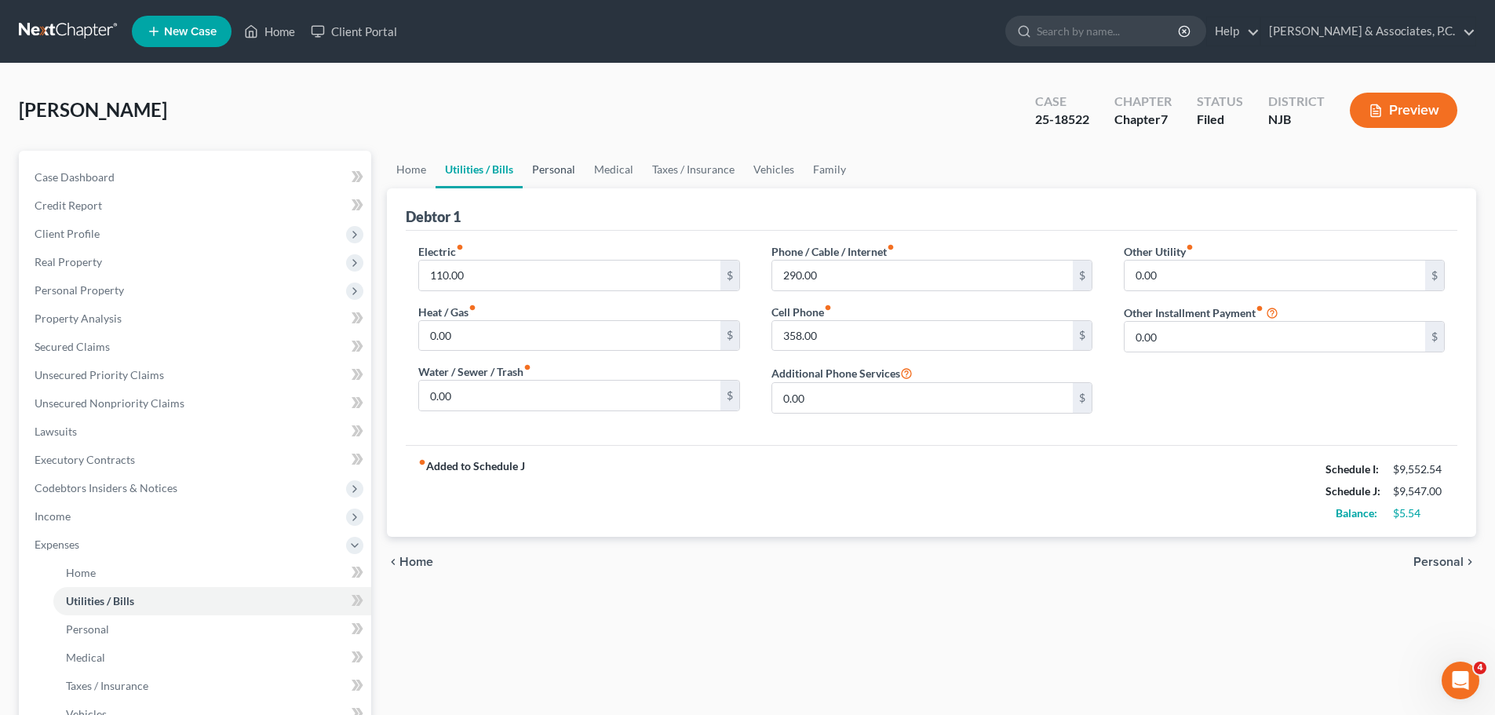
click at [567, 166] on link "Personal" at bounding box center [554, 170] width 62 height 38
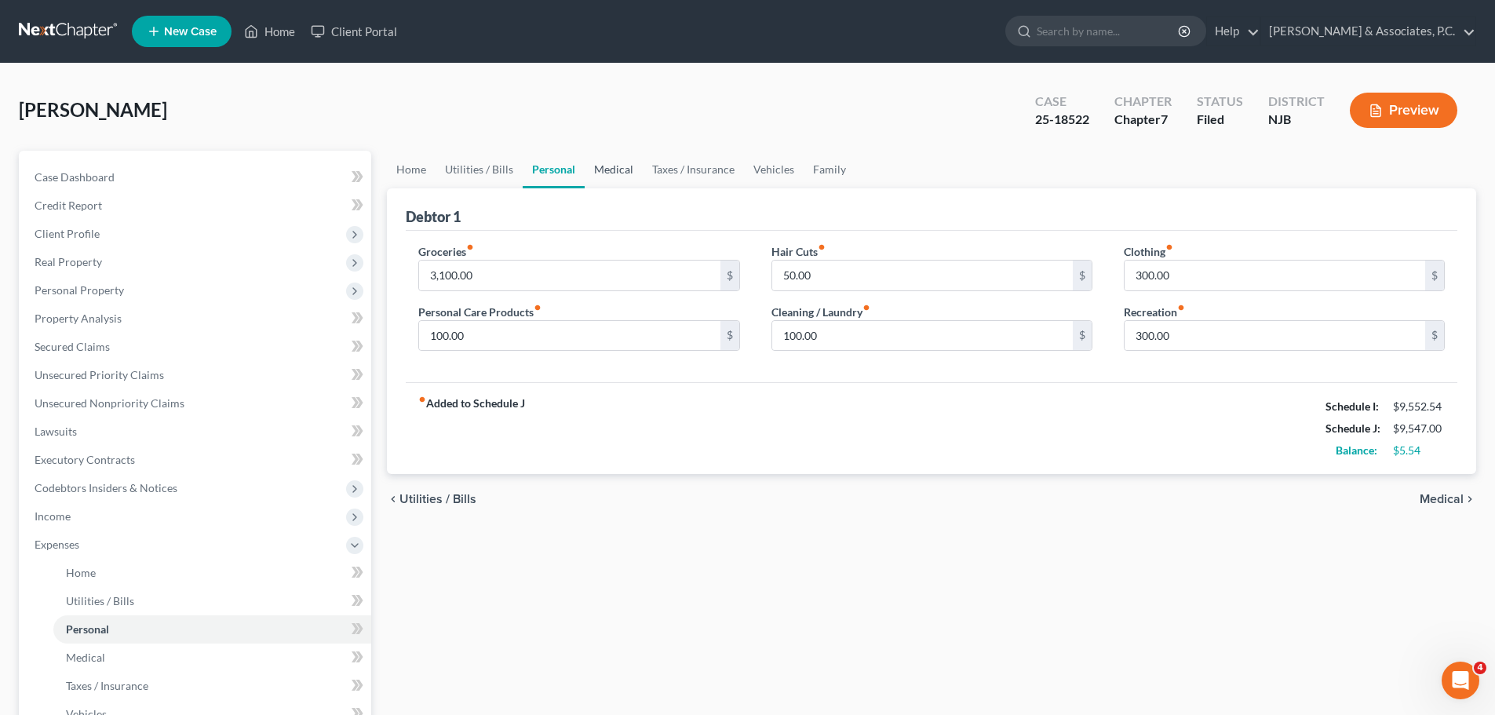
click at [616, 172] on link "Medical" at bounding box center [614, 170] width 58 height 38
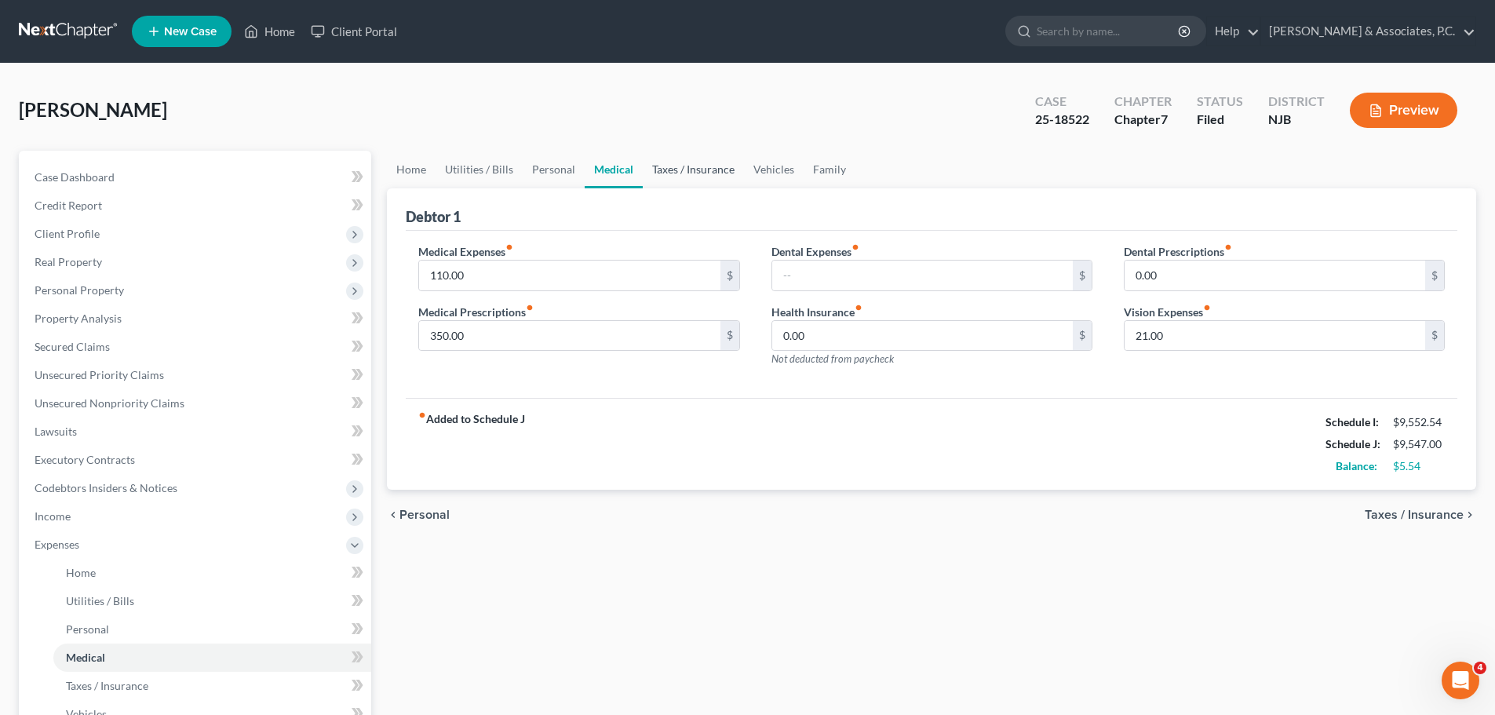
click at [679, 165] on link "Taxes / Insurance" at bounding box center [693, 170] width 101 height 38
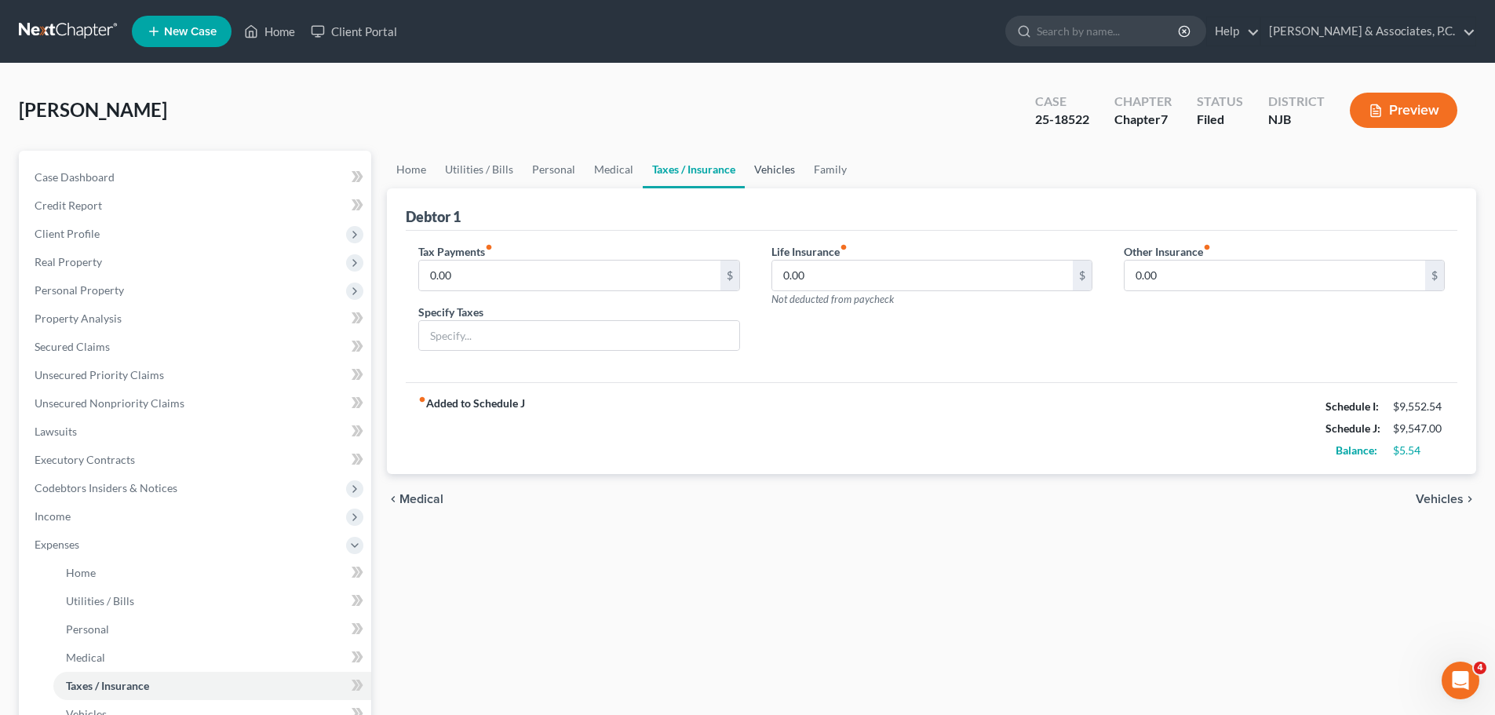
click at [785, 169] on link "Vehicles" at bounding box center [775, 170] width 60 height 38
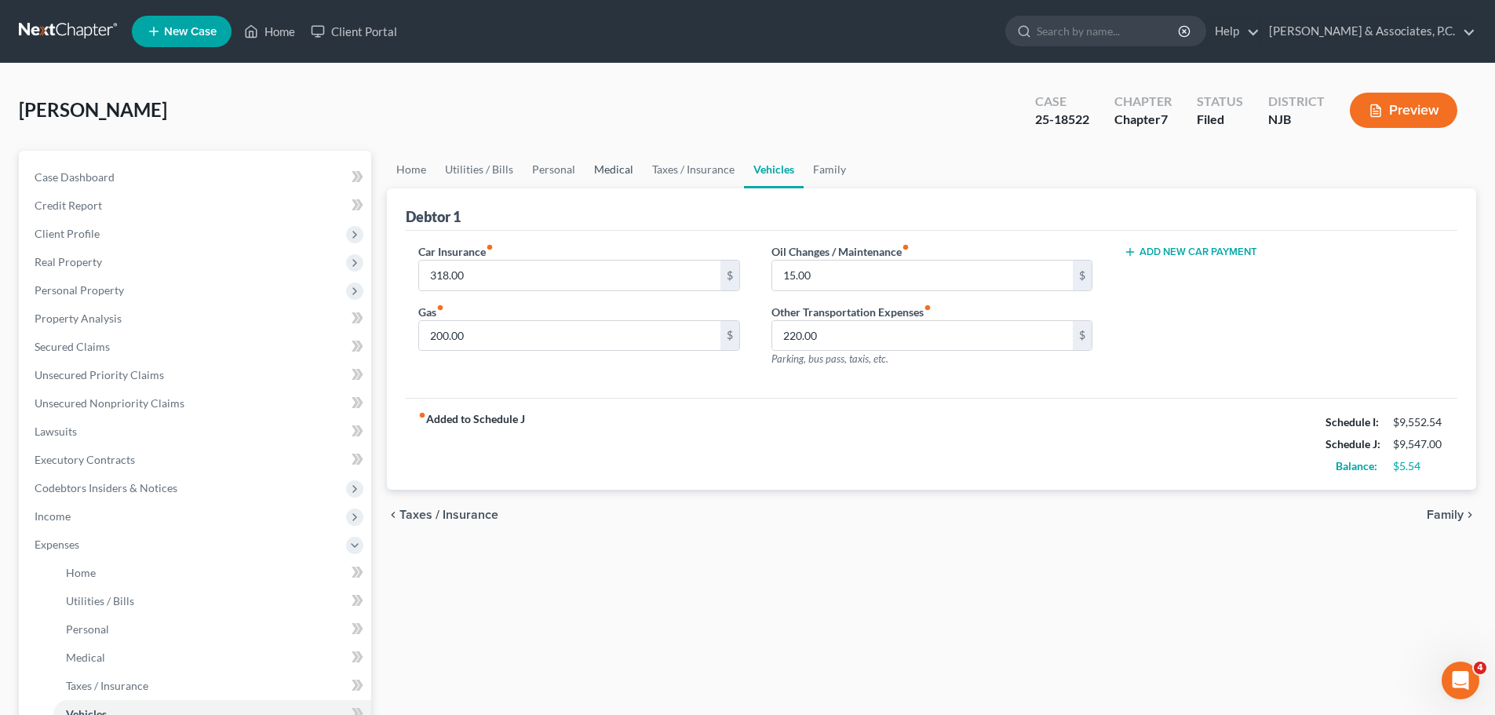
click at [598, 176] on link "Medical" at bounding box center [614, 170] width 58 height 38
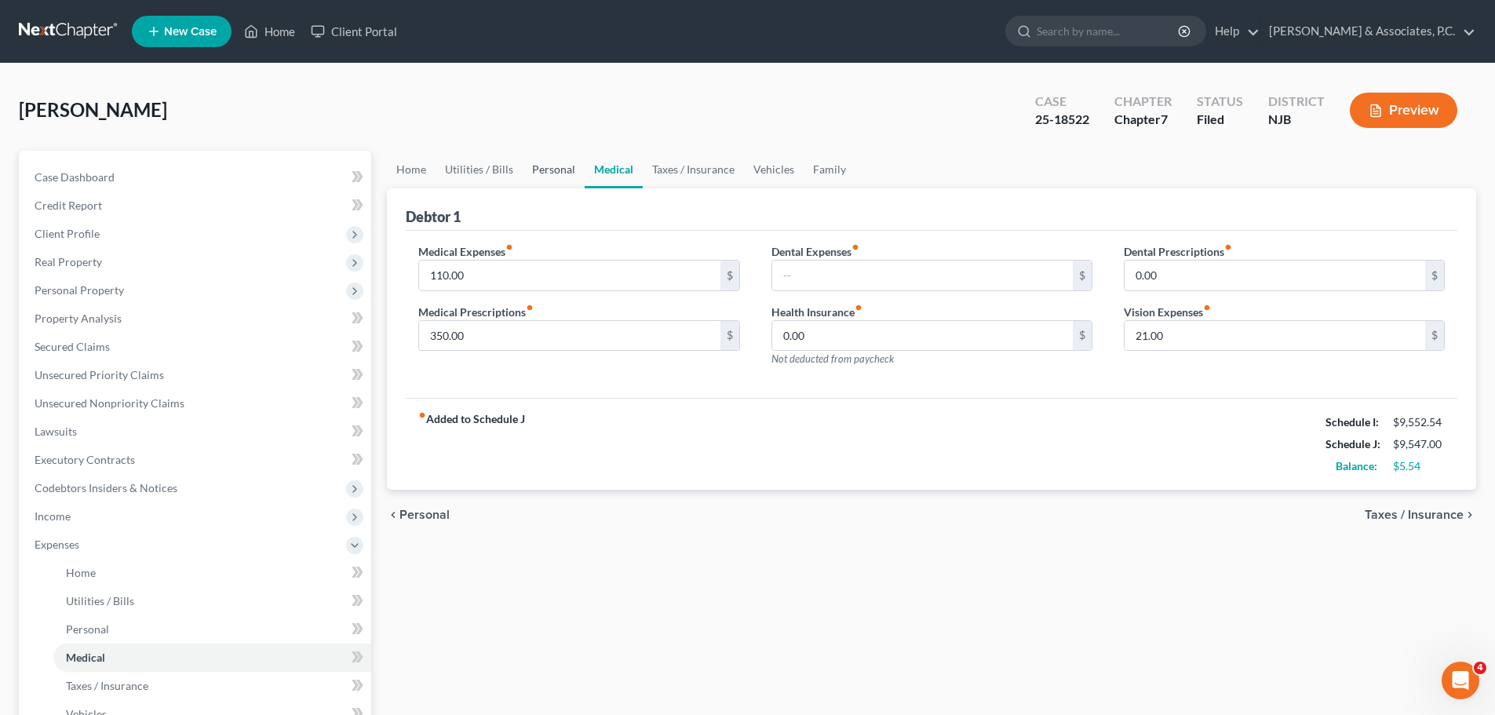
click at [556, 171] on link "Personal" at bounding box center [554, 170] width 62 height 38
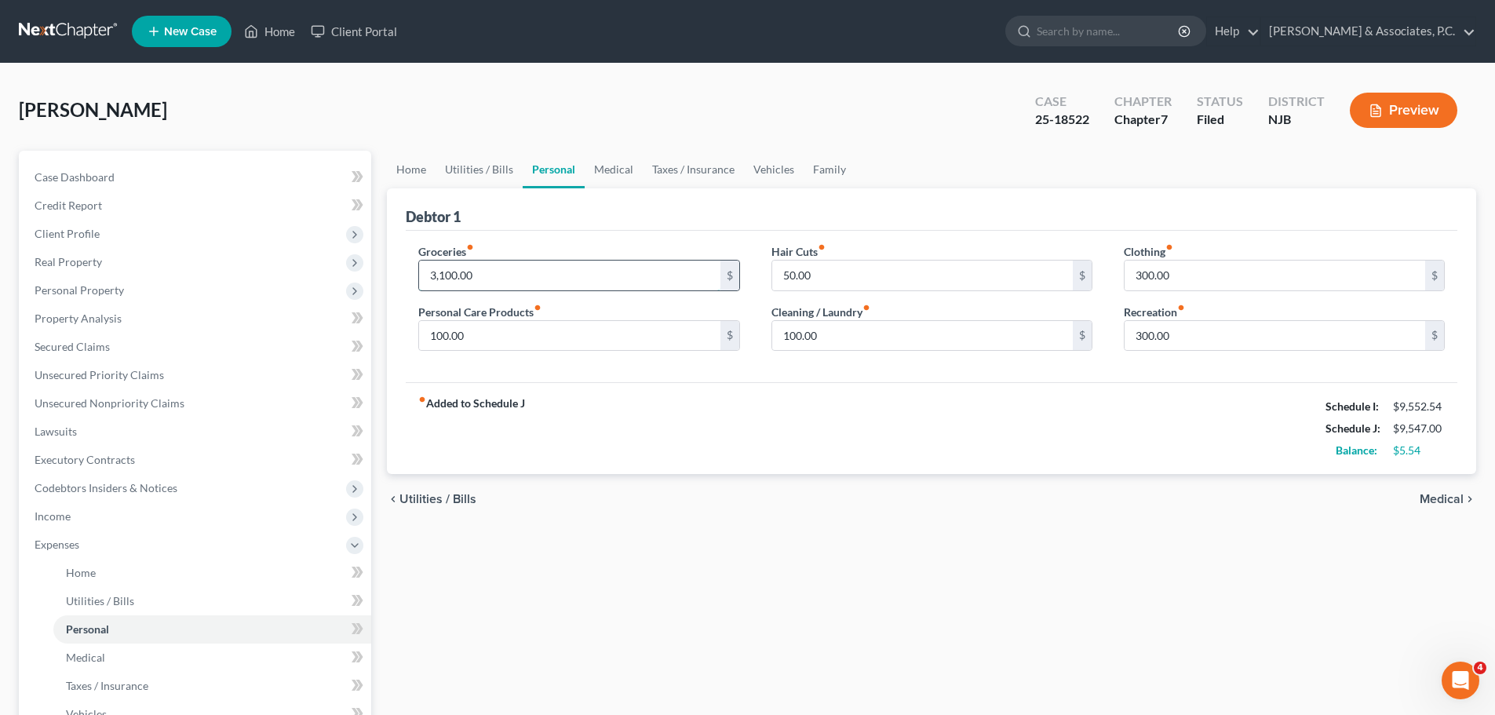
click at [574, 272] on input "3,100.00" at bounding box center [569, 276] width 301 height 30
drag, startPoint x: 617, startPoint y: 171, endPoint x: 663, endPoint y: 175, distance: 46.5
click at [617, 171] on link "Medical" at bounding box center [614, 170] width 58 height 38
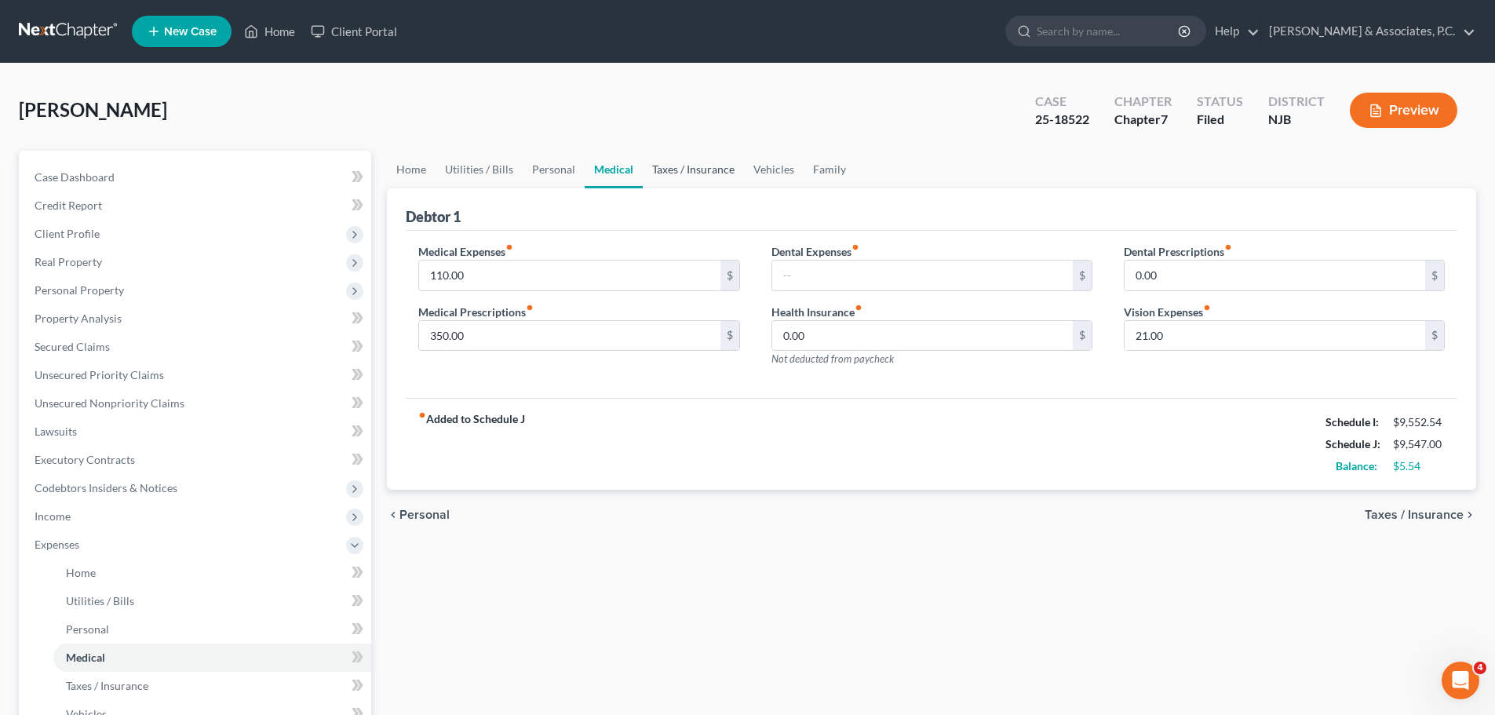
click at [694, 171] on link "Taxes / Insurance" at bounding box center [693, 170] width 101 height 38
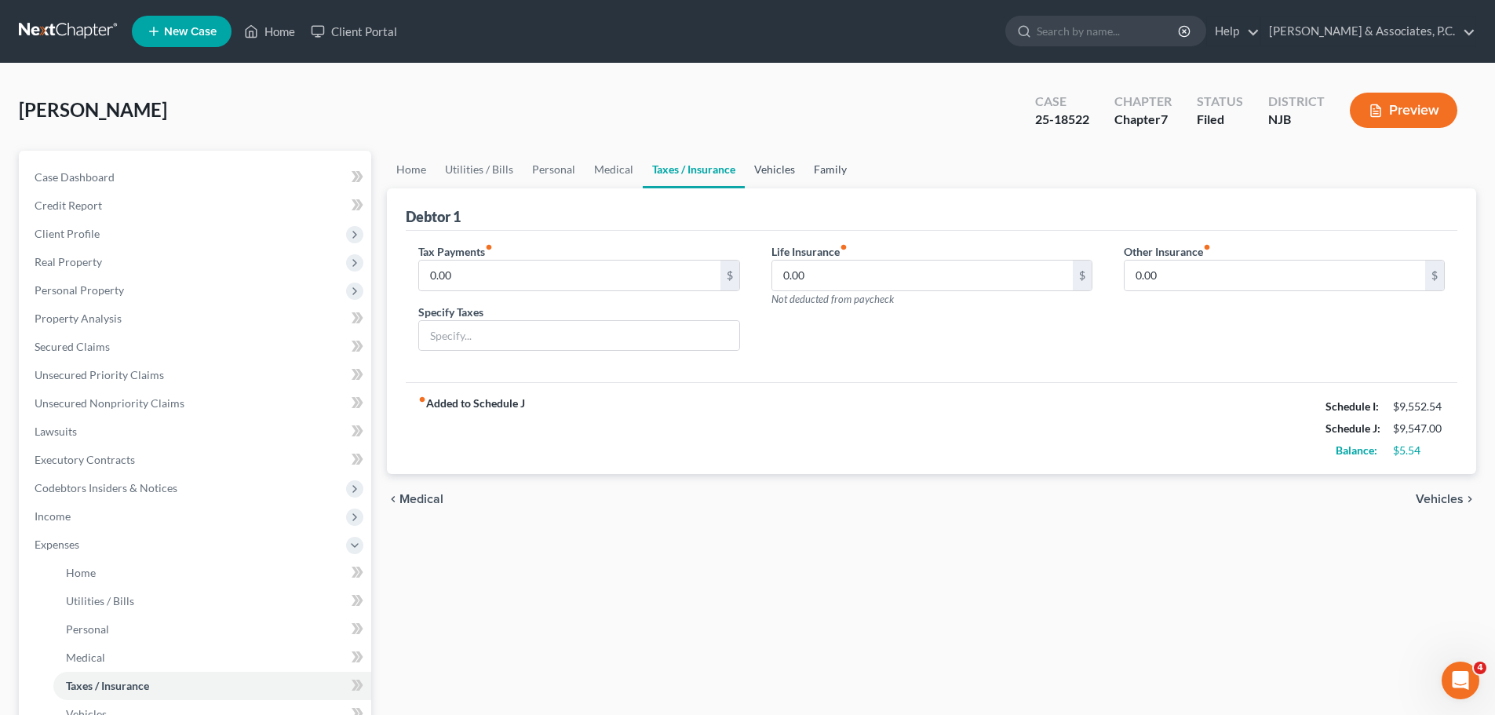
drag, startPoint x: 776, startPoint y: 163, endPoint x: 845, endPoint y: 182, distance: 71.6
click at [775, 164] on link "Vehicles" at bounding box center [775, 170] width 60 height 38
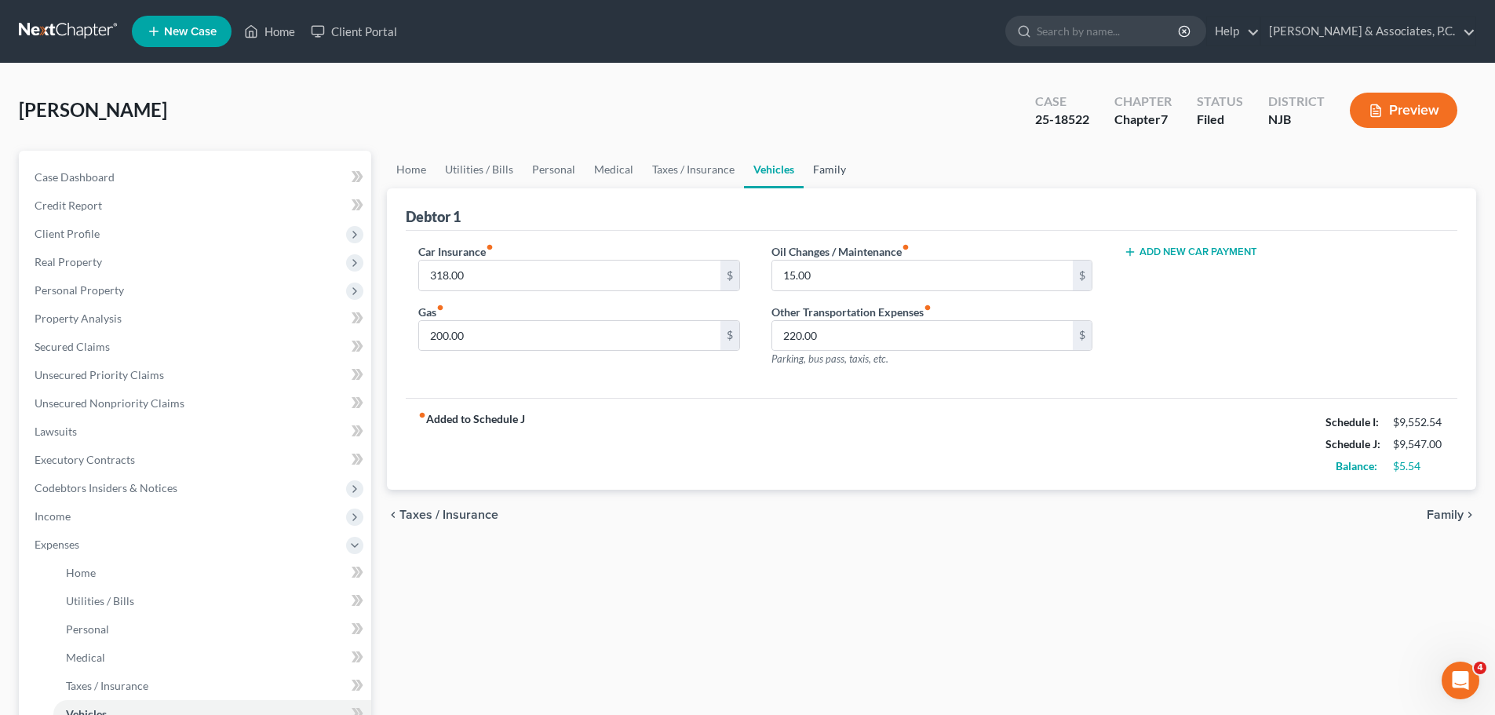
click at [832, 167] on link "Family" at bounding box center [829, 170] width 52 height 38
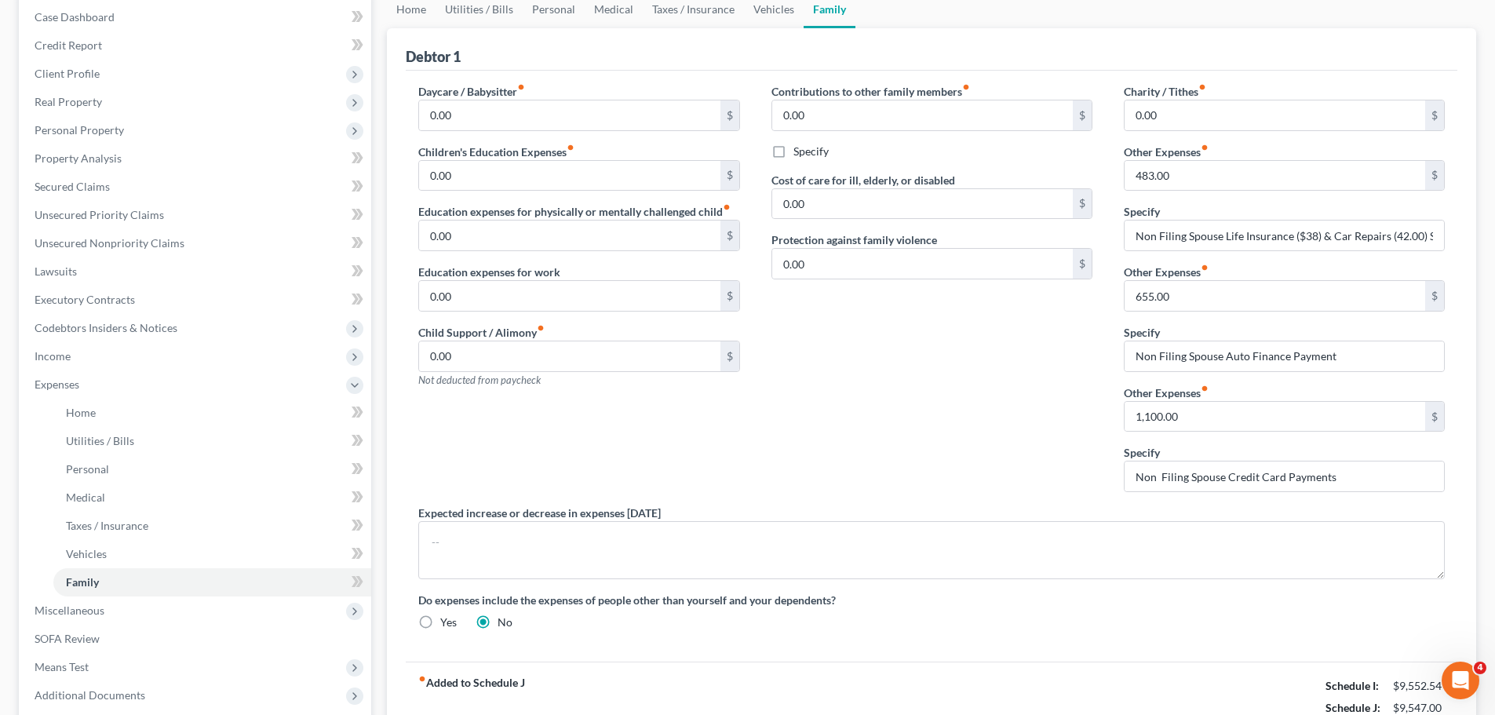
scroll to position [82, 0]
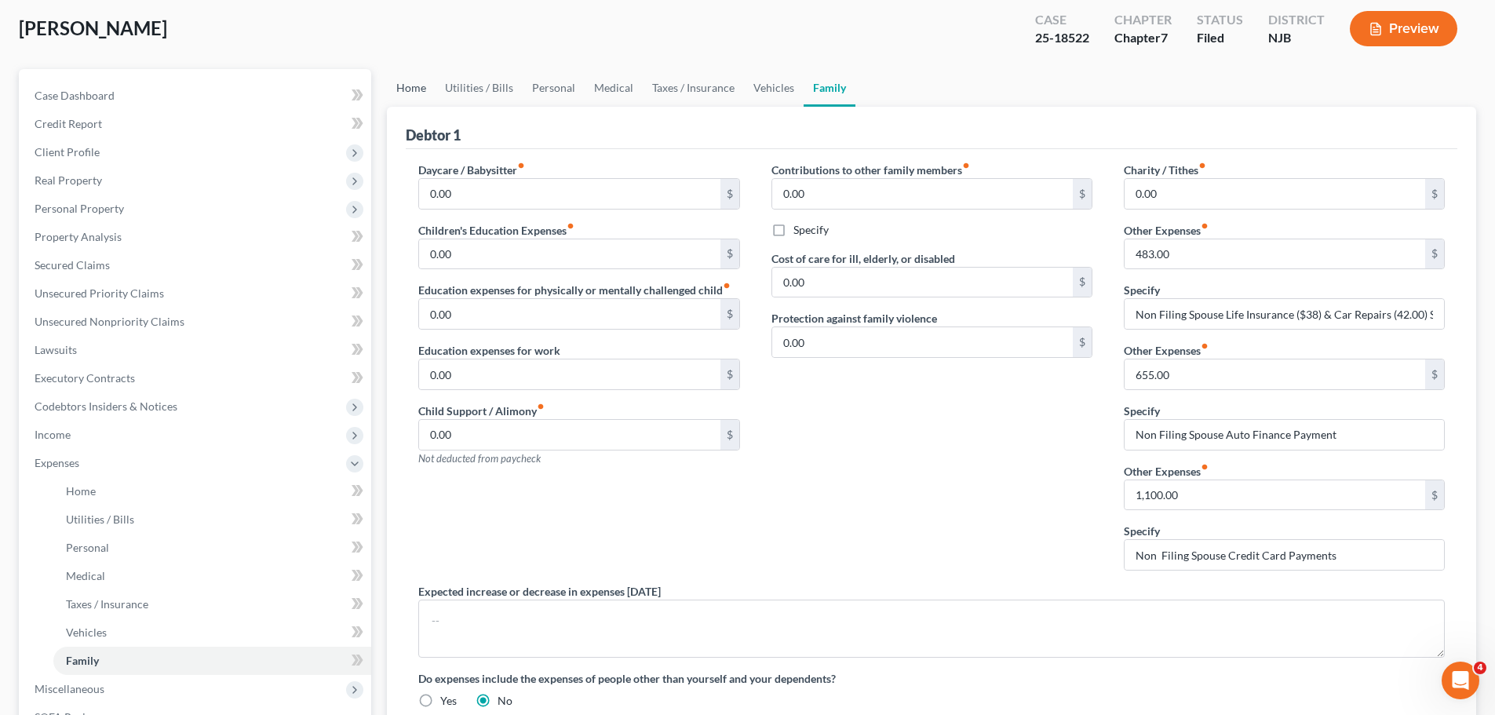
click at [418, 79] on link "Home" at bounding box center [411, 88] width 49 height 38
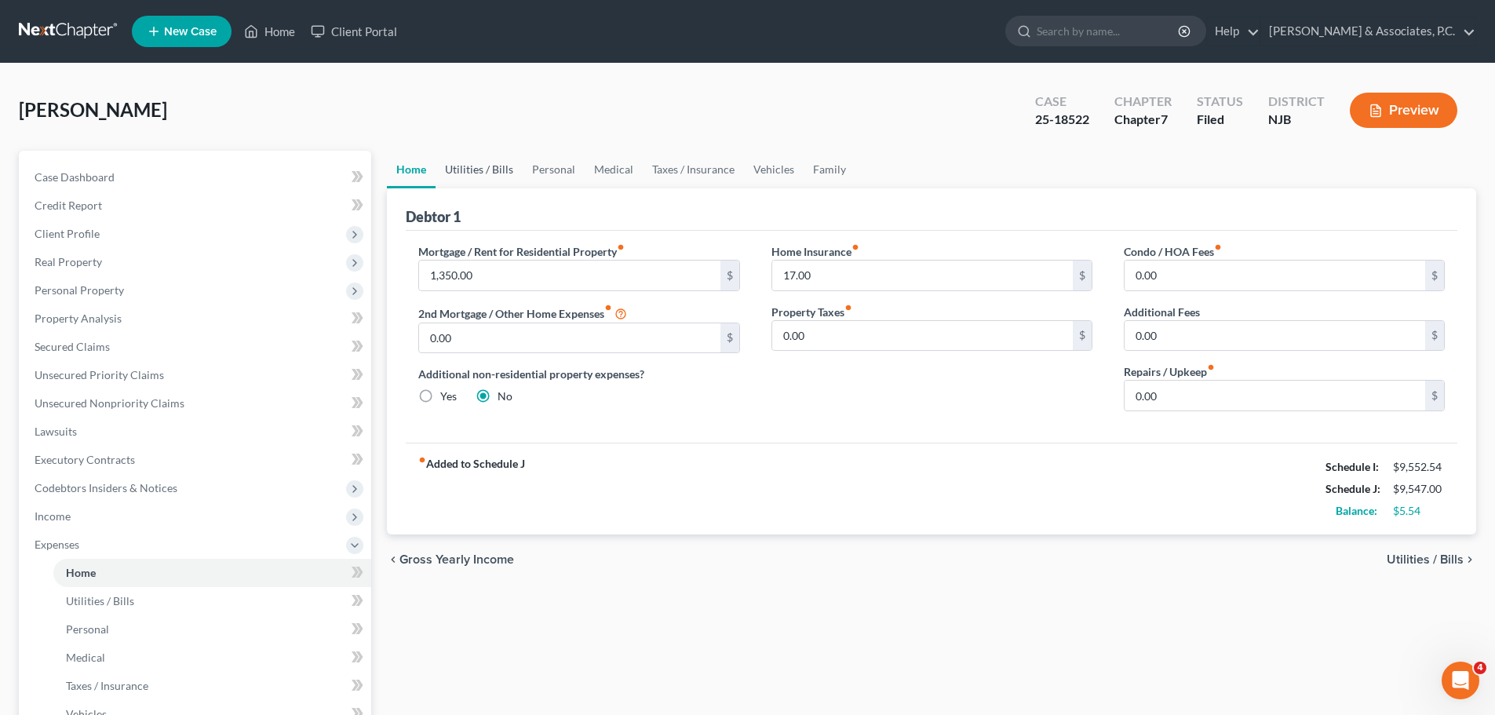
click at [488, 173] on link "Utilities / Bills" at bounding box center [478, 170] width 87 height 38
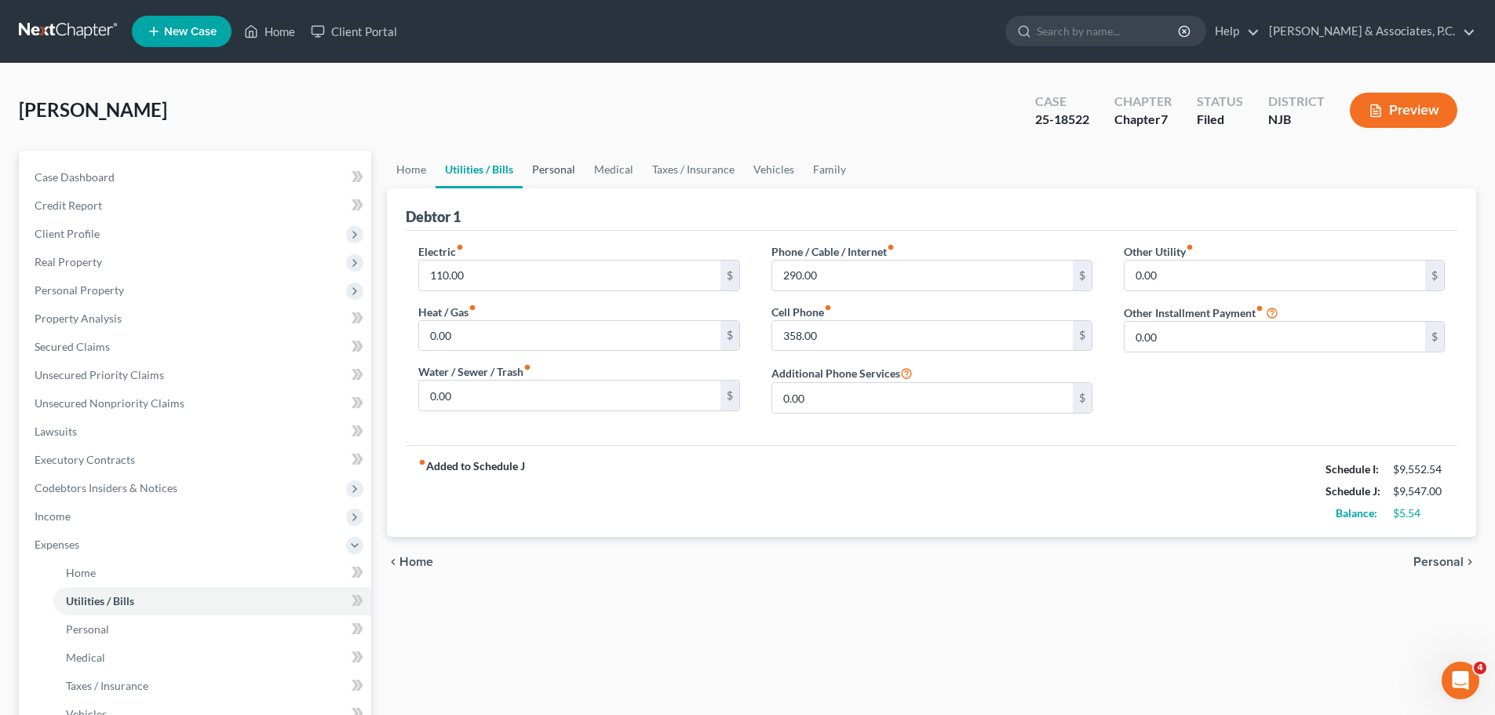
drag, startPoint x: 557, startPoint y: 165, endPoint x: 566, endPoint y: 168, distance: 9.2
click at [558, 166] on link "Personal" at bounding box center [554, 170] width 62 height 38
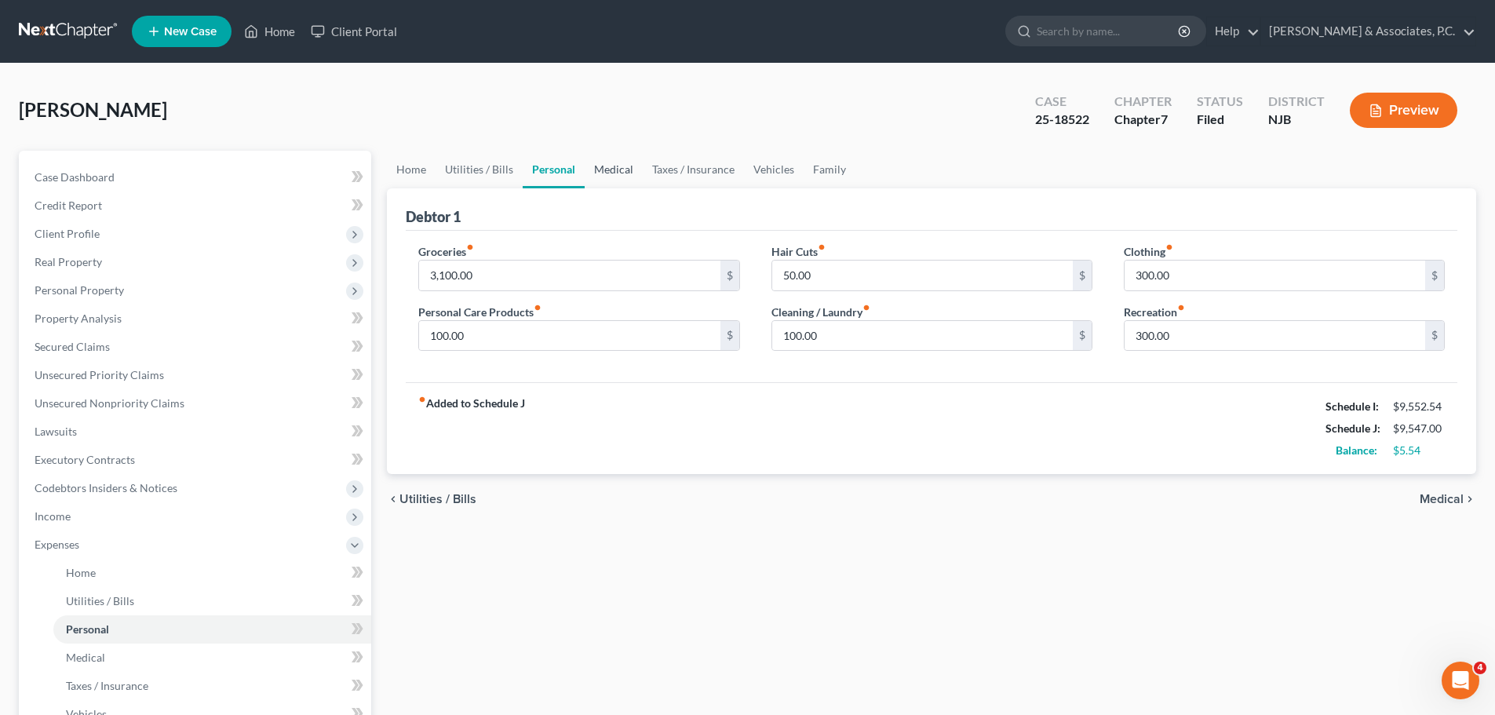
drag, startPoint x: 604, startPoint y: 168, endPoint x: 618, endPoint y: 174, distance: 15.5
click at [605, 168] on link "Medical" at bounding box center [614, 170] width 58 height 38
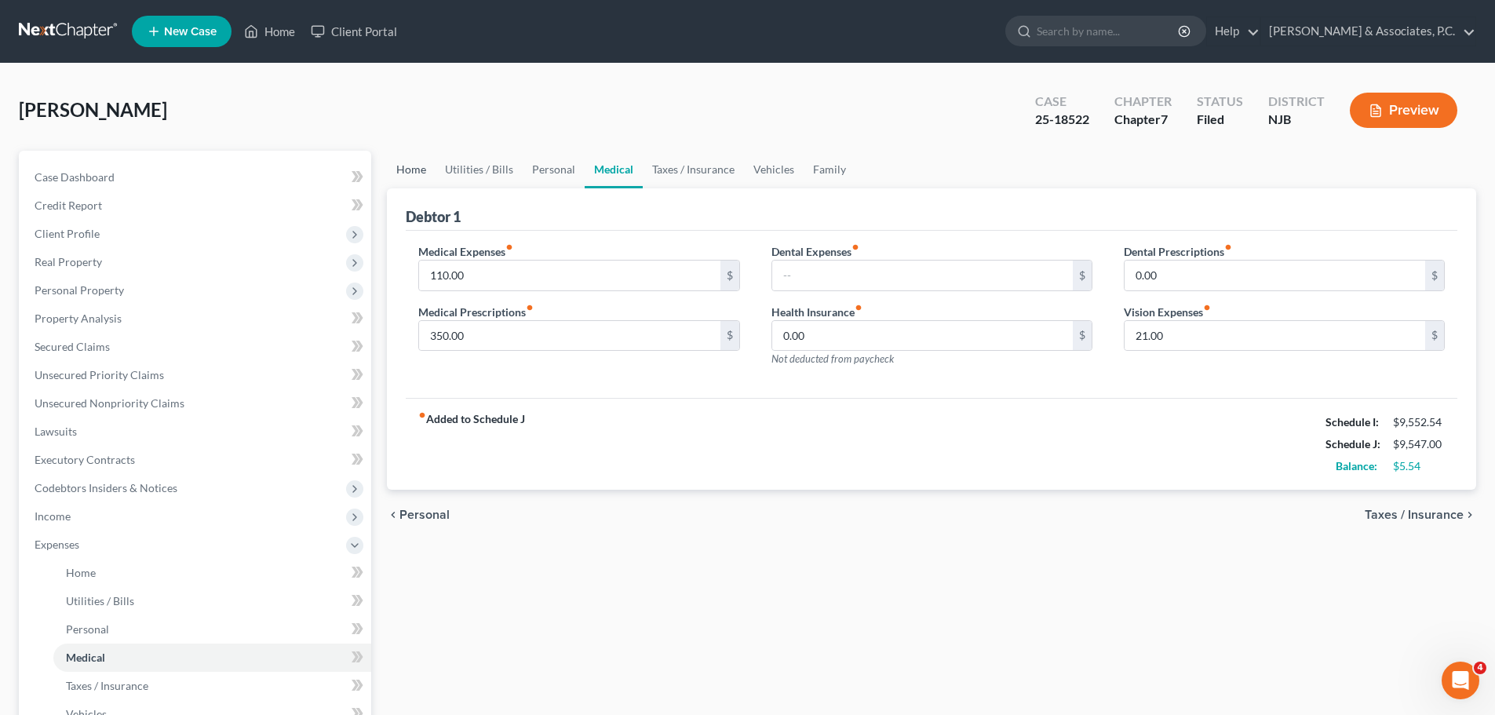
click at [411, 173] on link "Home" at bounding box center [411, 170] width 49 height 38
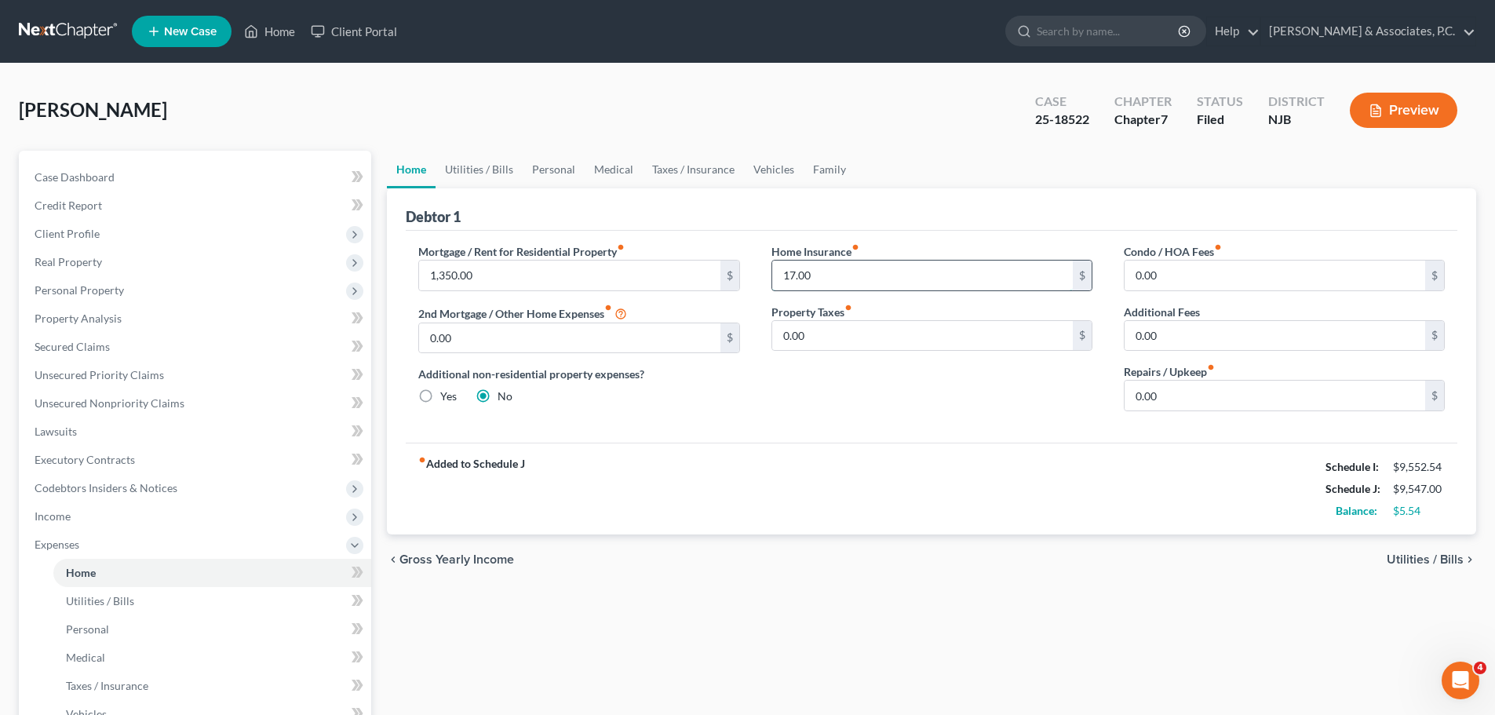
click at [868, 268] on input "17.00" at bounding box center [922, 276] width 301 height 30
click at [497, 168] on link "Utilities / Bills" at bounding box center [478, 170] width 87 height 38
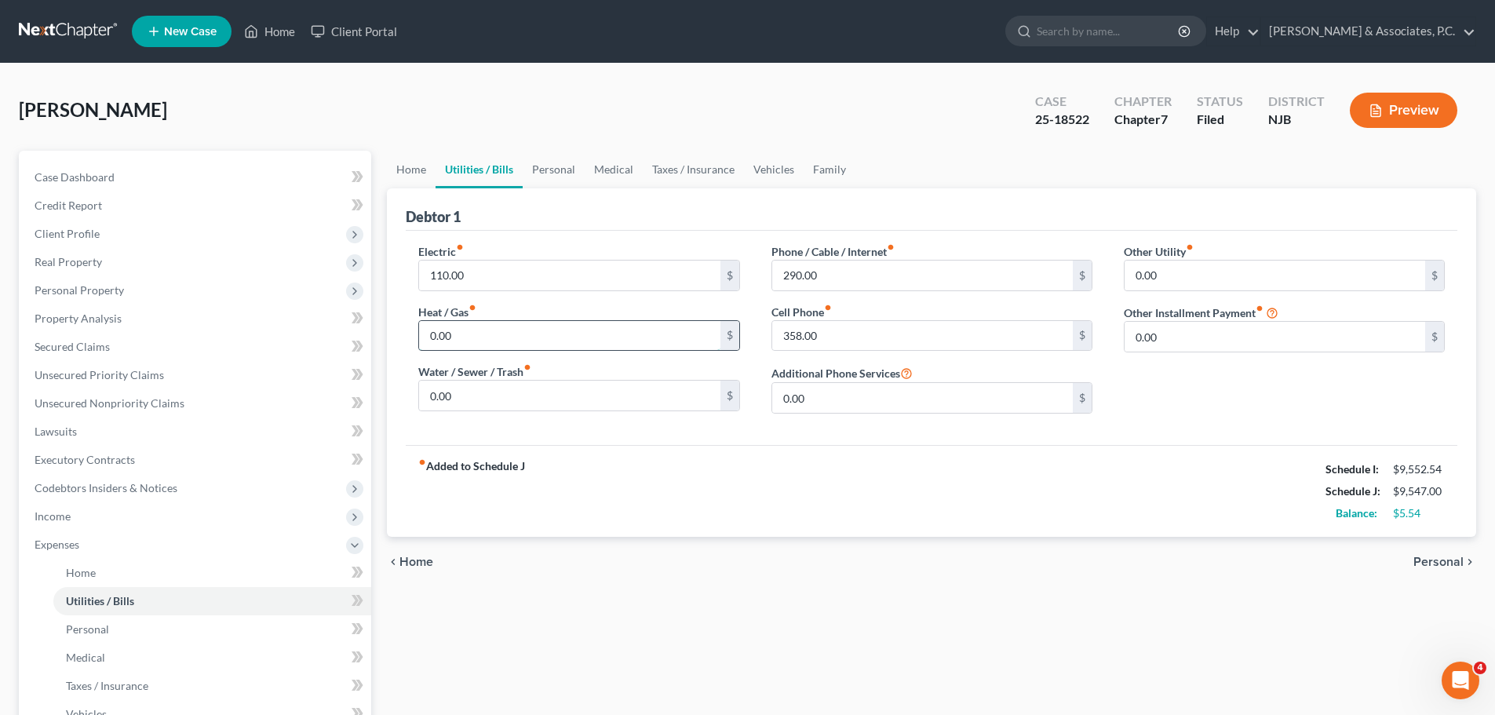
click at [556, 337] on input "0.00" at bounding box center [569, 336] width 301 height 30
click at [548, 275] on input "110.00" at bounding box center [569, 276] width 301 height 30
click at [562, 326] on input "0.00" at bounding box center [569, 336] width 301 height 30
click at [564, 279] on input "110.00" at bounding box center [569, 276] width 301 height 30
click at [841, 279] on input "290.00" at bounding box center [922, 276] width 301 height 30
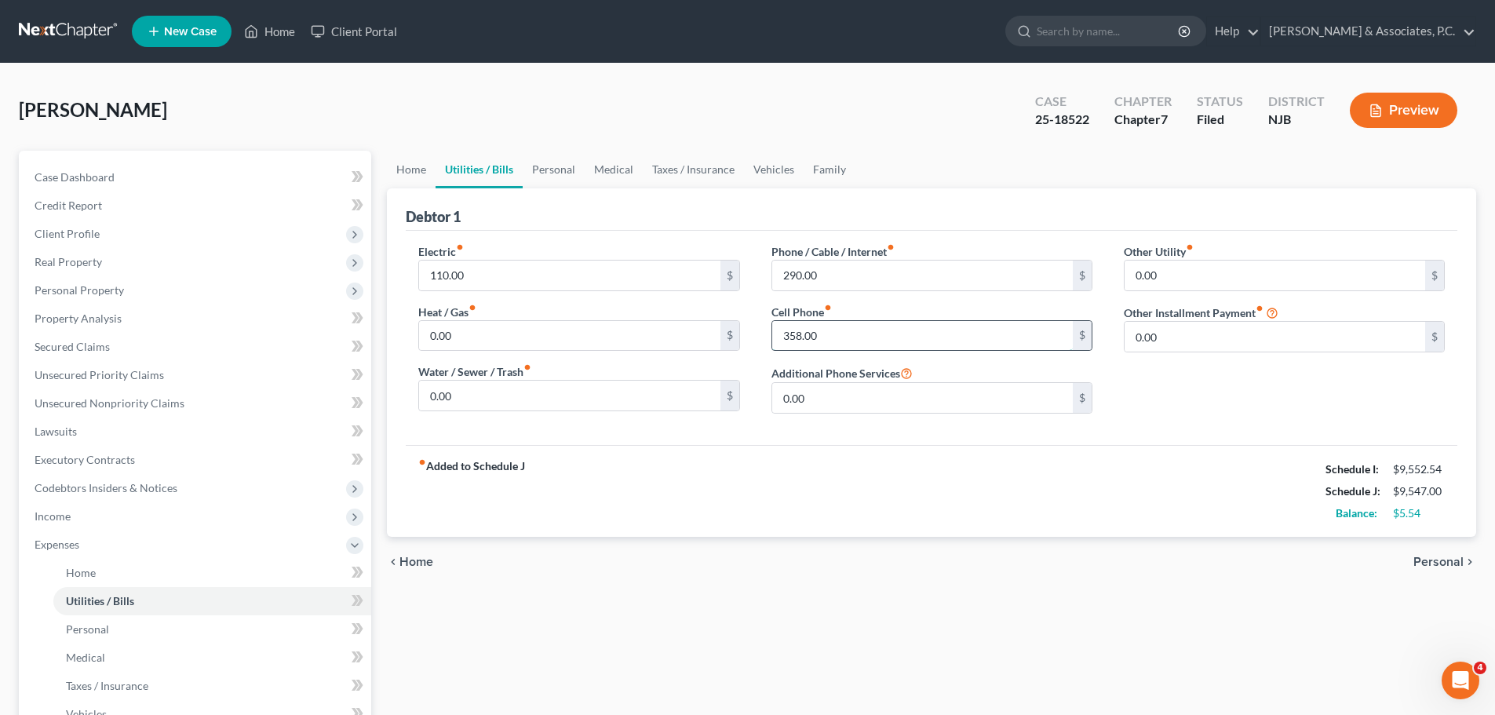
click at [892, 343] on input "358.00" at bounding box center [922, 336] width 301 height 30
click at [568, 174] on link "Personal" at bounding box center [554, 170] width 62 height 38
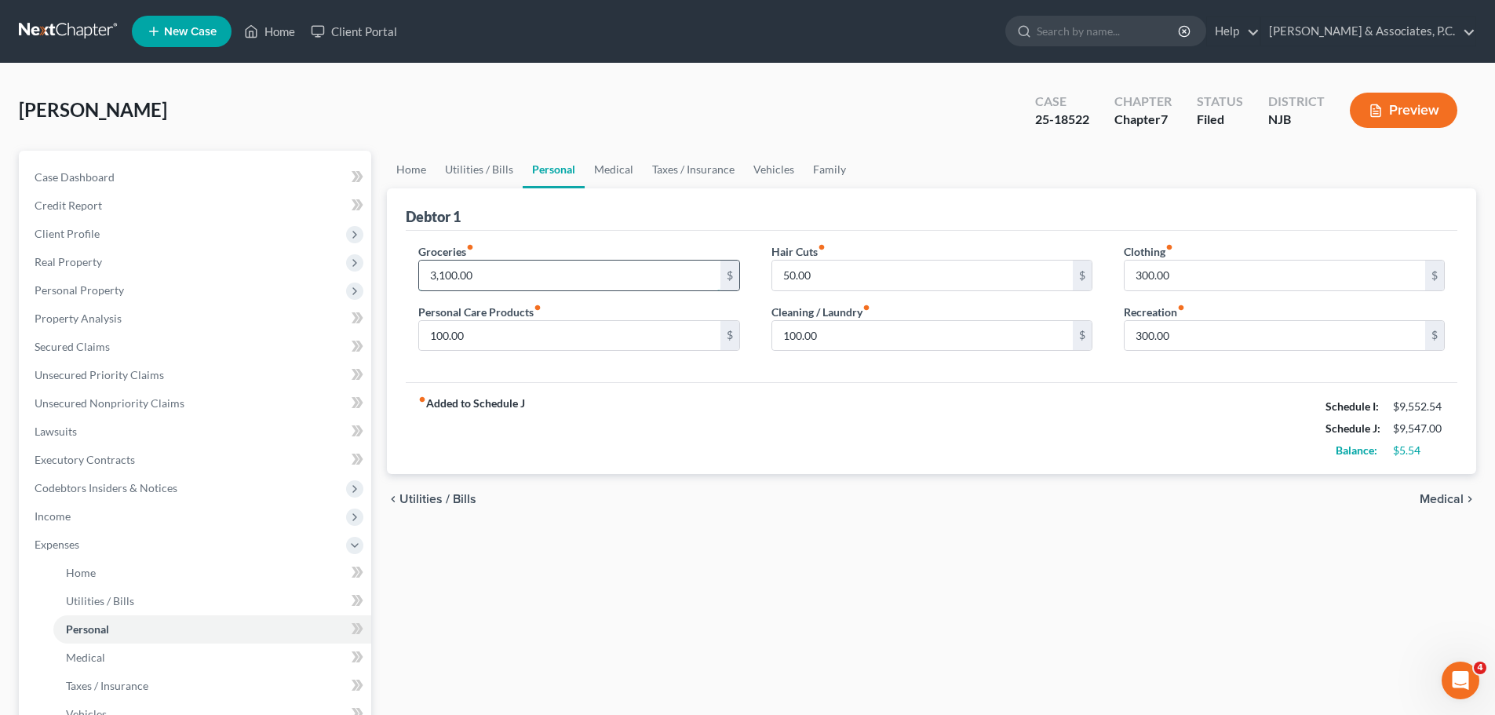
click at [548, 279] on input "3,100.00" at bounding box center [569, 276] width 301 height 30
click at [592, 335] on input "100.00" at bounding box center [569, 336] width 301 height 30
click at [851, 271] on input "50.00" at bounding box center [922, 276] width 301 height 30
click at [552, 330] on input "100.00" at bounding box center [569, 336] width 301 height 30
click at [892, 333] on input "100.00" at bounding box center [922, 336] width 301 height 30
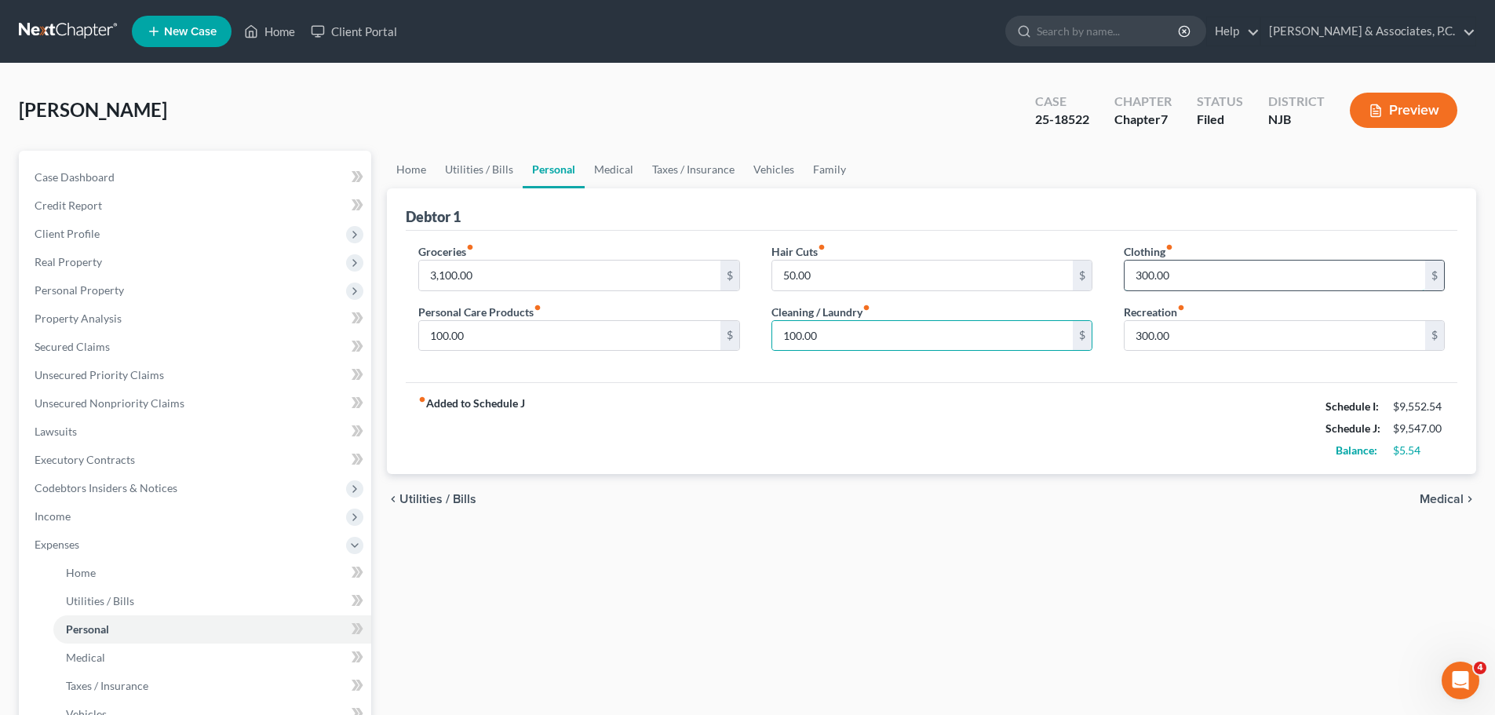
click at [1204, 268] on input "300.00" at bounding box center [1274, 276] width 301 height 30
click at [1215, 337] on input "300.00" at bounding box center [1274, 336] width 301 height 30
click at [630, 164] on link "Medical" at bounding box center [614, 170] width 58 height 38
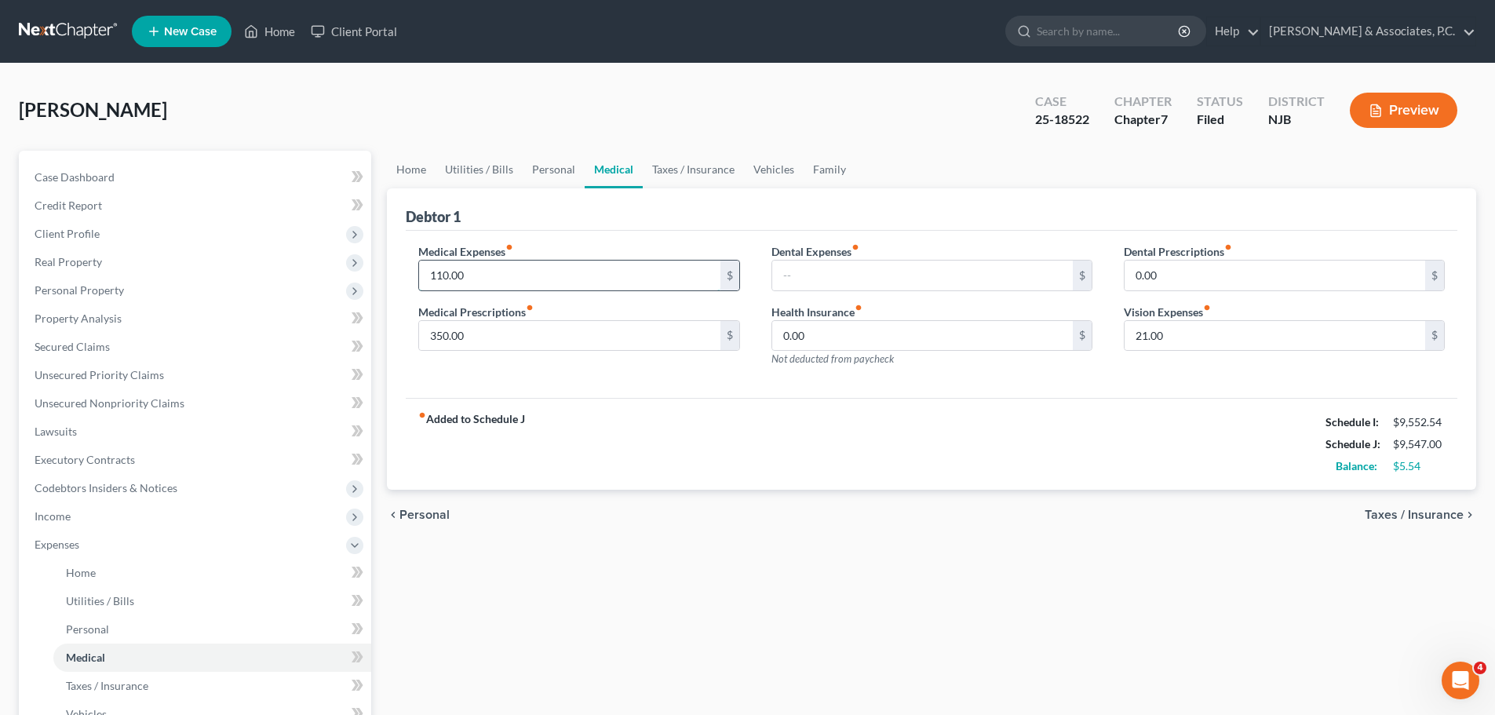
click at [539, 271] on input "110.00" at bounding box center [569, 276] width 301 height 30
click at [695, 162] on link "Taxes / Insurance" at bounding box center [693, 170] width 101 height 38
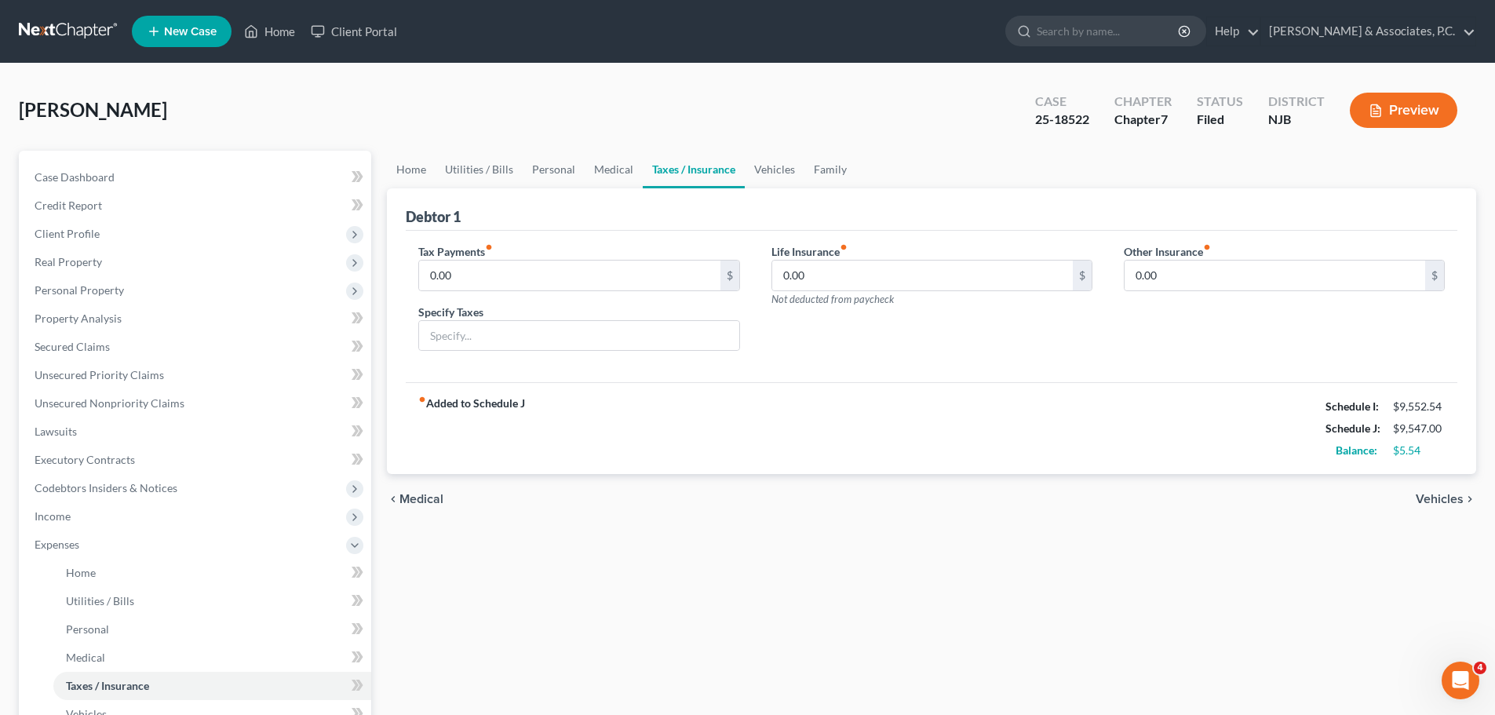
click at [709, 169] on link "Taxes / Insurance" at bounding box center [694, 170] width 102 height 38
click at [796, 169] on link "Vehicles" at bounding box center [775, 170] width 60 height 38
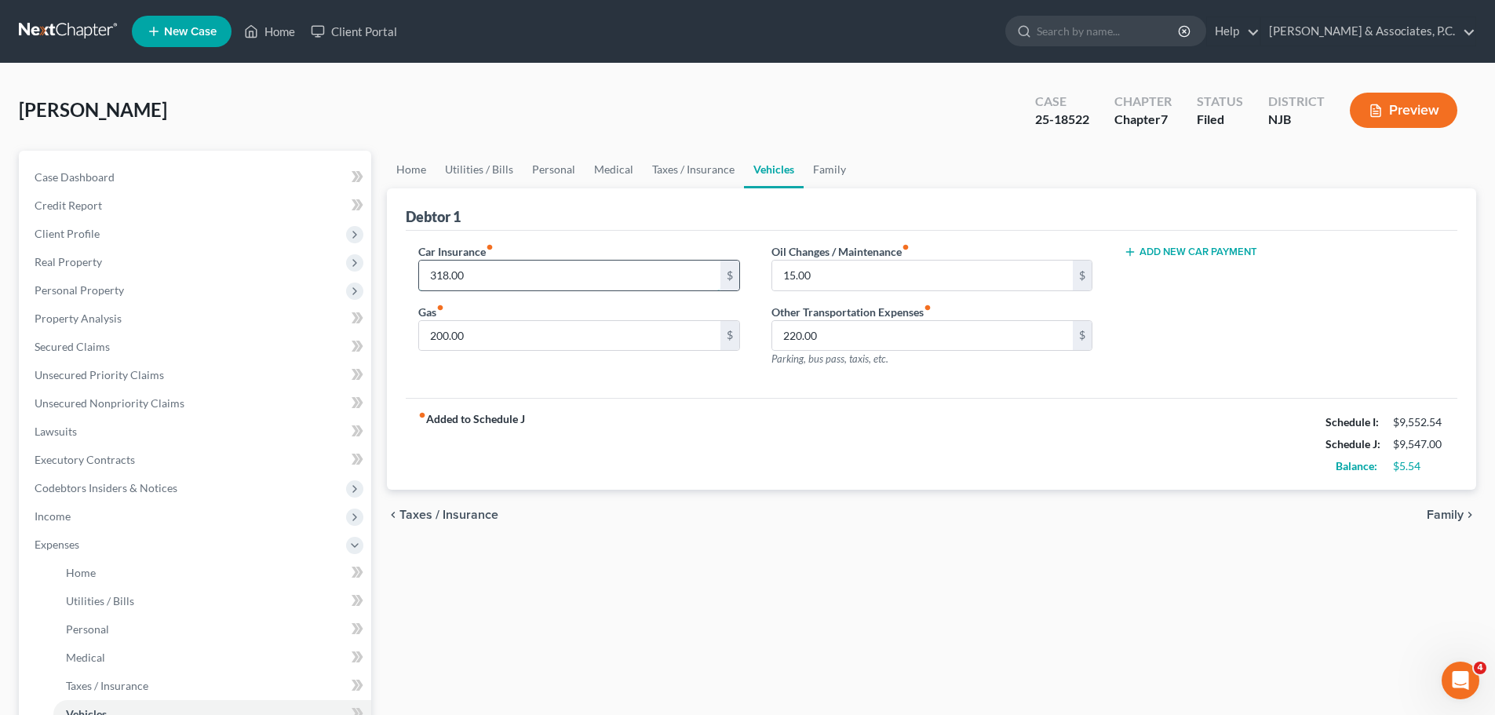
click at [574, 275] on input "318.00" at bounding box center [569, 276] width 301 height 30
click at [611, 406] on div "fiber_manual_record Added to Schedule J Schedule I: $9,552.54 Schedule J: $9,54…" at bounding box center [931, 444] width 1051 height 92
click at [562, 277] on input "318.00" at bounding box center [569, 276] width 301 height 30
click at [545, 337] on input "200.00" at bounding box center [569, 336] width 301 height 30
click at [867, 332] on input "220.00" at bounding box center [922, 336] width 301 height 30
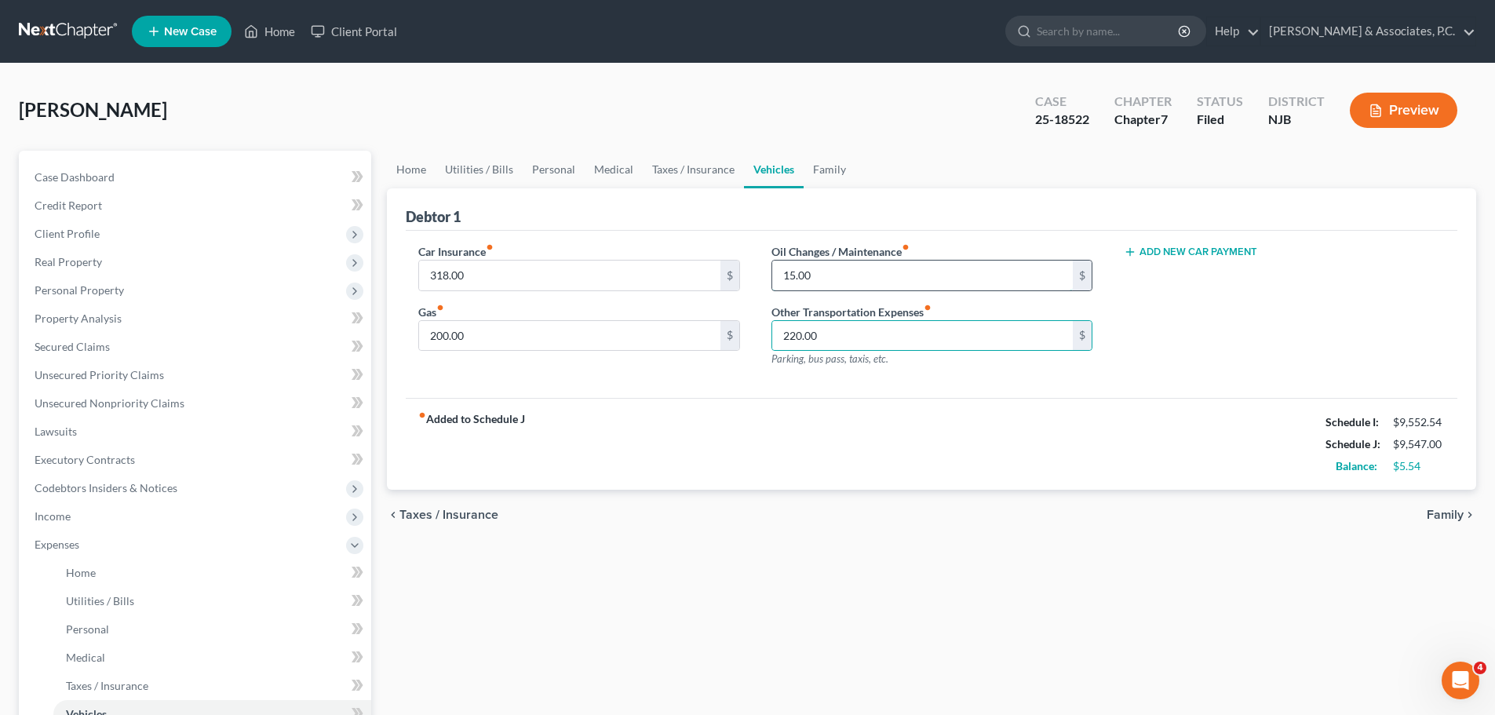
click at [885, 267] on input "15.00" at bounding box center [922, 276] width 301 height 30
click at [825, 166] on link "Family" at bounding box center [829, 170] width 52 height 38
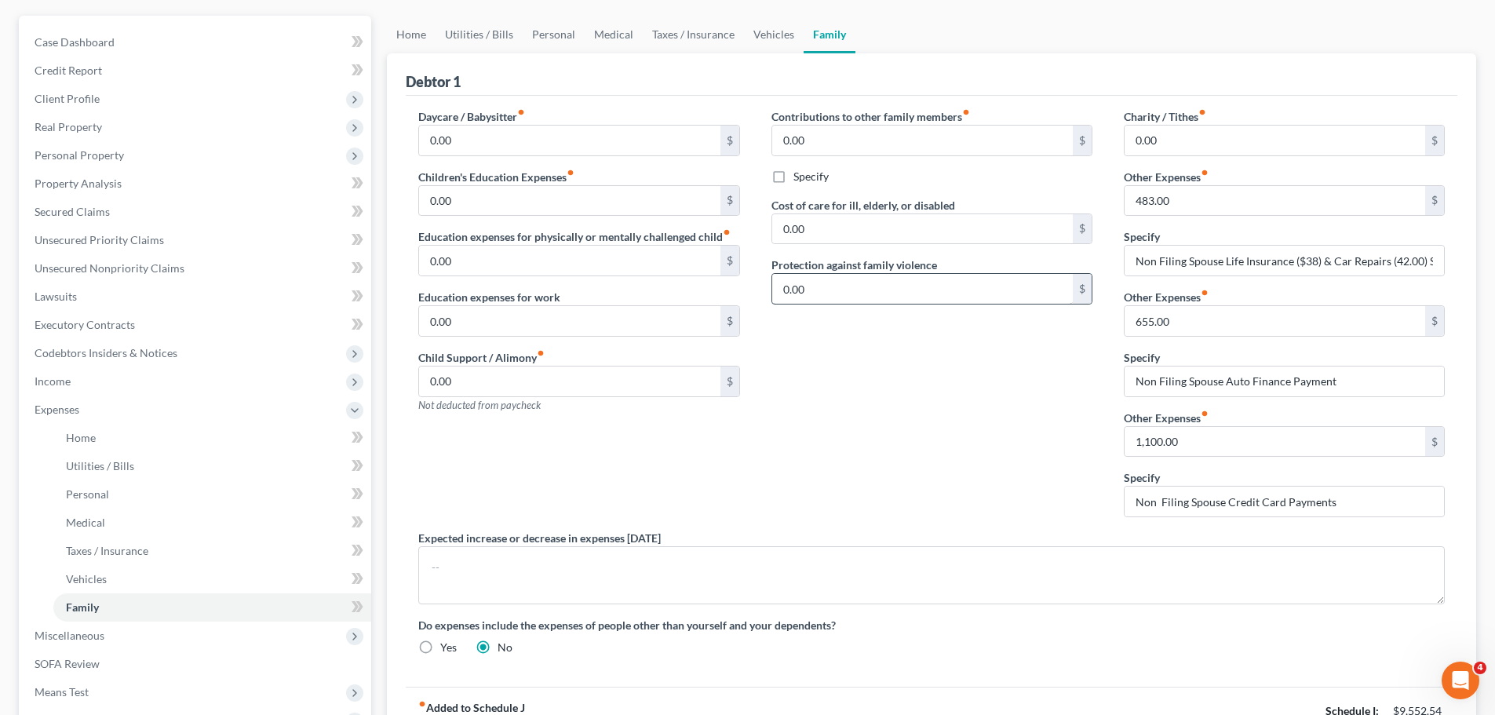
scroll to position [157, 0]
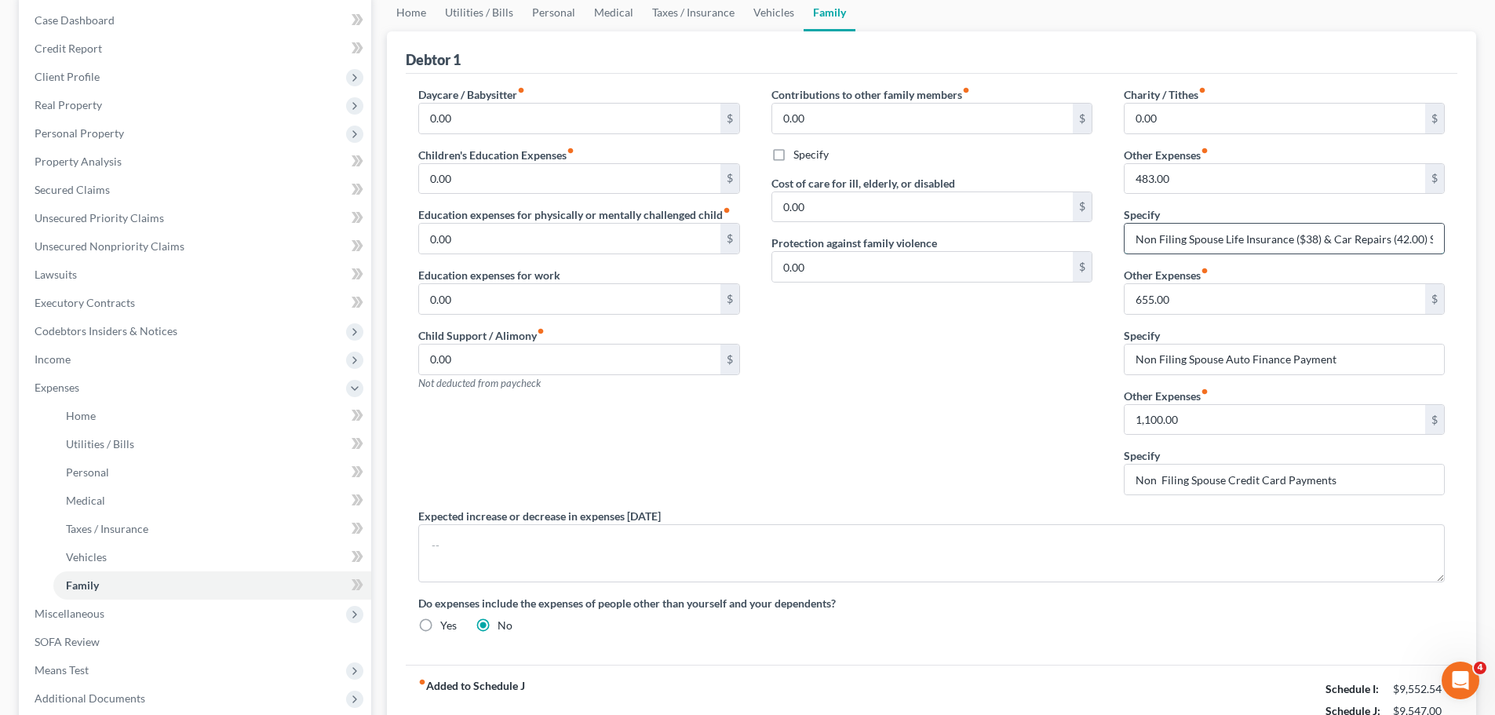
click at [1343, 235] on input "Non Filing Spouse Life Insurance ($38) & Car Repairs (42.00) Storage ($403)" at bounding box center [1283, 239] width 319 height 30
click at [1264, 419] on input "1,100.00" at bounding box center [1274, 420] width 301 height 30
click at [1252, 487] on input "Non Filing Spouse Credit Card Payments" at bounding box center [1283, 480] width 319 height 30
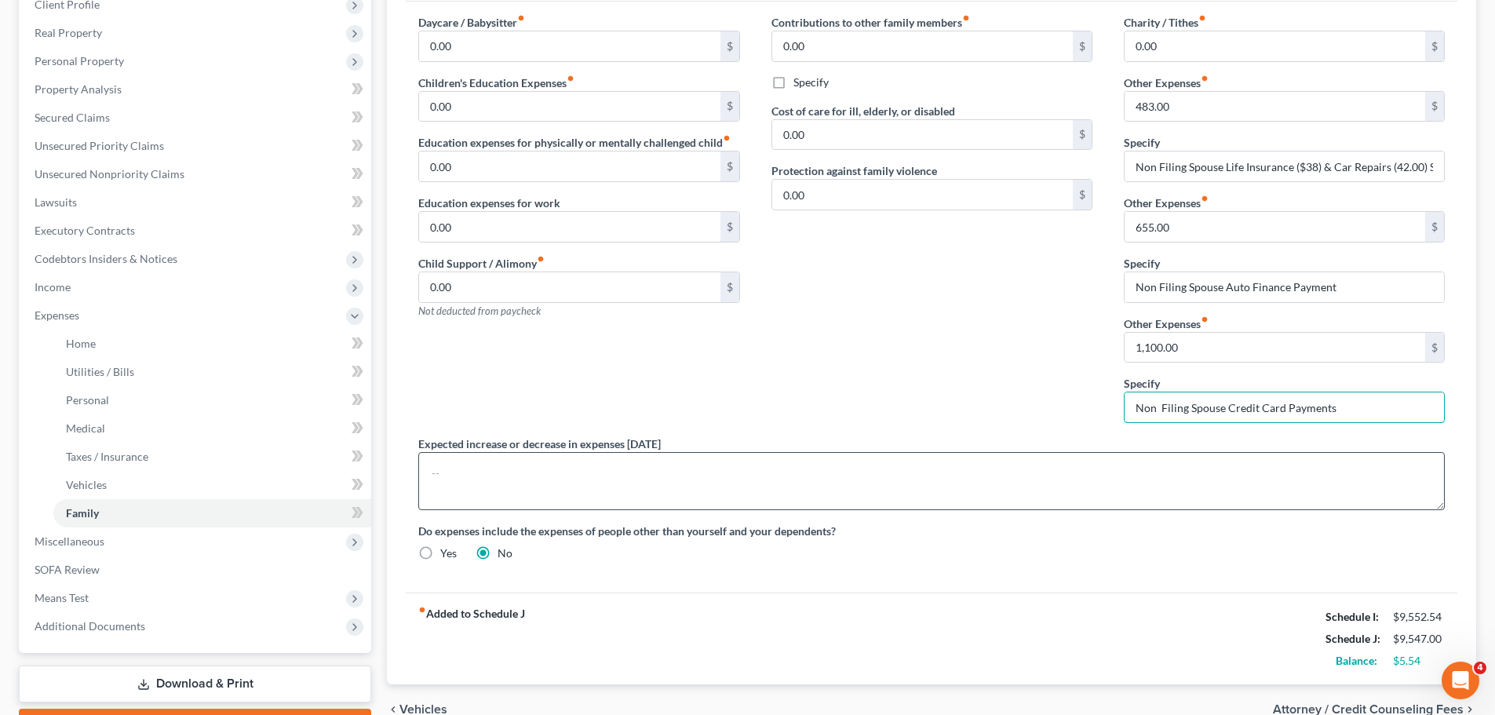
scroll to position [317, 0]
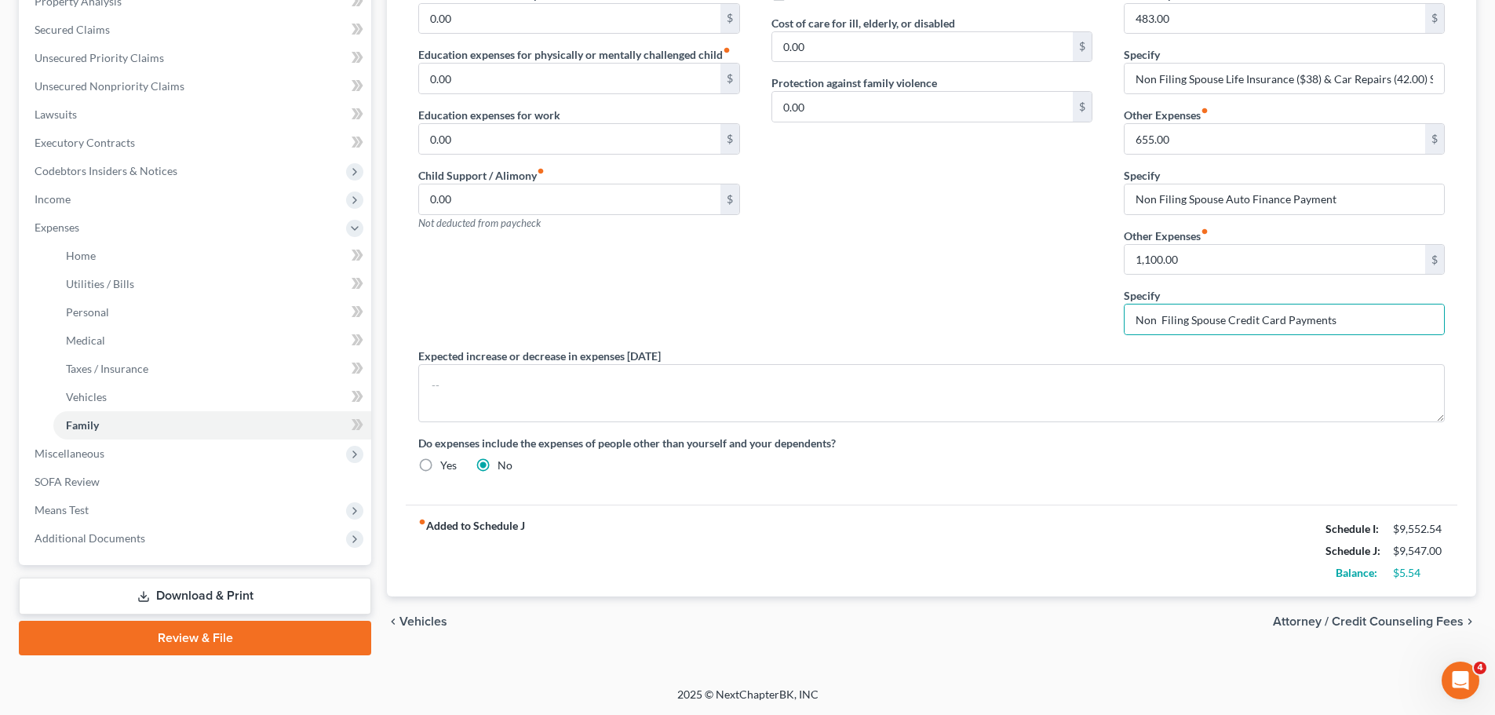
click at [1292, 620] on span "Attorney / Credit Counseling Fees" at bounding box center [1368, 621] width 191 height 13
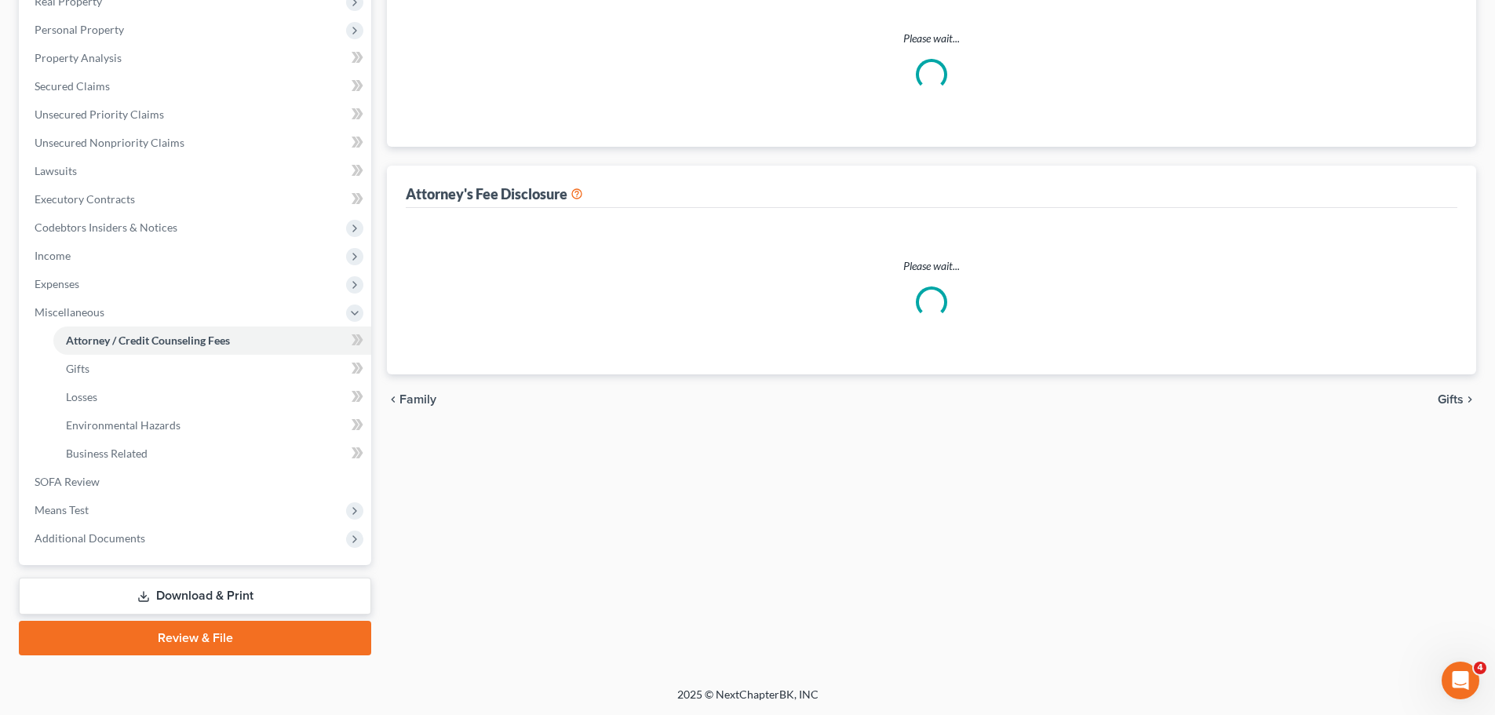
select select "0"
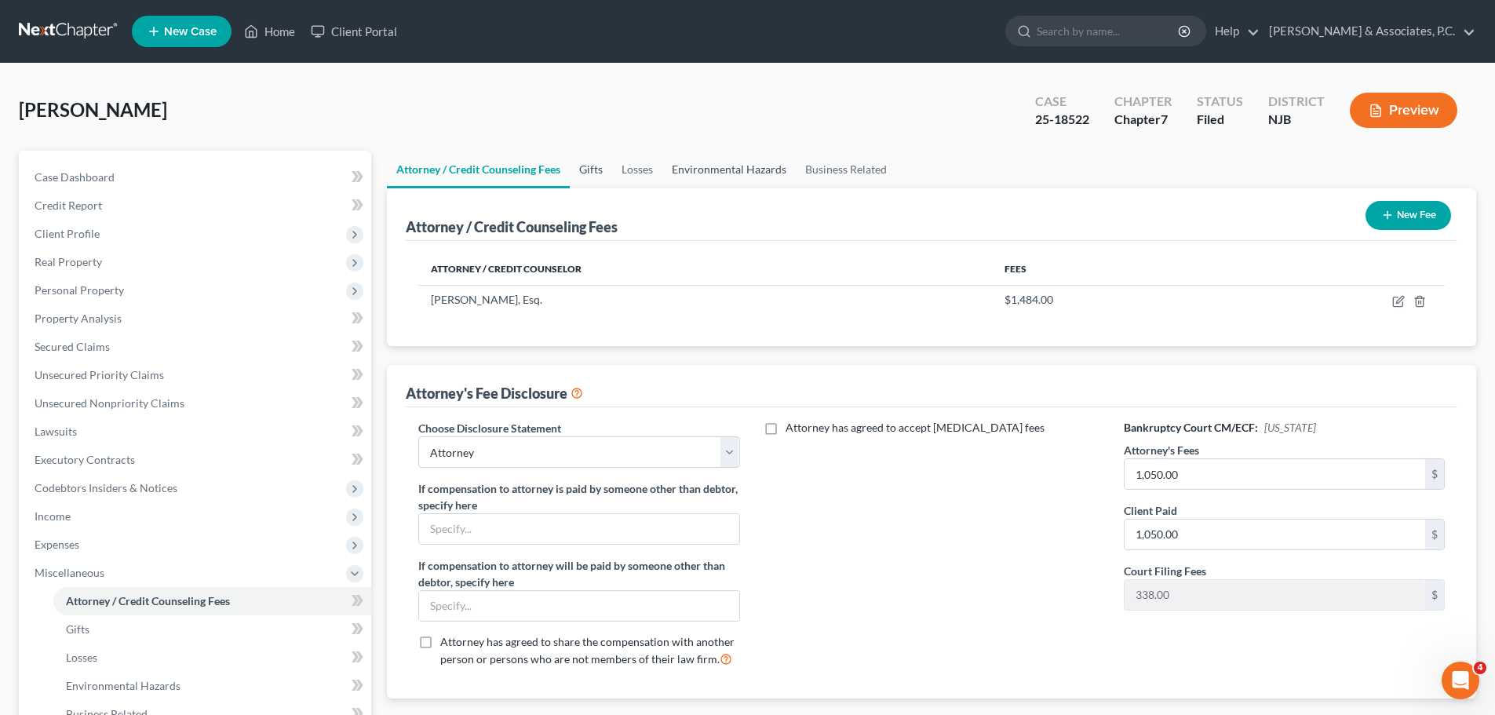
drag, startPoint x: 597, startPoint y: 162, endPoint x: 663, endPoint y: 177, distance: 67.6
click at [597, 162] on link "Gifts" at bounding box center [591, 170] width 42 height 38
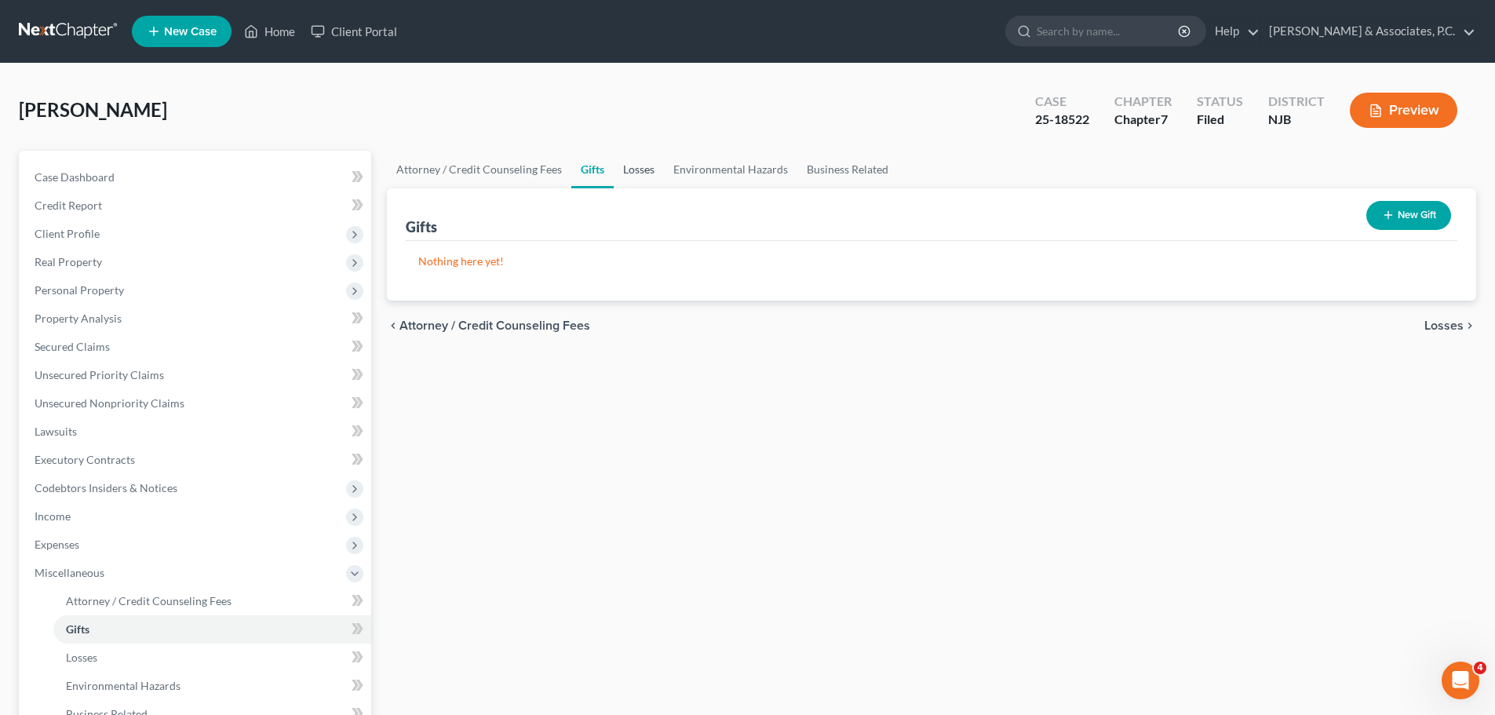
click at [635, 170] on link "Losses" at bounding box center [639, 170] width 50 height 38
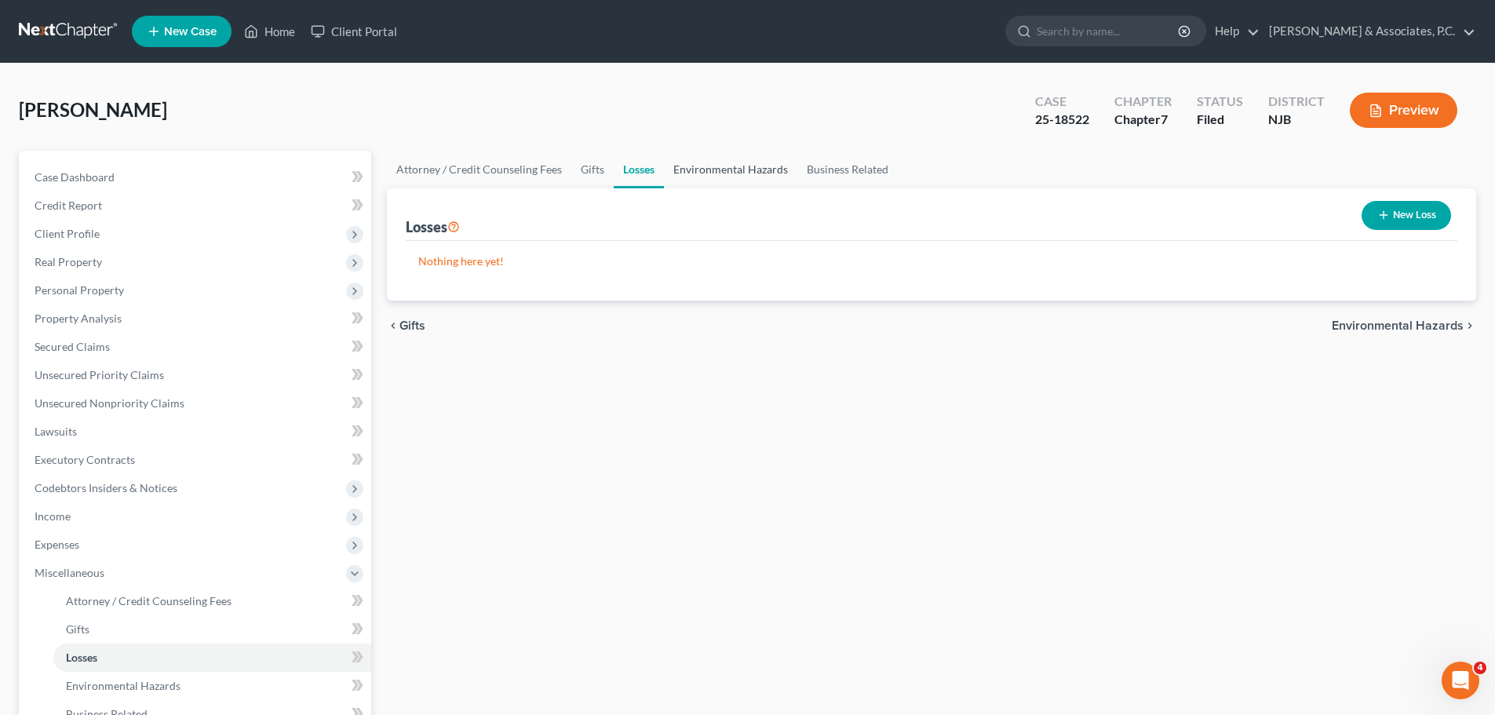
click at [731, 172] on link "Environmental Hazards" at bounding box center [730, 170] width 133 height 38
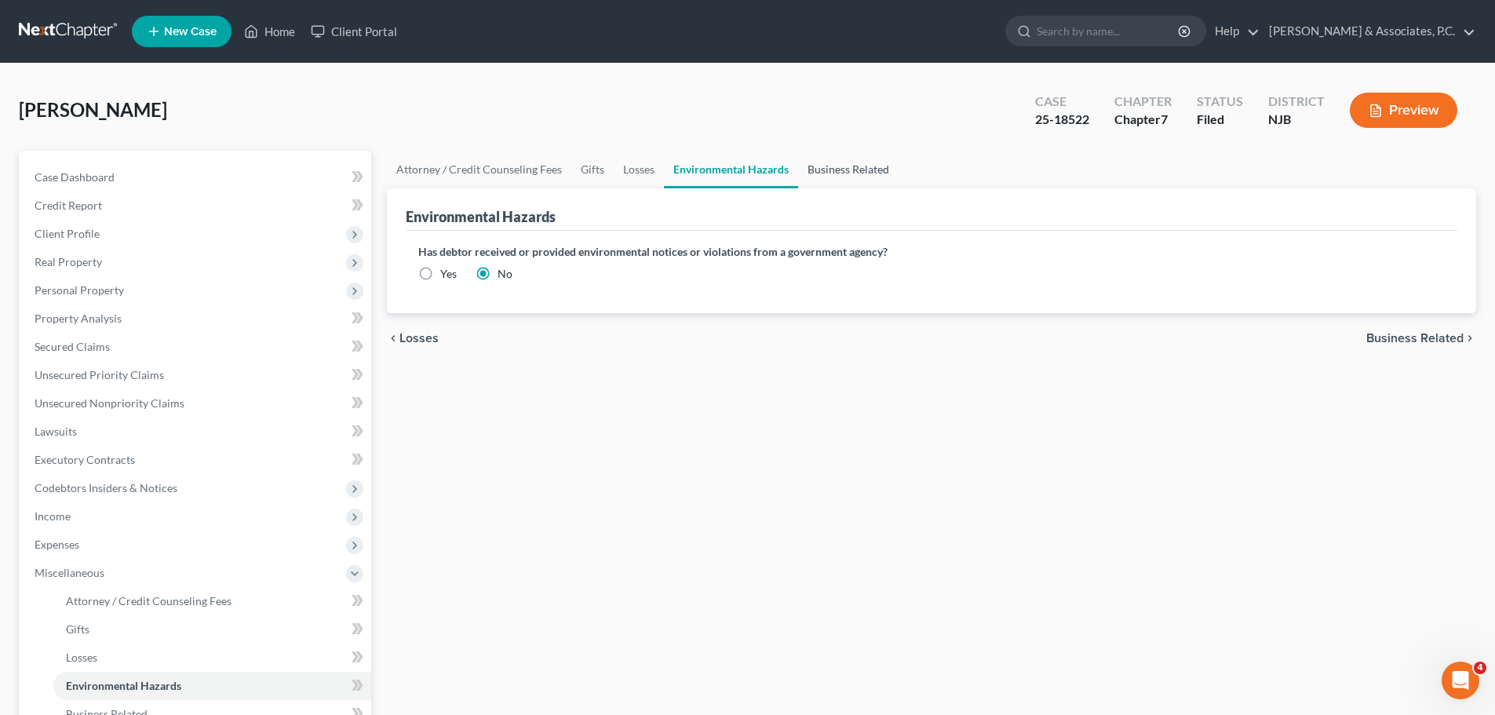
click at [846, 172] on link "Business Related" at bounding box center [848, 170] width 100 height 38
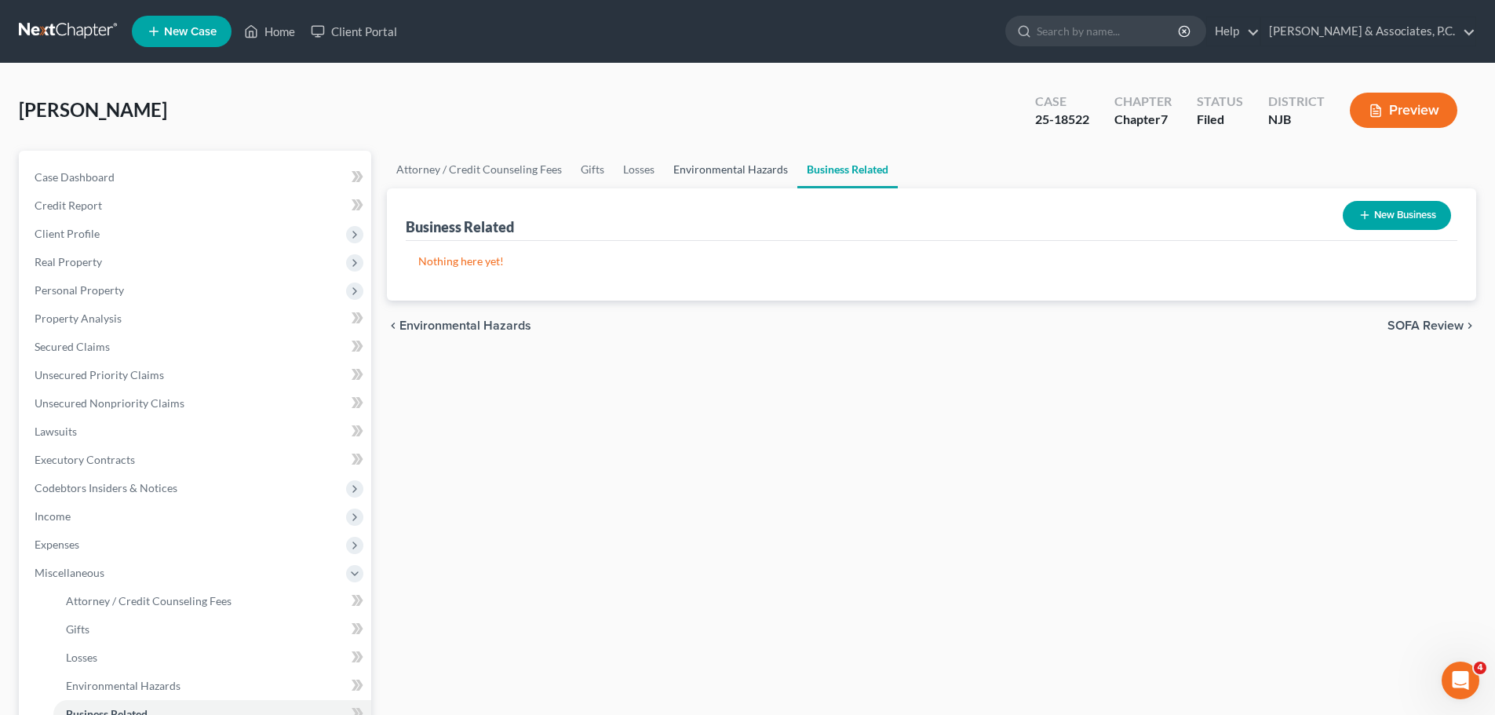
click at [735, 175] on link "Environmental Hazards" at bounding box center [730, 170] width 133 height 38
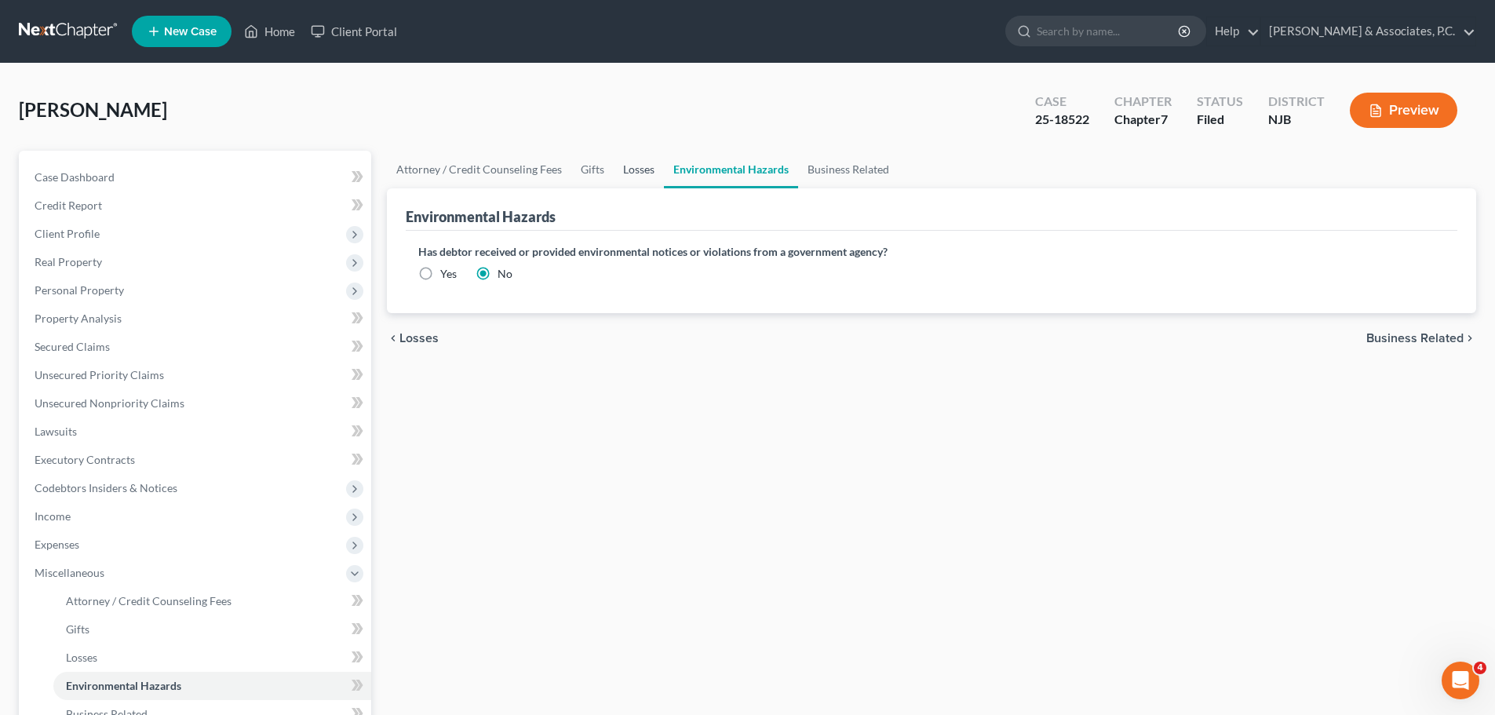
click at [637, 170] on link "Losses" at bounding box center [639, 170] width 50 height 38
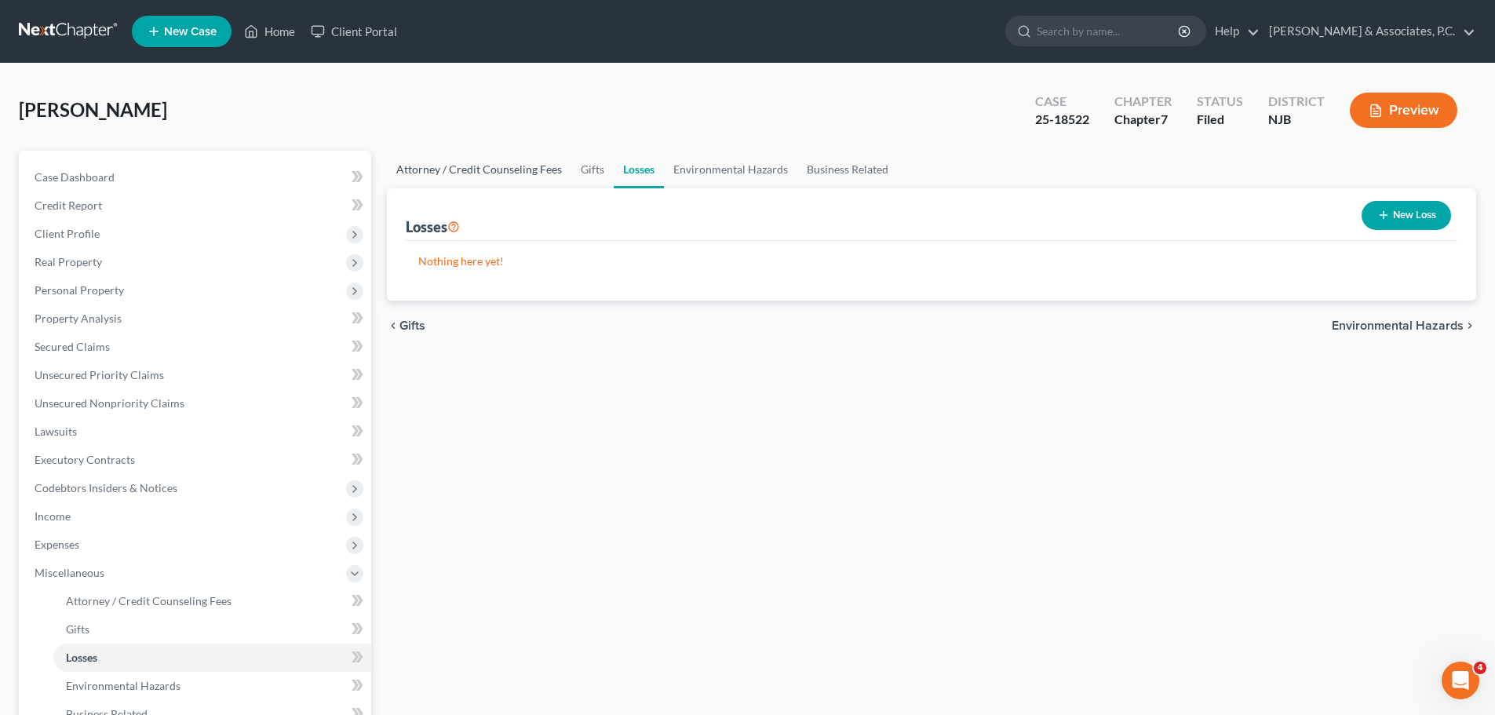
click at [448, 167] on link "Attorney / Credit Counseling Fees" at bounding box center [479, 170] width 184 height 38
select select "0"
